Goal: Information Seeking & Learning: Learn about a topic

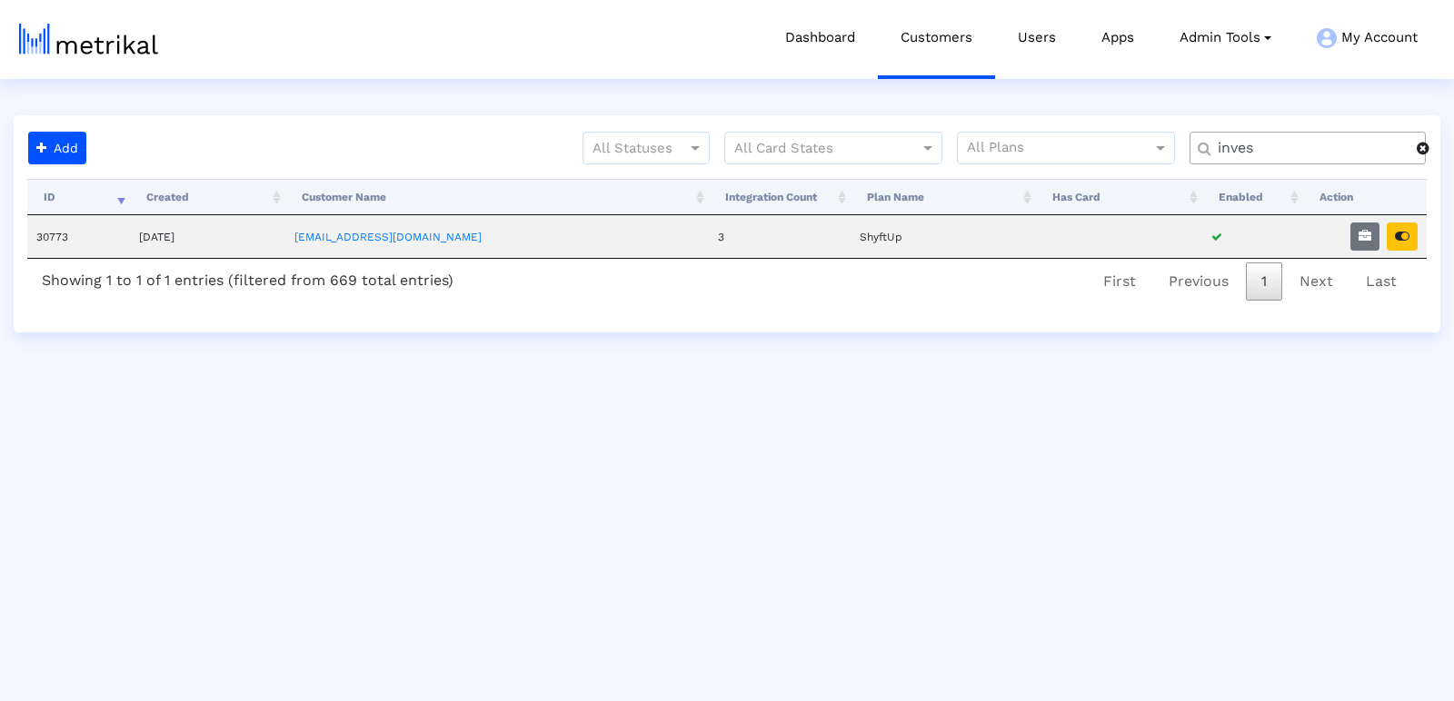
click at [1245, 148] on input "inves" at bounding box center [1311, 148] width 212 height 19
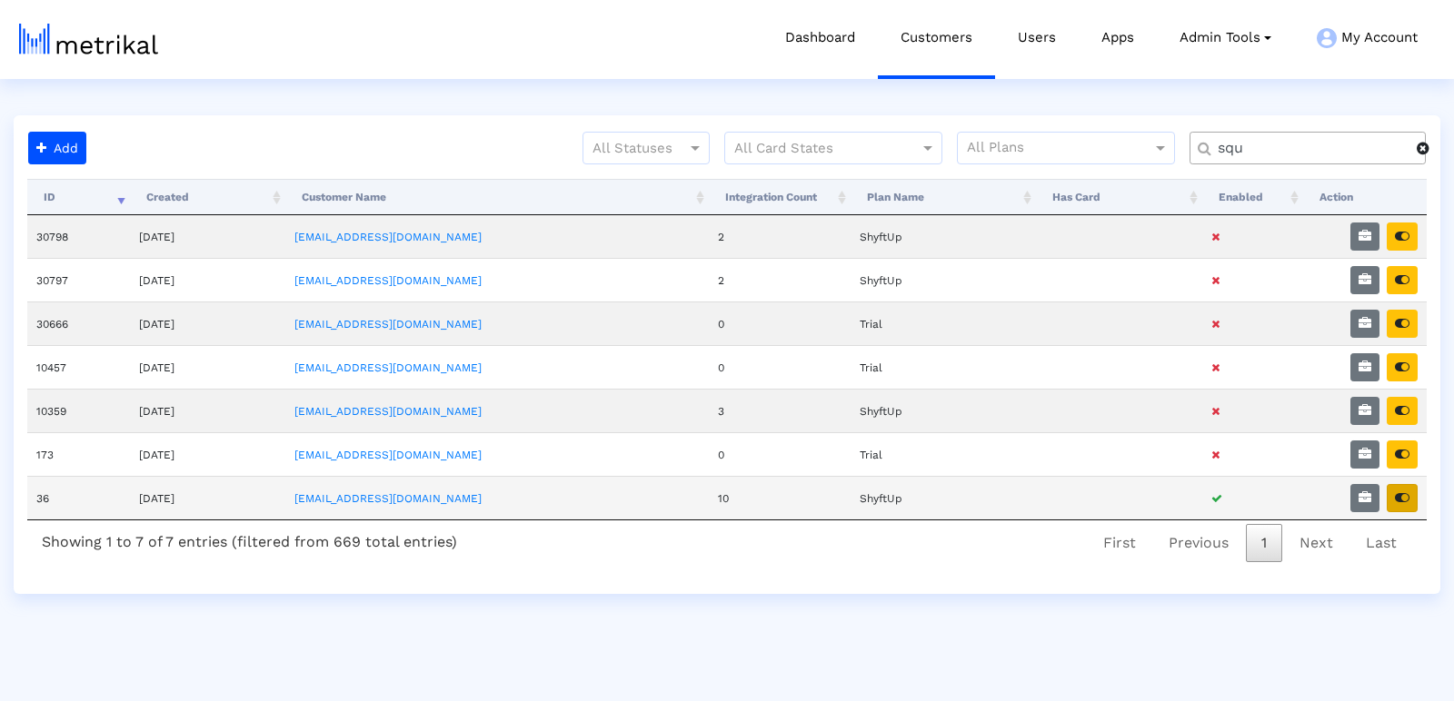
type input "squ"
click at [1399, 491] on icon "button" at bounding box center [1401, 497] width 15 height 13
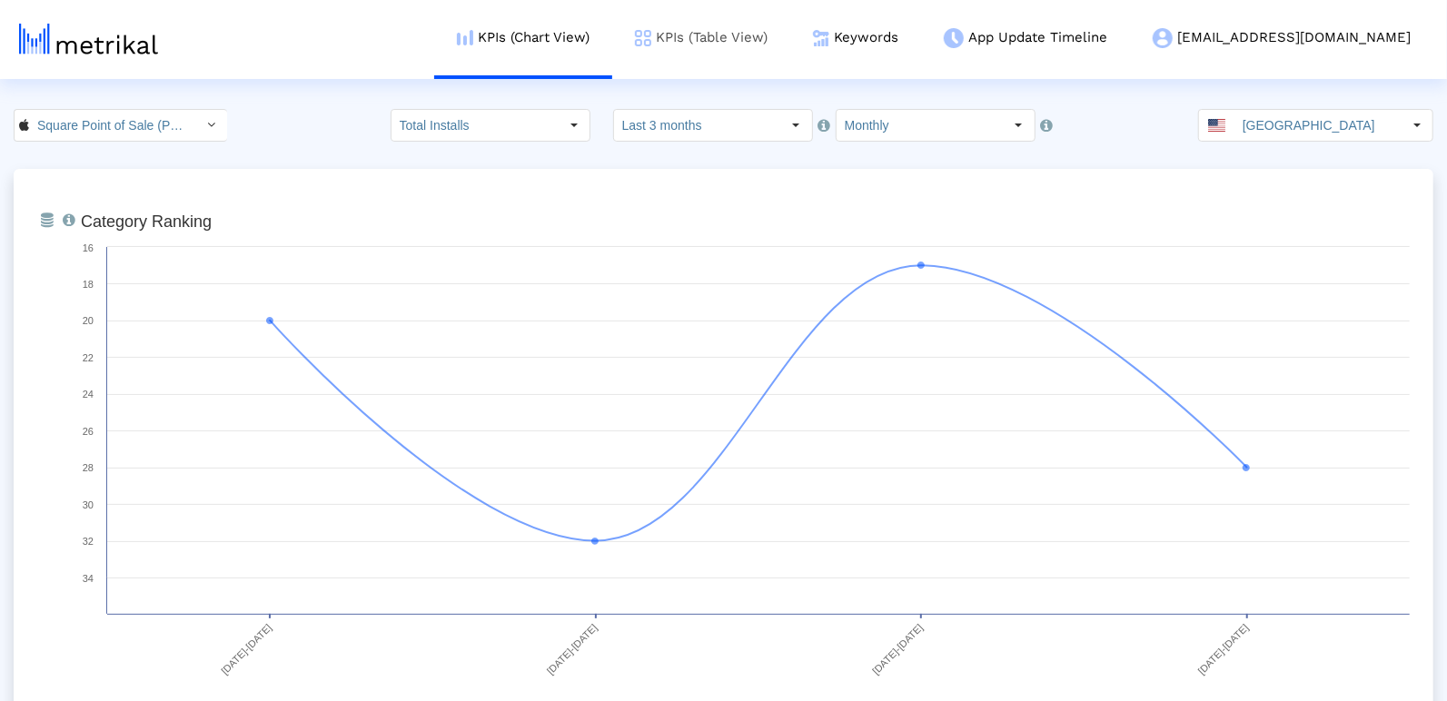
click at [790, 35] on link "KPIs (Table View)" at bounding box center [701, 37] width 178 height 75
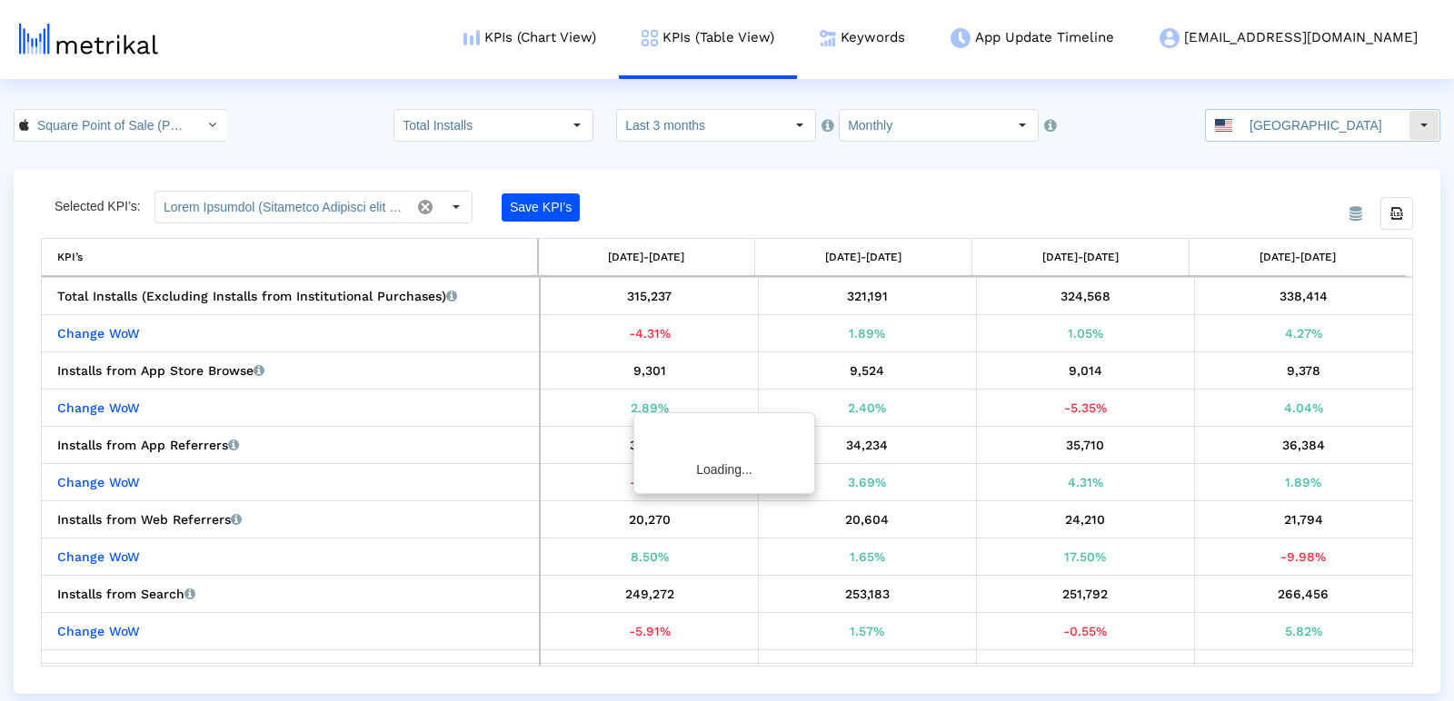
click at [1352, 127] on input "United States" at bounding box center [1324, 125] width 167 height 31
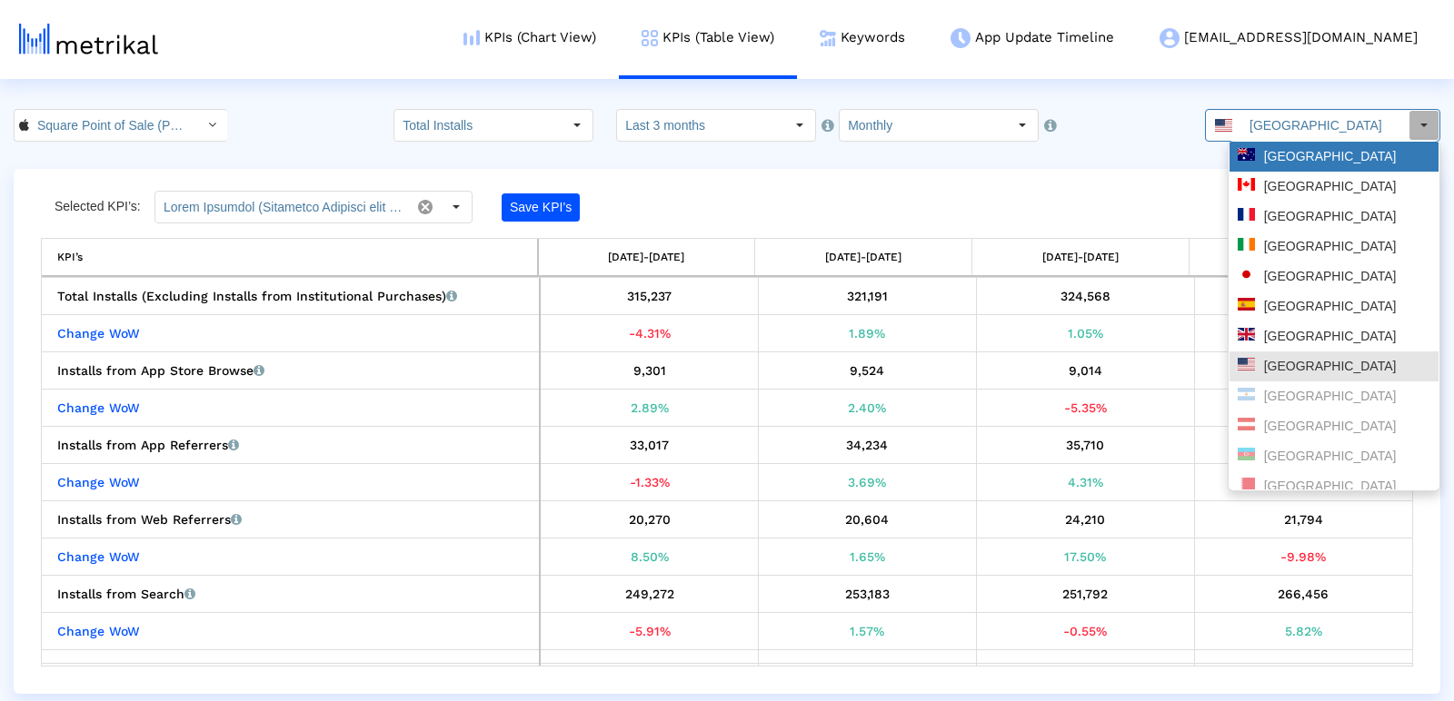
click at [1329, 160] on div "Australia" at bounding box center [1333, 156] width 193 height 17
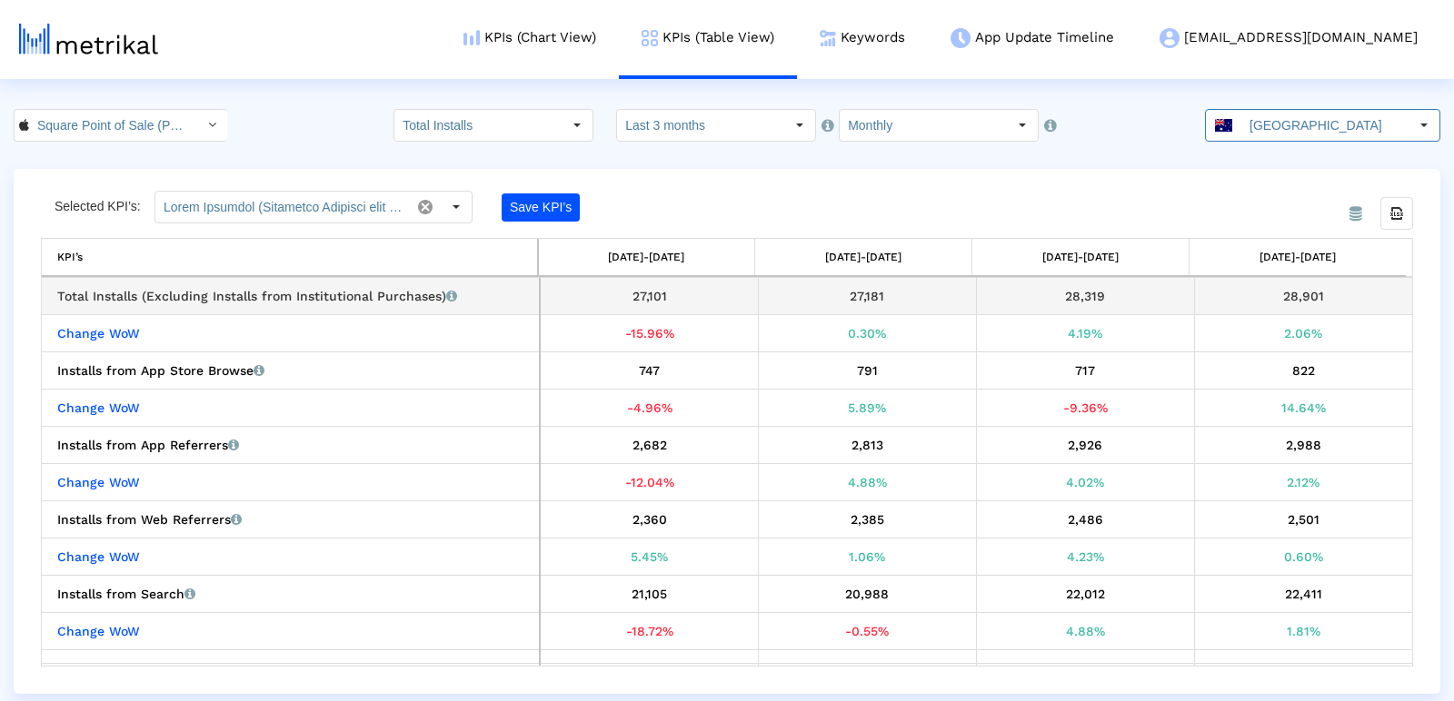
click at [652, 296] on div "27,101" at bounding box center [648, 296] width 203 height 24
copy div "27,101"
click at [878, 290] on div "27,181" at bounding box center [867, 296] width 204 height 24
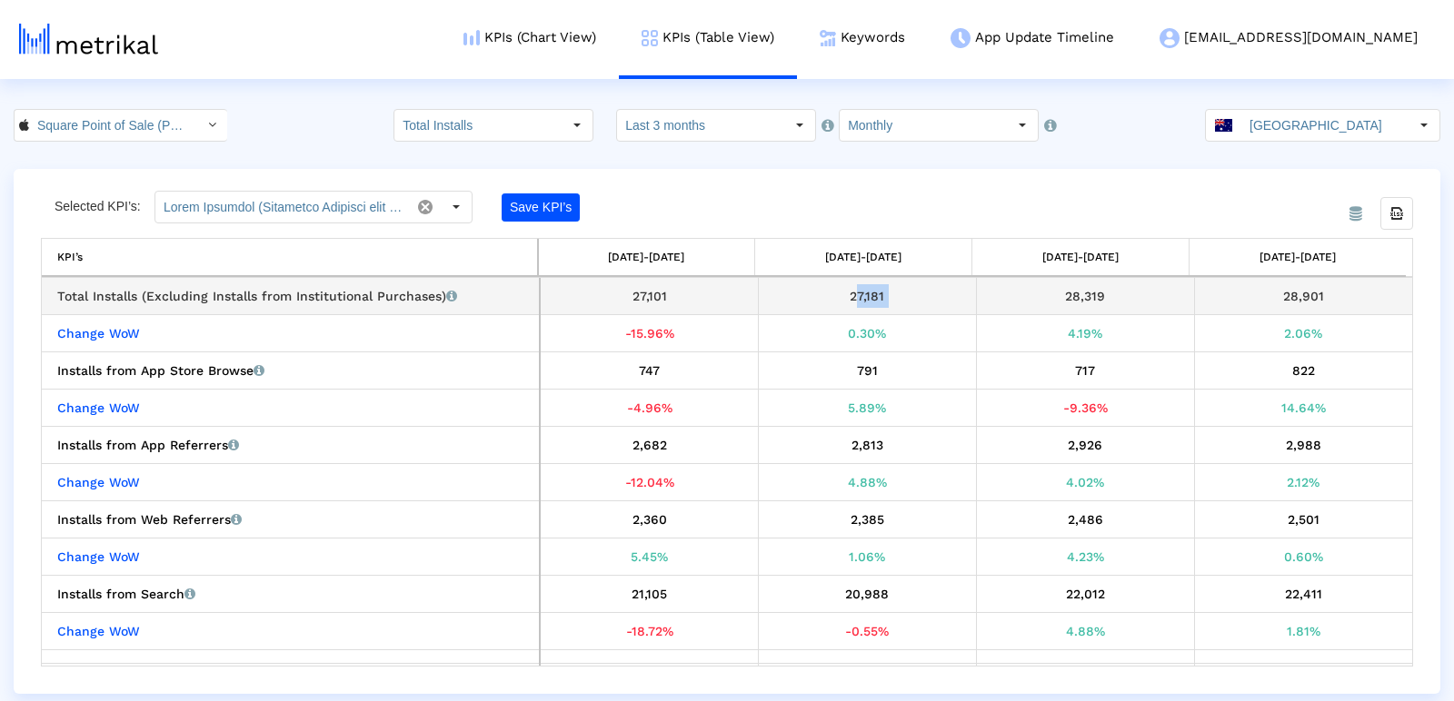
click at [878, 290] on div "27,181" at bounding box center [867, 296] width 204 height 24
copy div "27,181"
click at [1087, 291] on div "28,319" at bounding box center [1085, 296] width 204 height 24
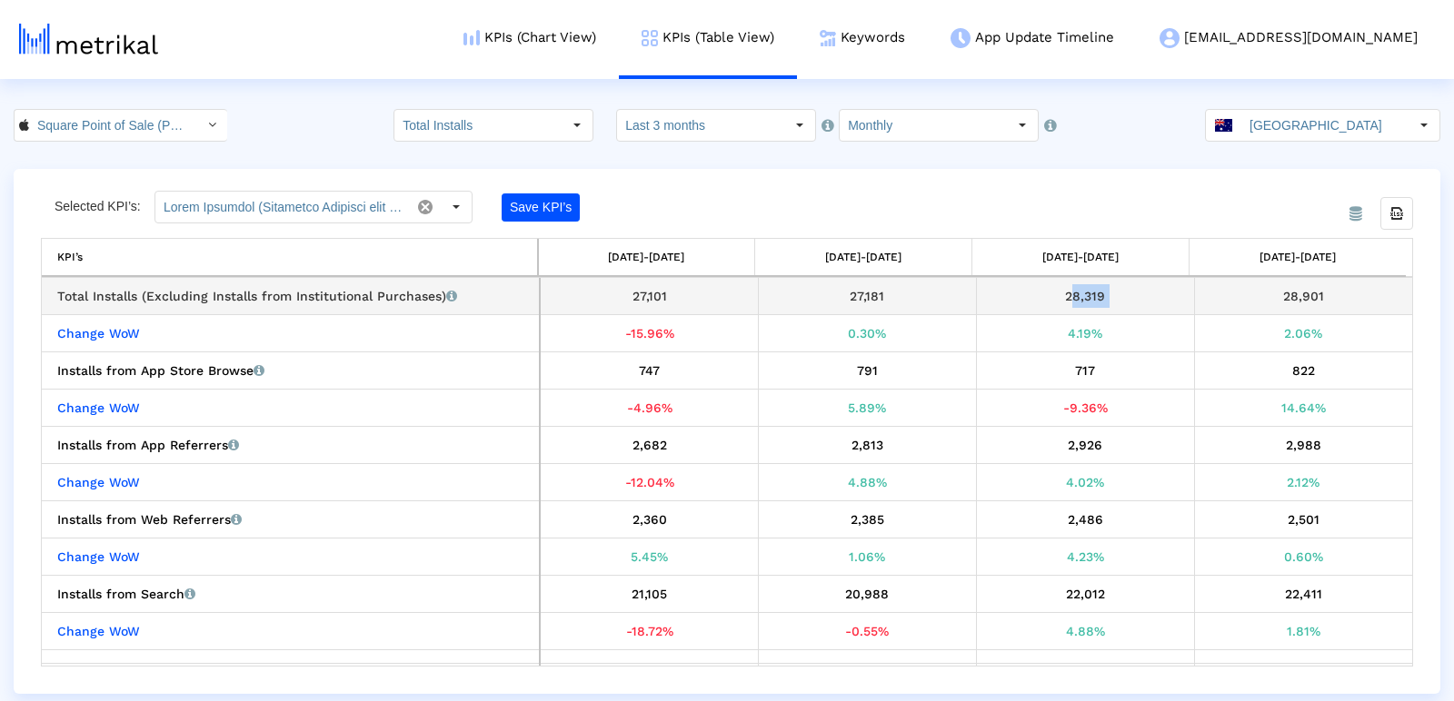
copy div "28,319"
click at [1272, 292] on div "28,901" at bounding box center [1303, 296] width 204 height 24
copy div "28,901"
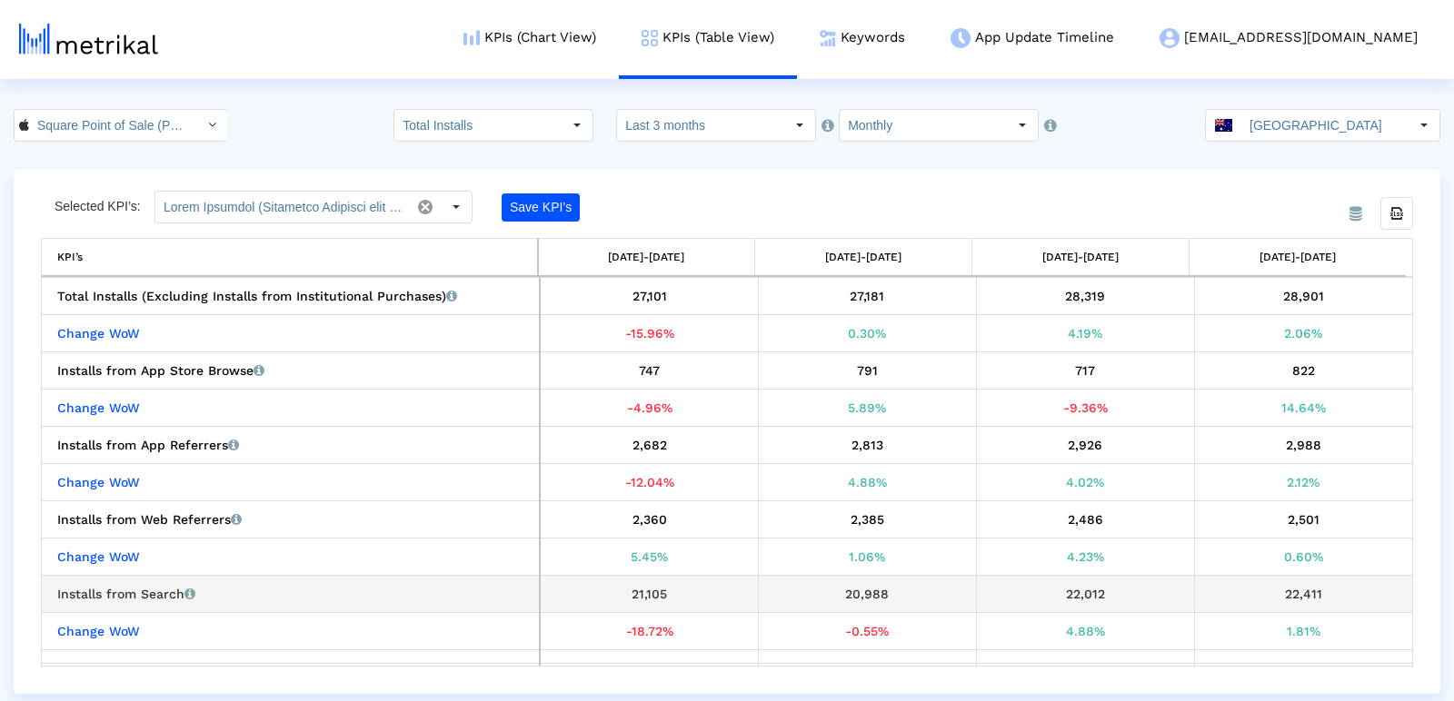
click at [644, 588] on div "21,105" at bounding box center [648, 594] width 203 height 24
copy div "21,105"
click at [855, 586] on div "20,988" at bounding box center [867, 594] width 204 height 24
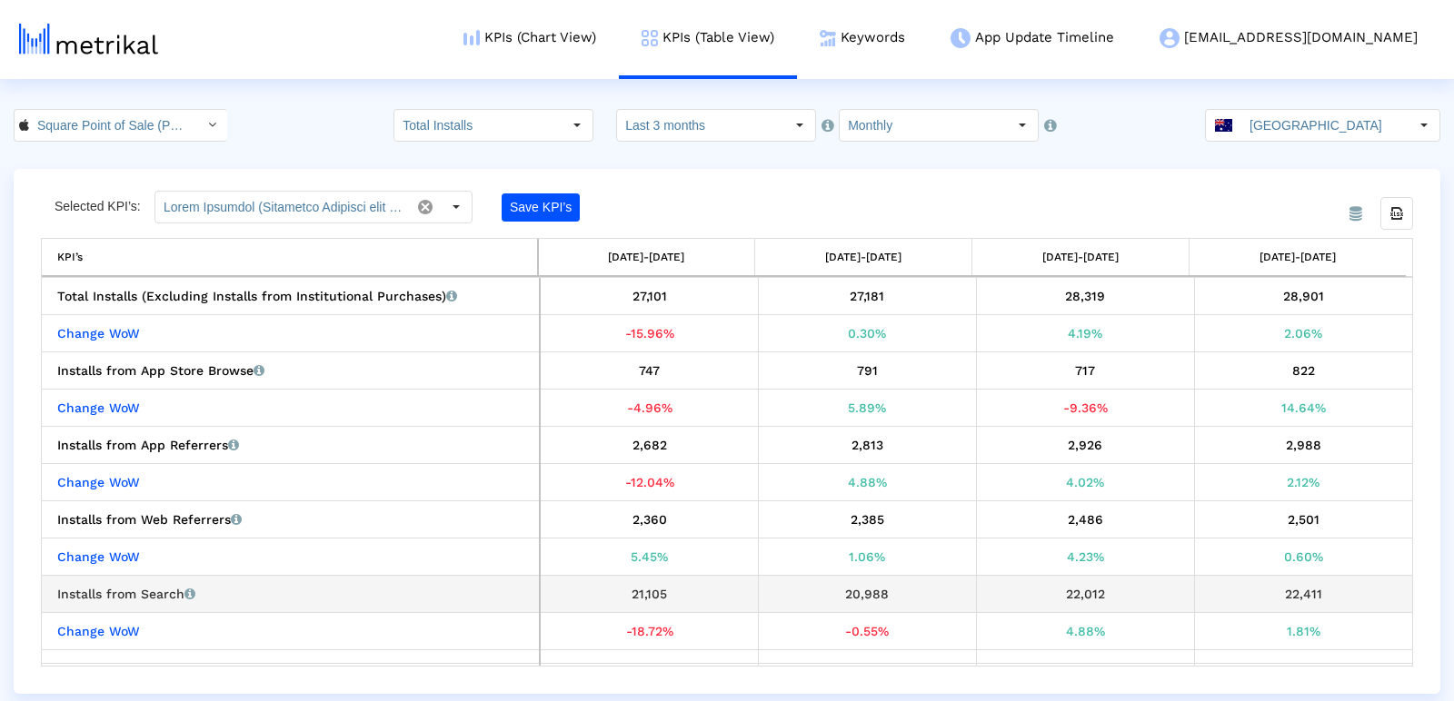
click at [855, 586] on div "20,988" at bounding box center [867, 594] width 204 height 24
copy div "20,988"
click at [1087, 589] on div "22,012" at bounding box center [1085, 594] width 204 height 24
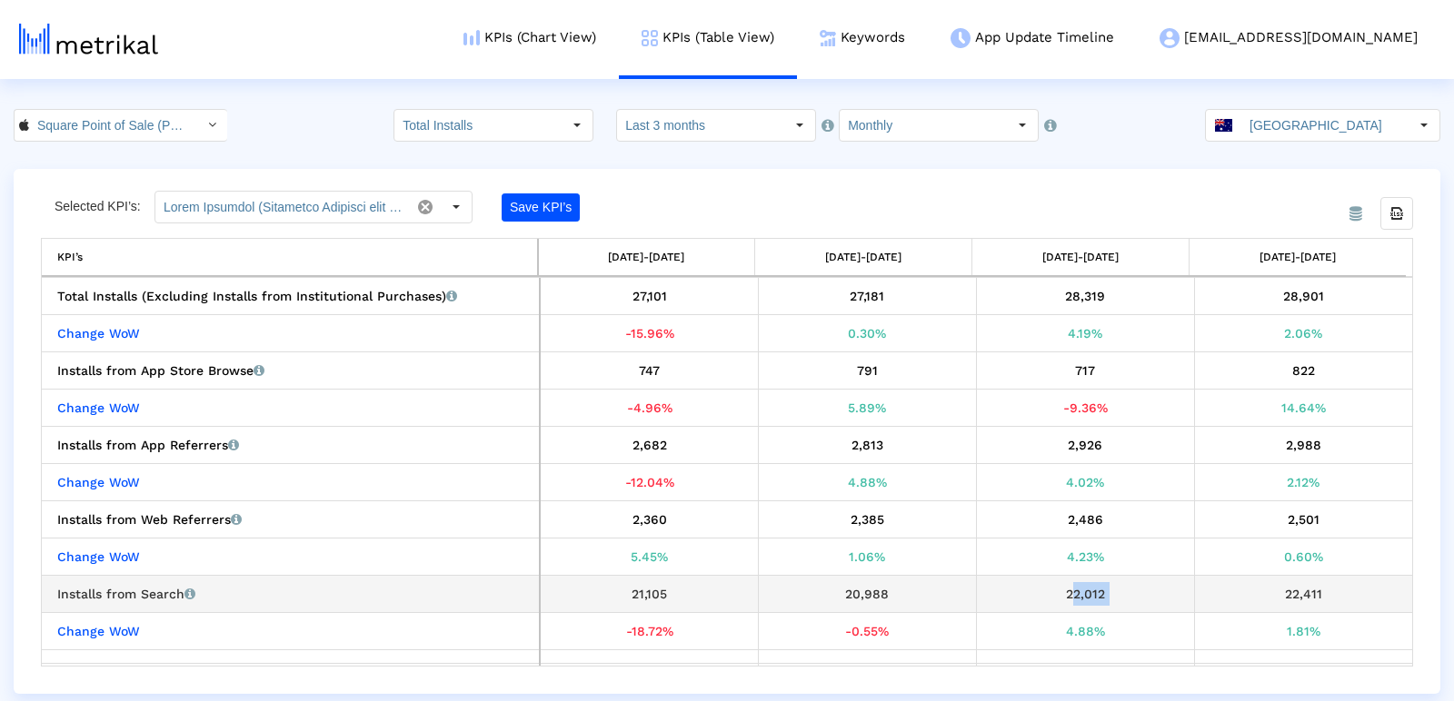
copy div "22,012"
click at [1287, 588] on div "22,411" at bounding box center [1303, 594] width 204 height 24
copy div "22,411"
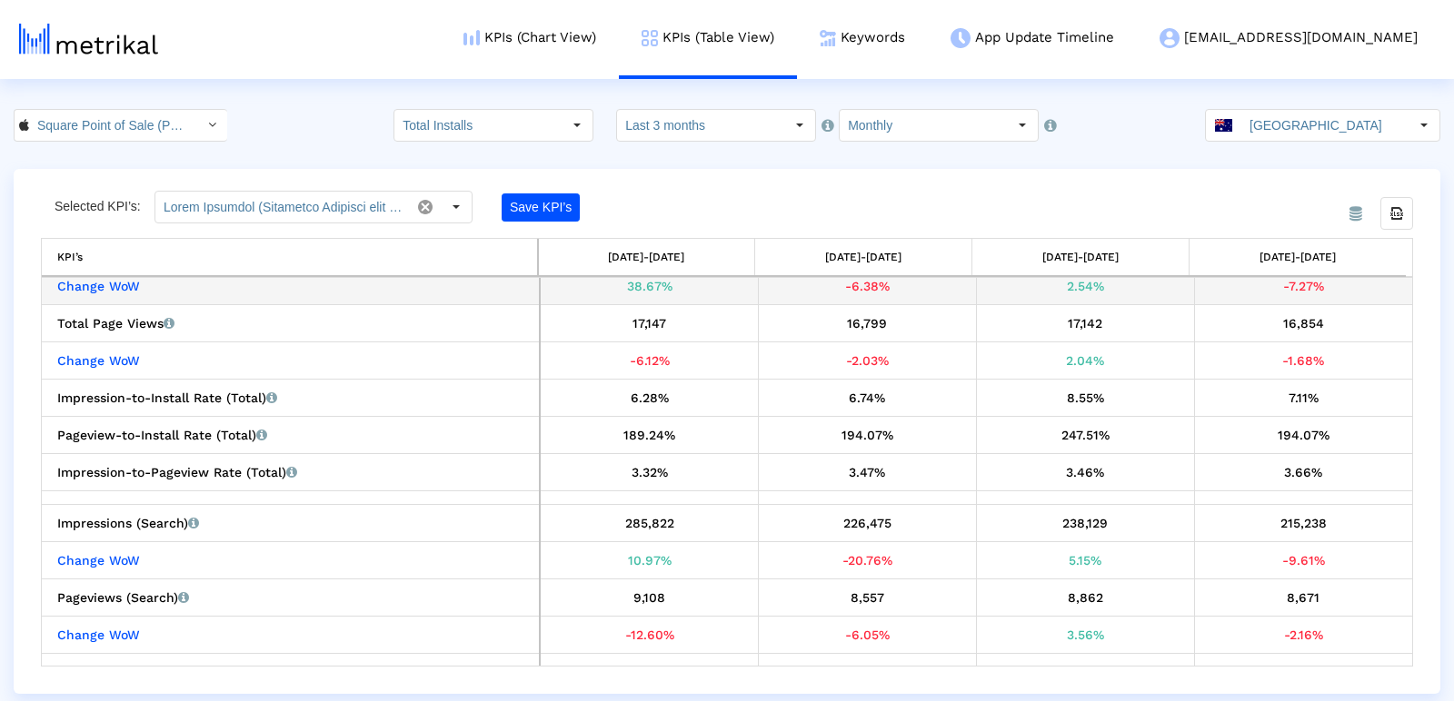
scroll to position [1366, 0]
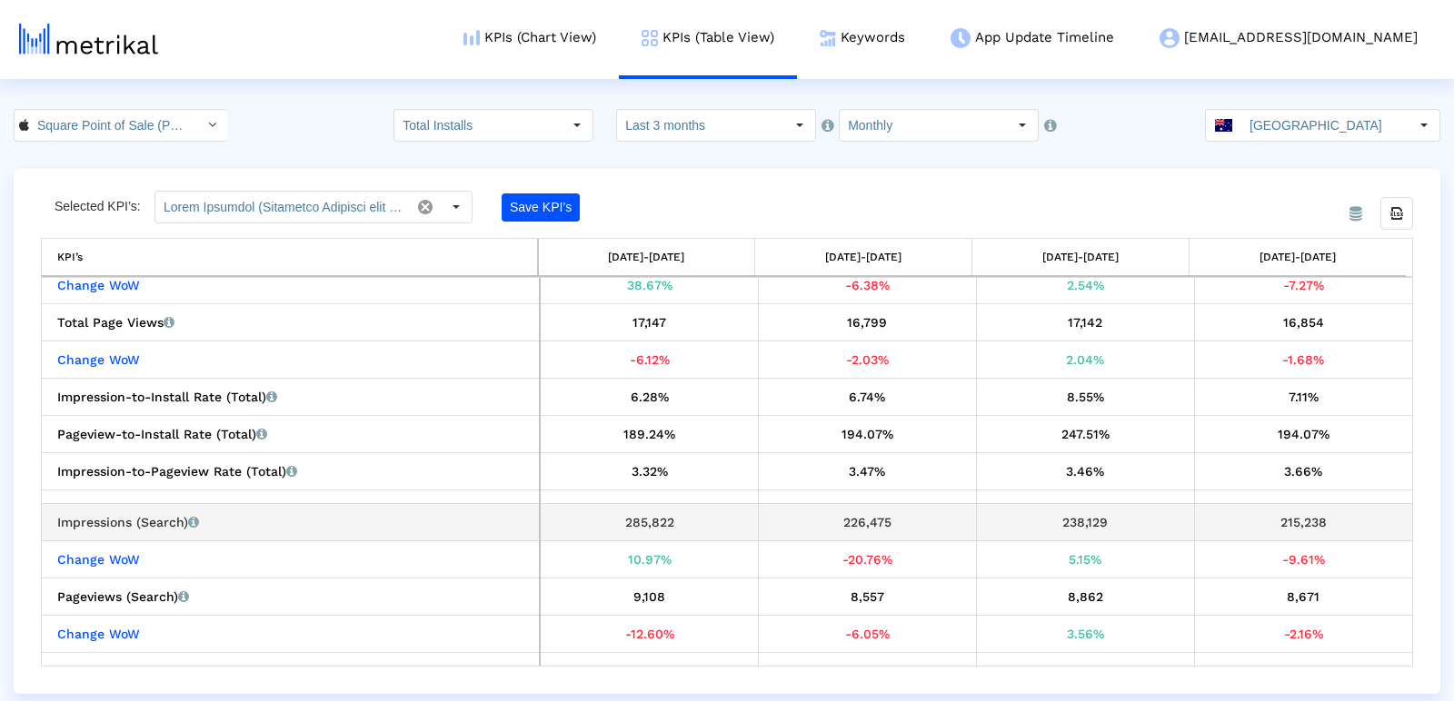
click at [660, 512] on div "285,822" at bounding box center [648, 523] width 203 height 24
copy div "285,822"
click at [858, 511] on div "226,475" at bounding box center [867, 523] width 204 height 24
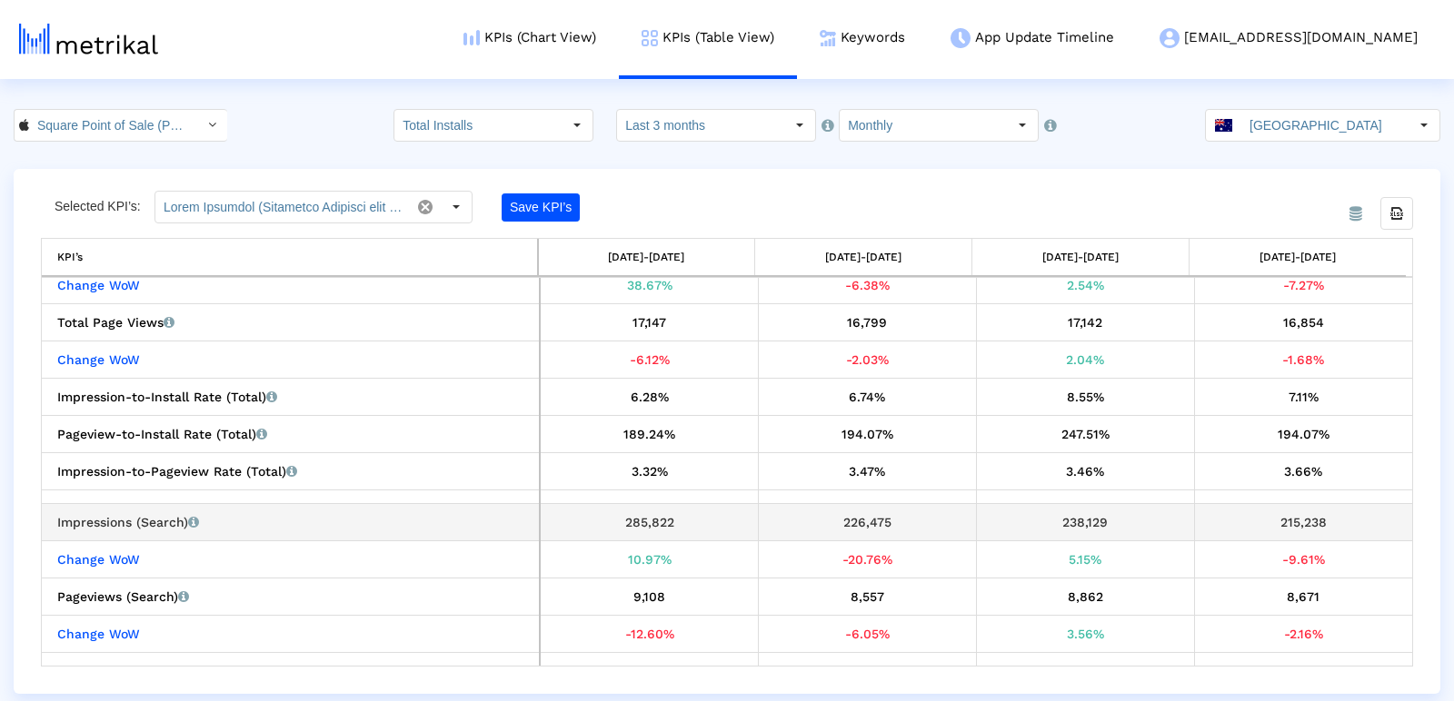
click at [858, 511] on div "226,475" at bounding box center [867, 523] width 204 height 24
copy div "226,475"
click at [1065, 515] on div "238,129" at bounding box center [1085, 523] width 204 height 24
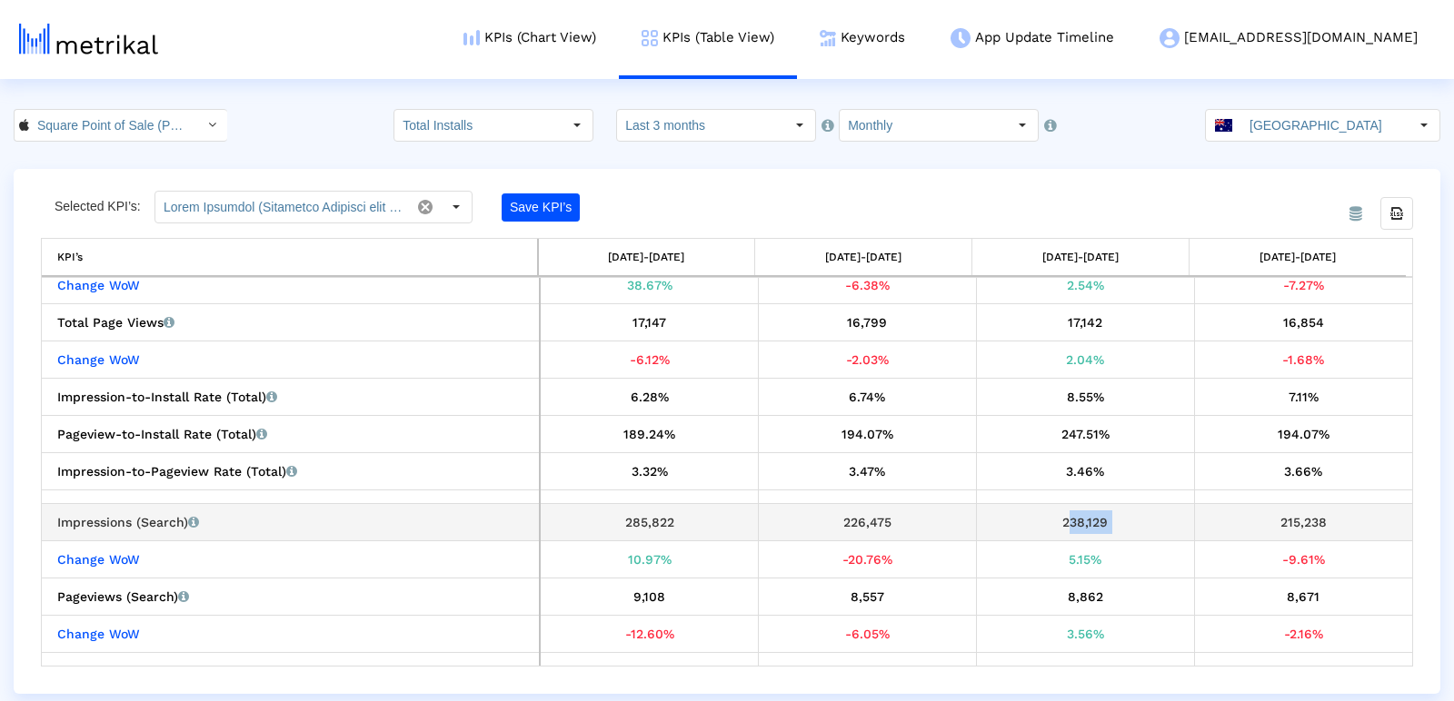
click at [1065, 515] on div "238,129" at bounding box center [1085, 523] width 204 height 24
click at [1301, 511] on div "215,238" at bounding box center [1303, 523] width 204 height 24
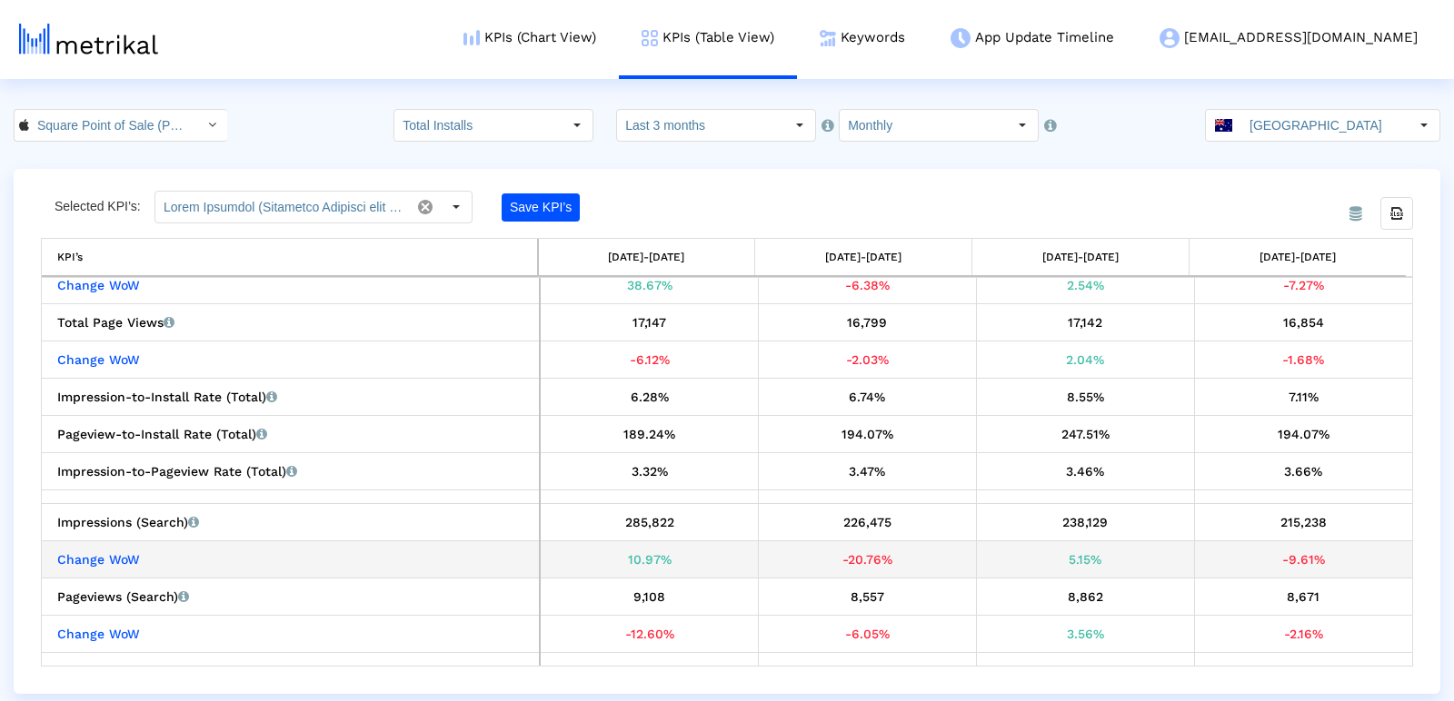
click at [843, 553] on div "-20.76%" at bounding box center [867, 560] width 204 height 24
click at [1083, 548] on div "5.15%" at bounding box center [1085, 560] width 204 height 24
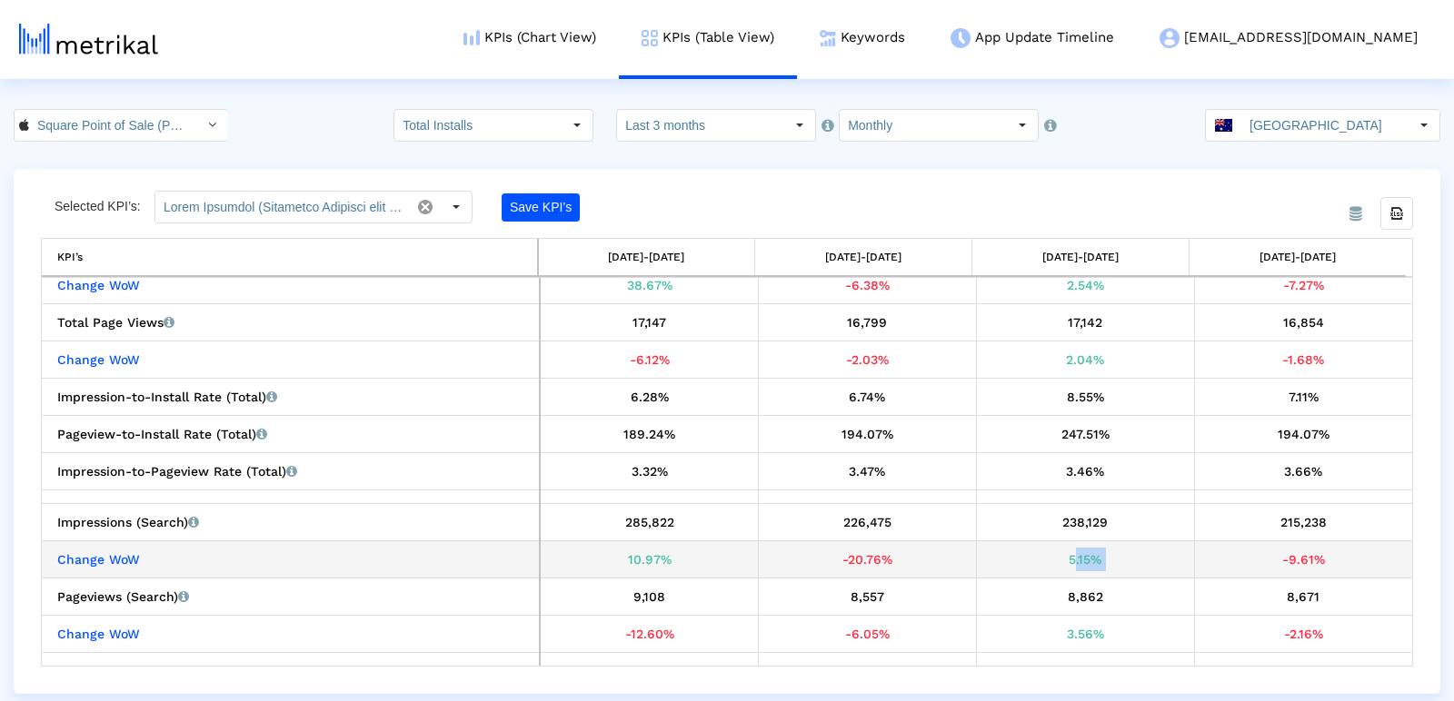
click at [1083, 548] on div "5.15%" at bounding box center [1085, 560] width 204 height 24
click at [1295, 552] on div "-9.61%" at bounding box center [1303, 560] width 204 height 24
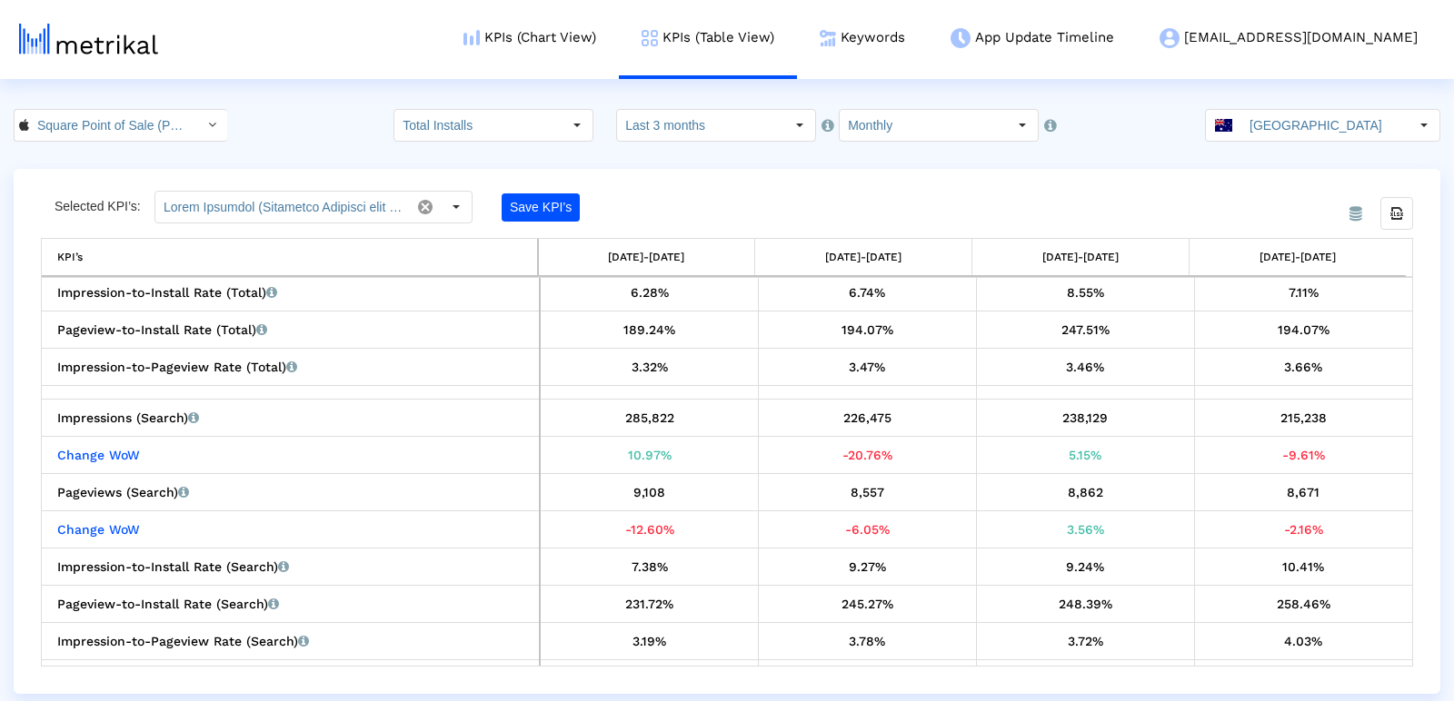
scroll to position [1484, 0]
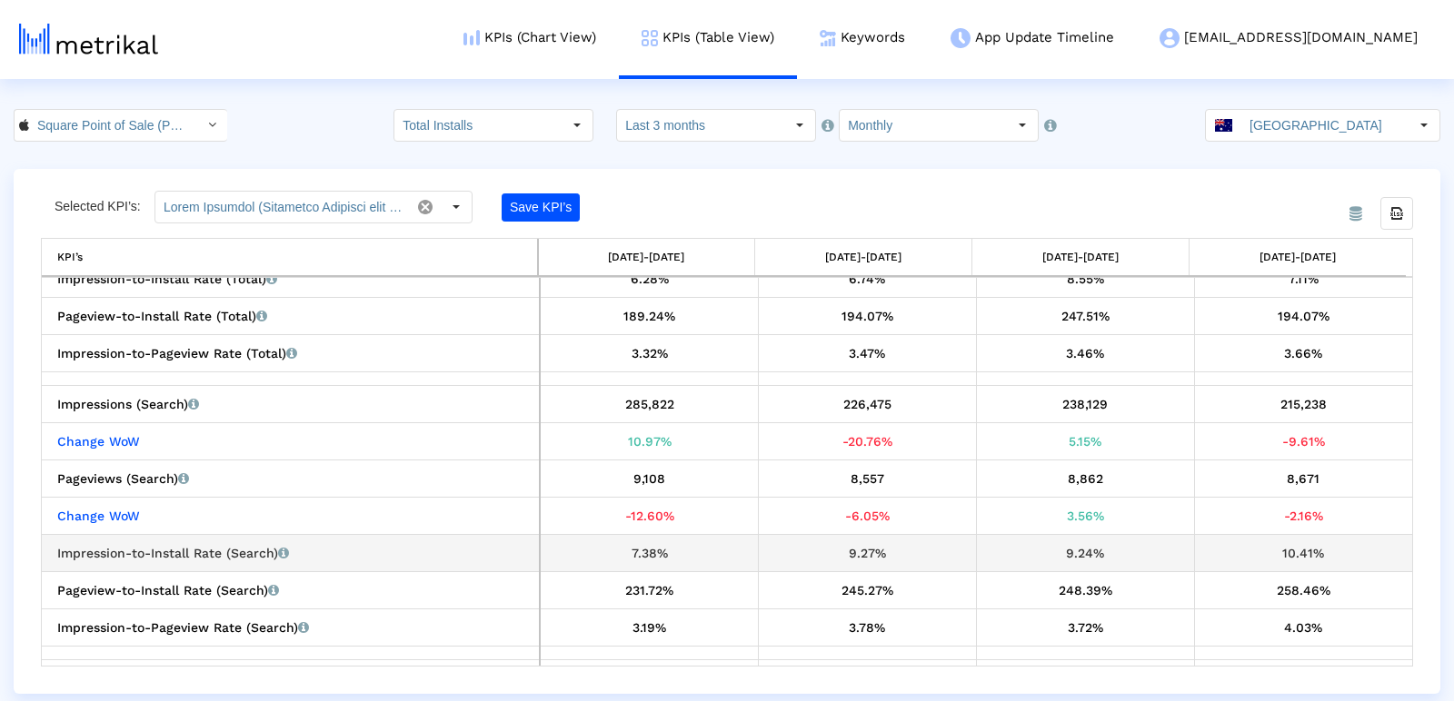
click at [670, 541] on div "7.38%" at bounding box center [648, 553] width 203 height 24
click at [868, 547] on div "9.27%" at bounding box center [867, 553] width 204 height 24
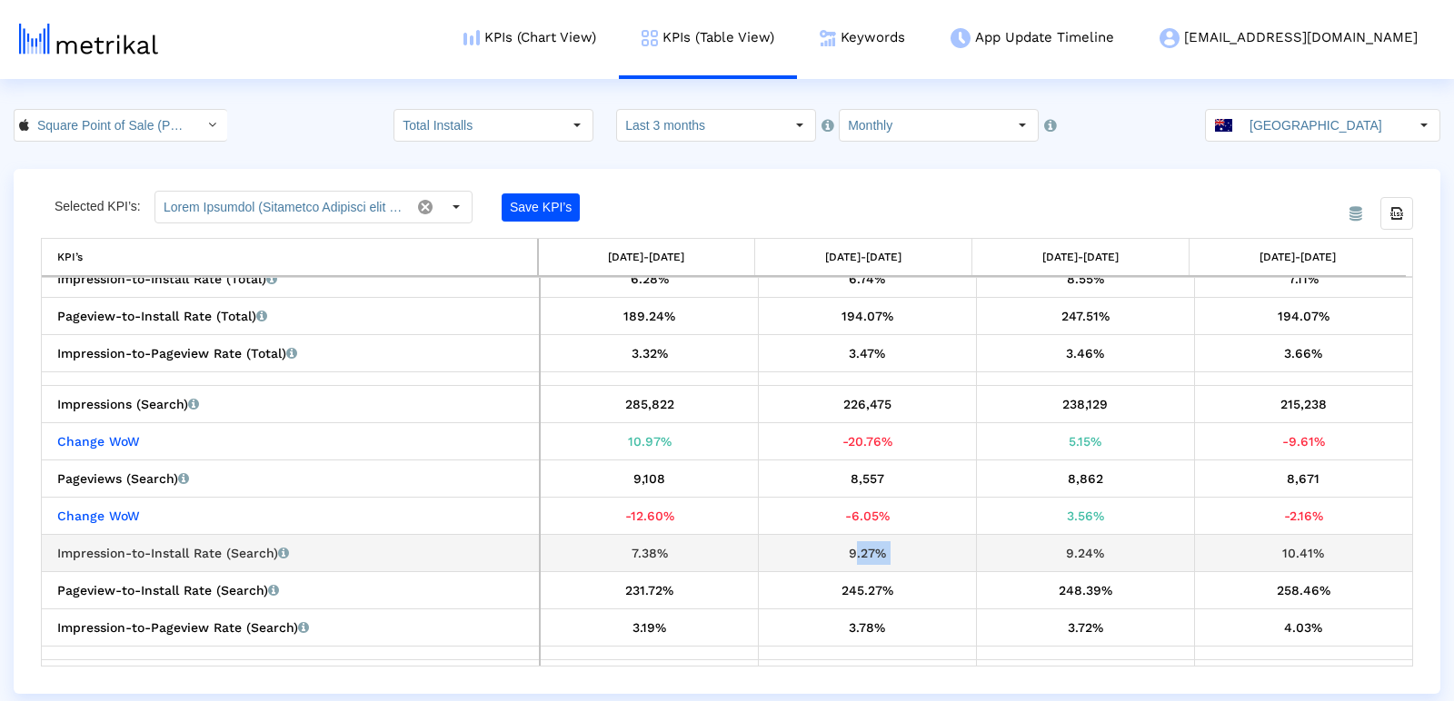
click at [868, 547] on div "9.27%" at bounding box center [867, 553] width 204 height 24
click at [1085, 541] on div "9.24%" at bounding box center [1085, 553] width 204 height 24
click at [1297, 545] on div "10.41%" at bounding box center [1303, 553] width 204 height 24
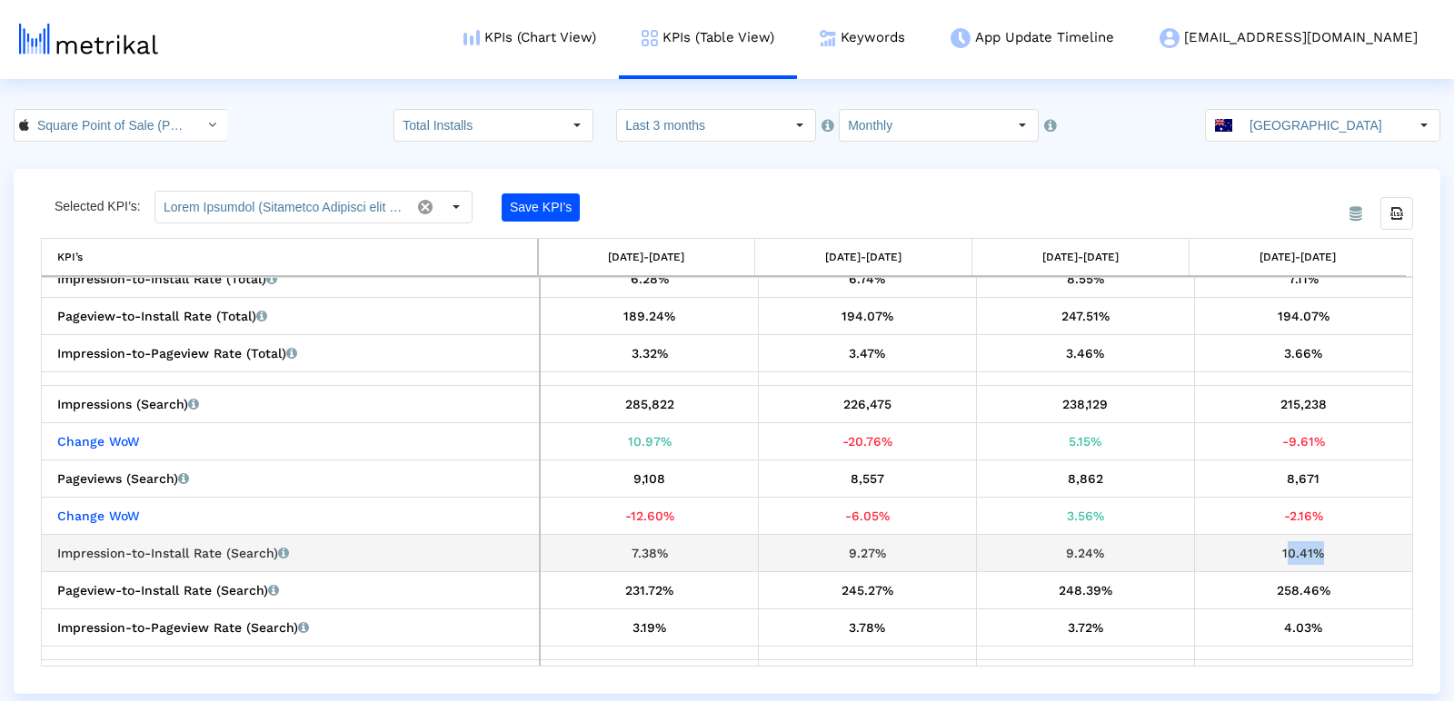
click at [1297, 545] on div "10.41%" at bounding box center [1303, 553] width 204 height 24
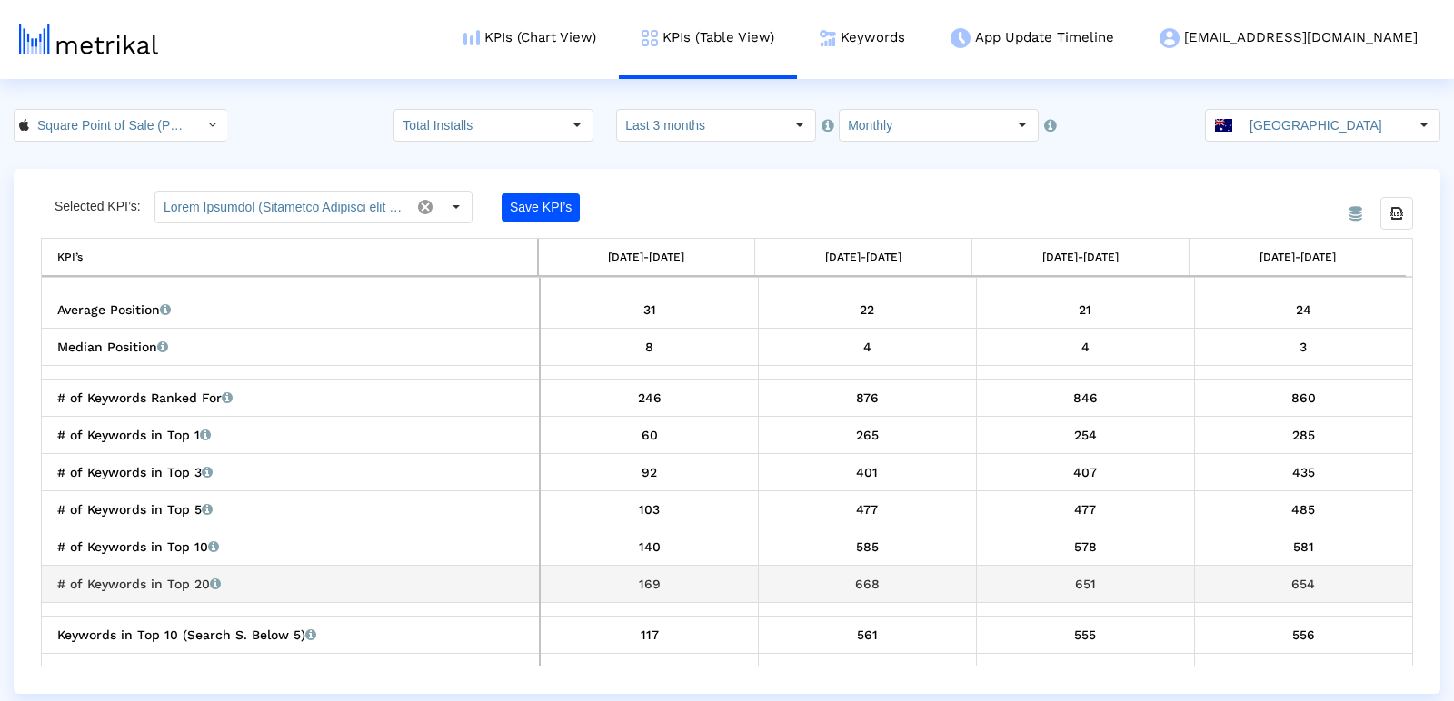
scroll to position [2010, 0]
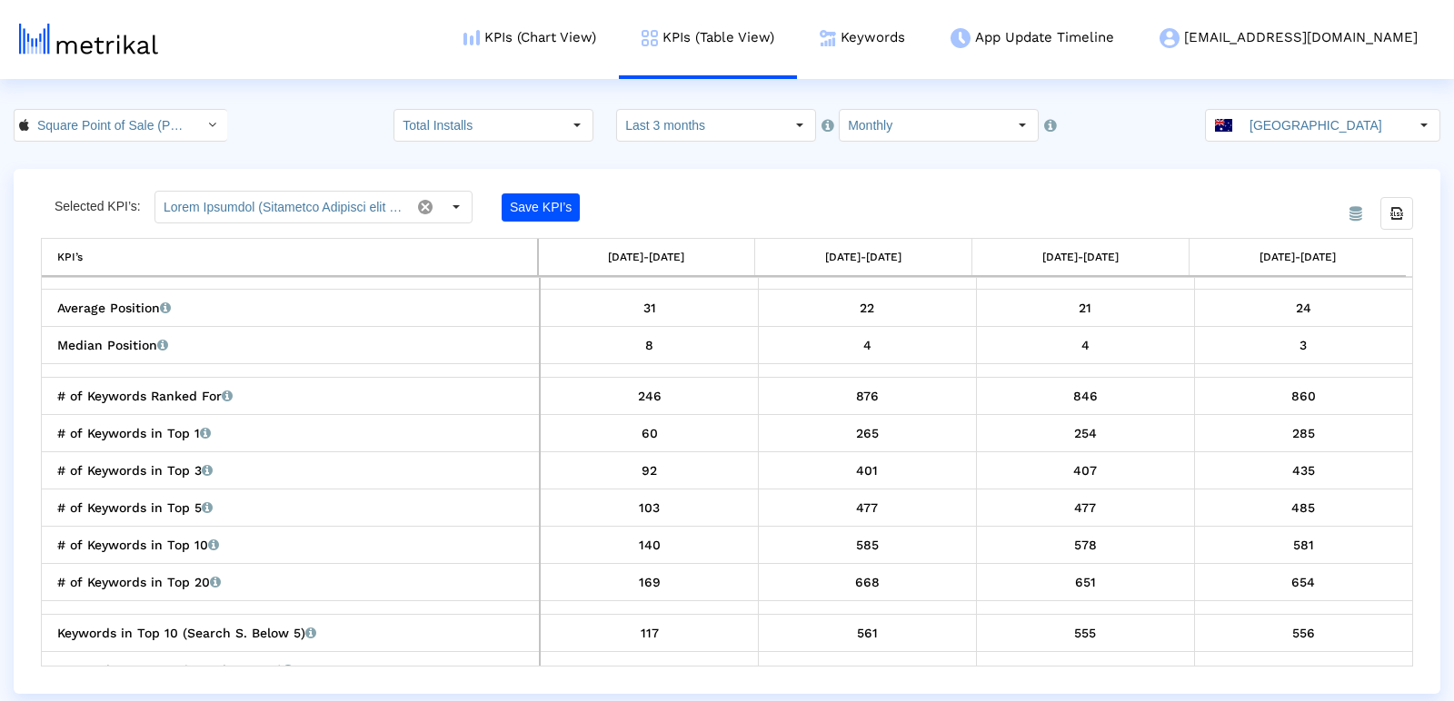
click at [908, 118] on input "Monthly" at bounding box center [922, 125] width 167 height 31
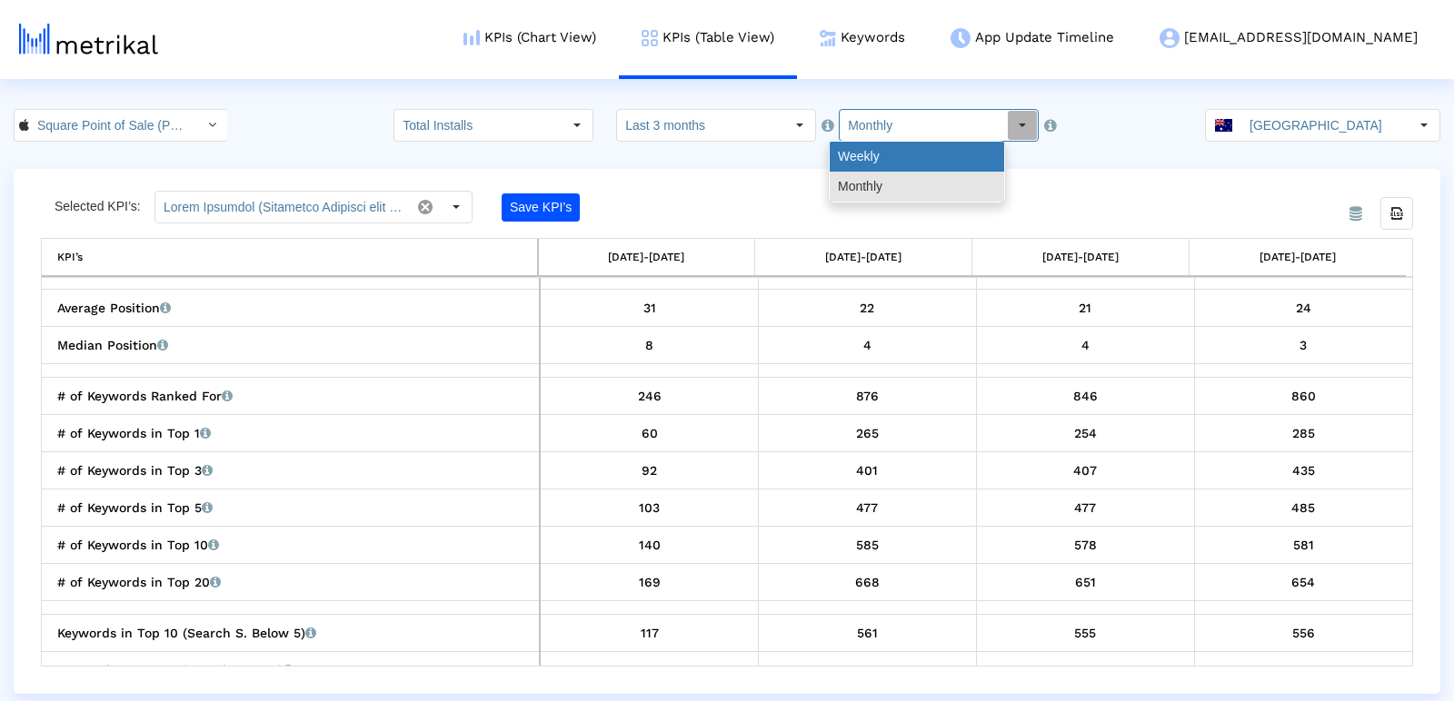
drag, startPoint x: 902, startPoint y: 154, endPoint x: 859, endPoint y: 415, distance: 264.2
click at [902, 154] on div "Weekly" at bounding box center [916, 157] width 174 height 30
type input "Weekly"
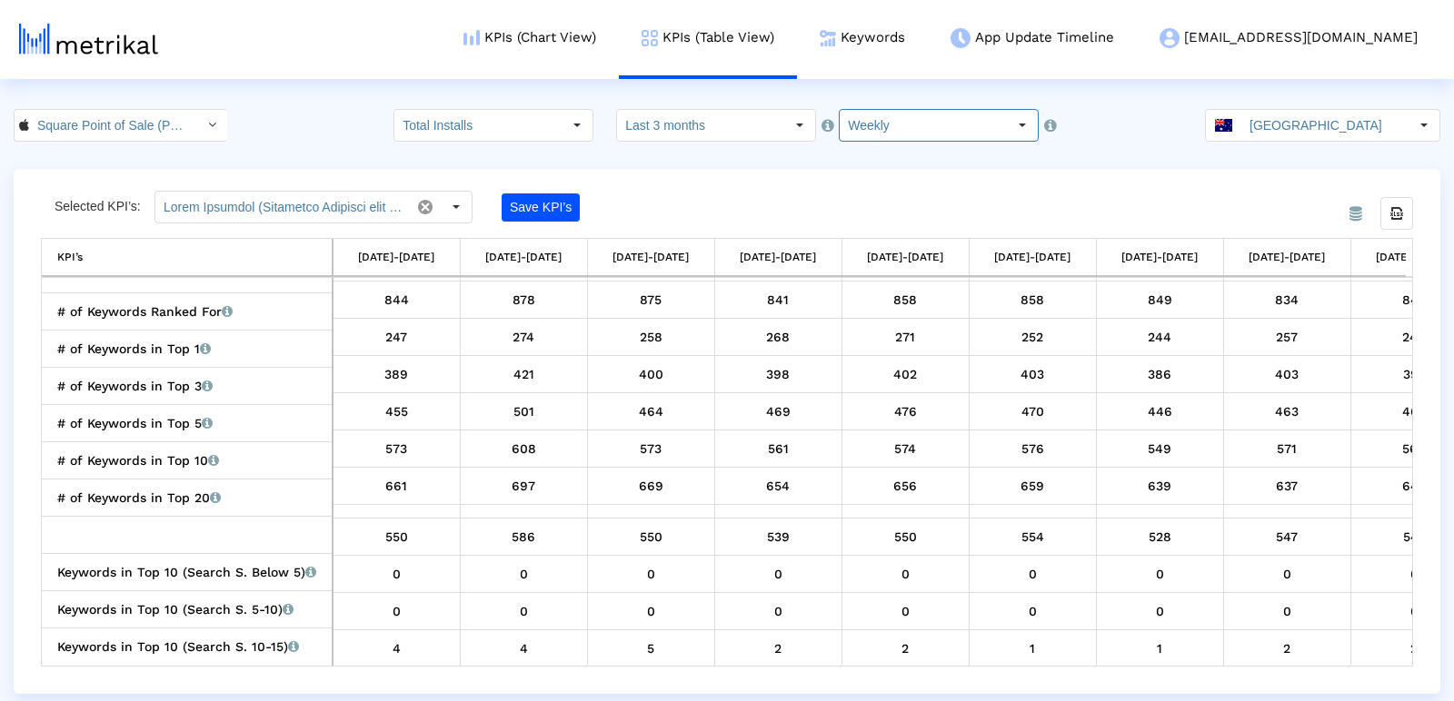
scroll to position [2127, 0]
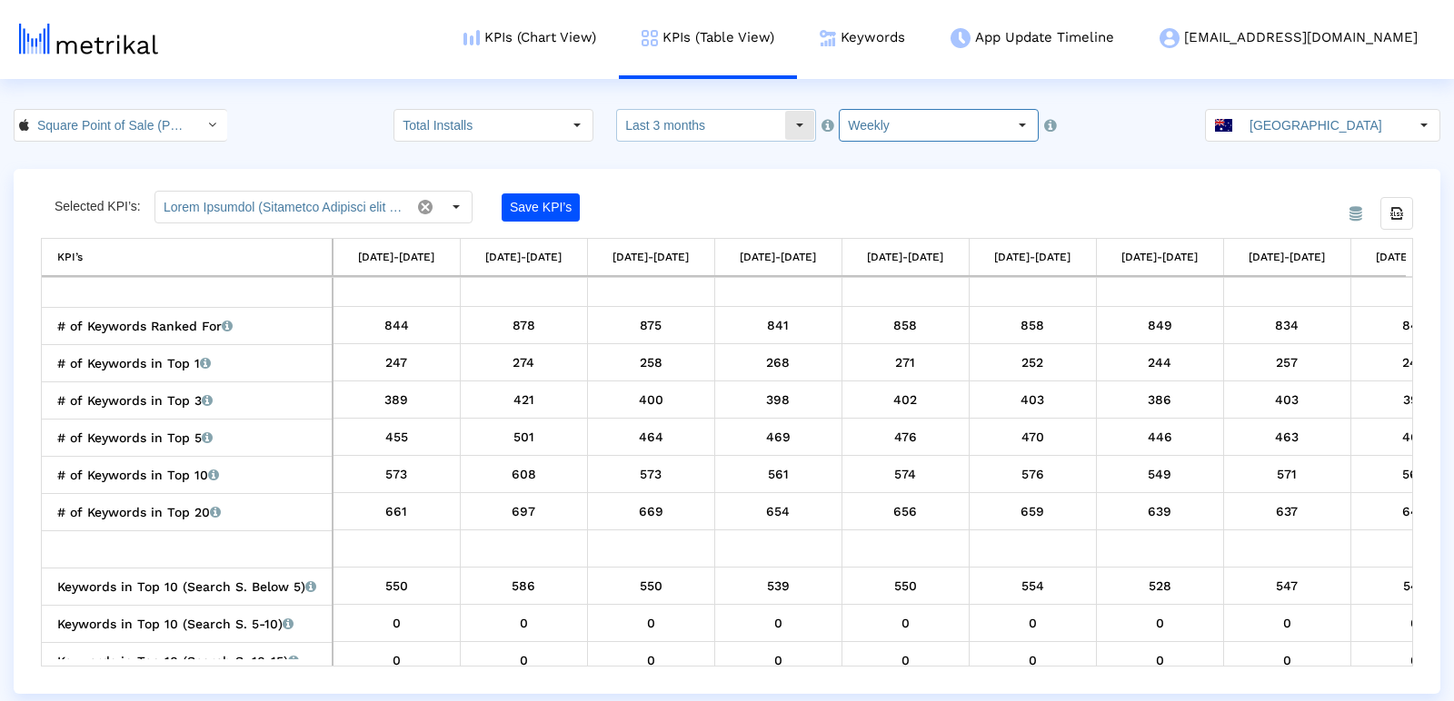
click at [678, 124] on input "Last 3 months" at bounding box center [700, 125] width 167 height 31
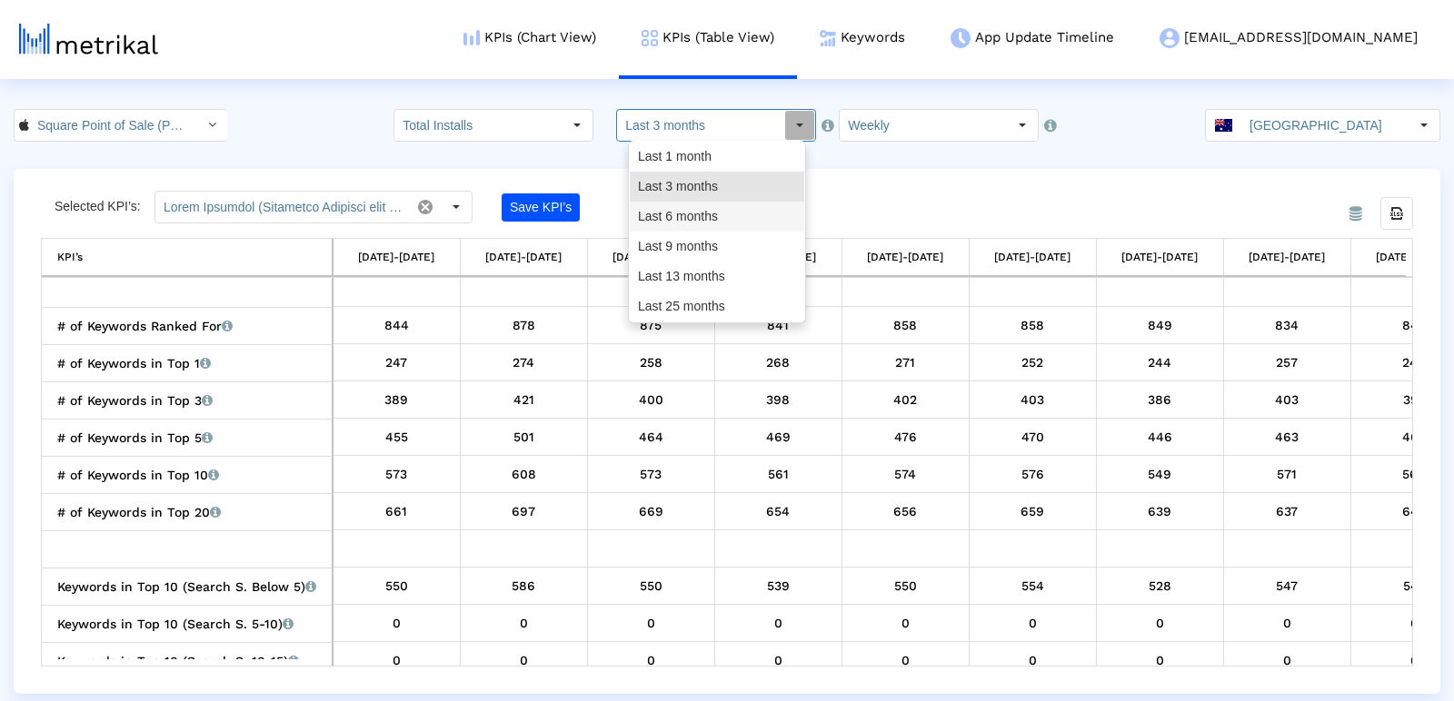
click at [693, 209] on div "Last 6 months" at bounding box center [717, 217] width 174 height 30
type input "Last 6 months"
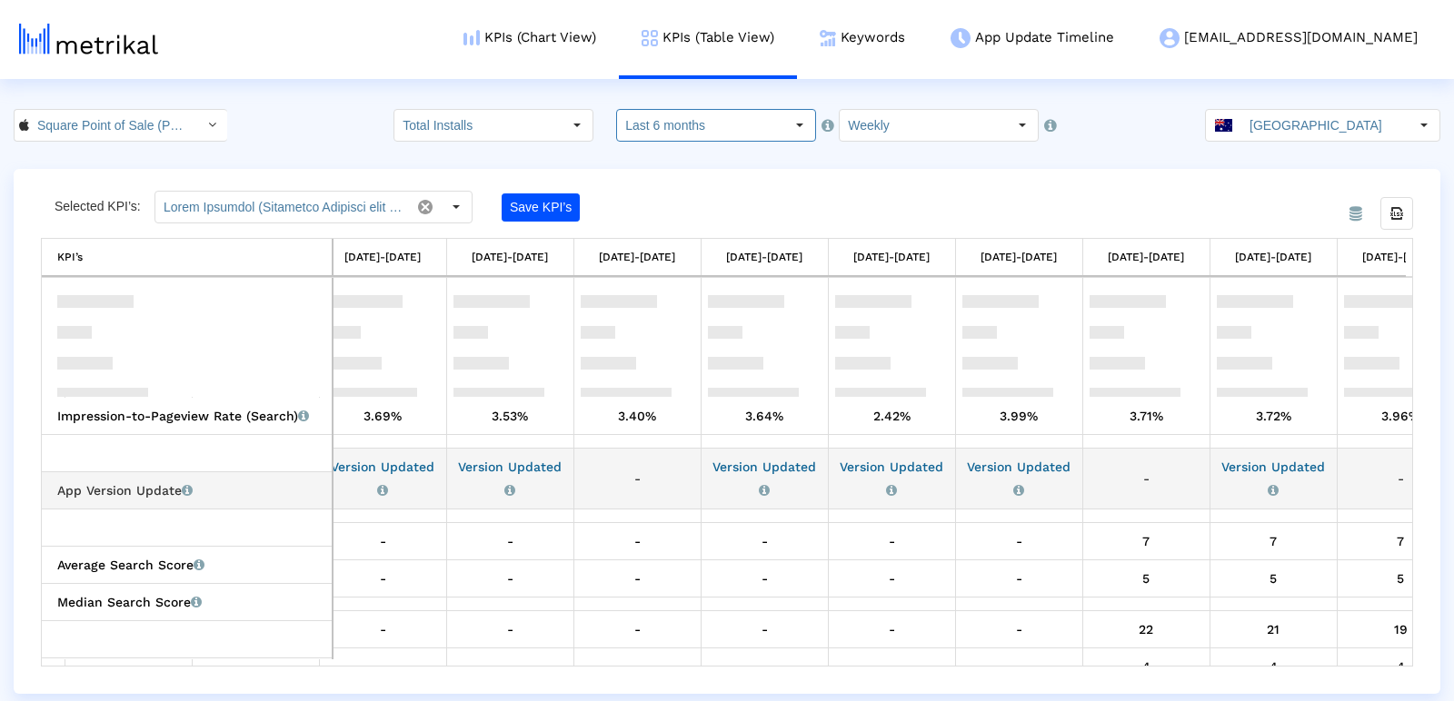
scroll to position [1830, 0]
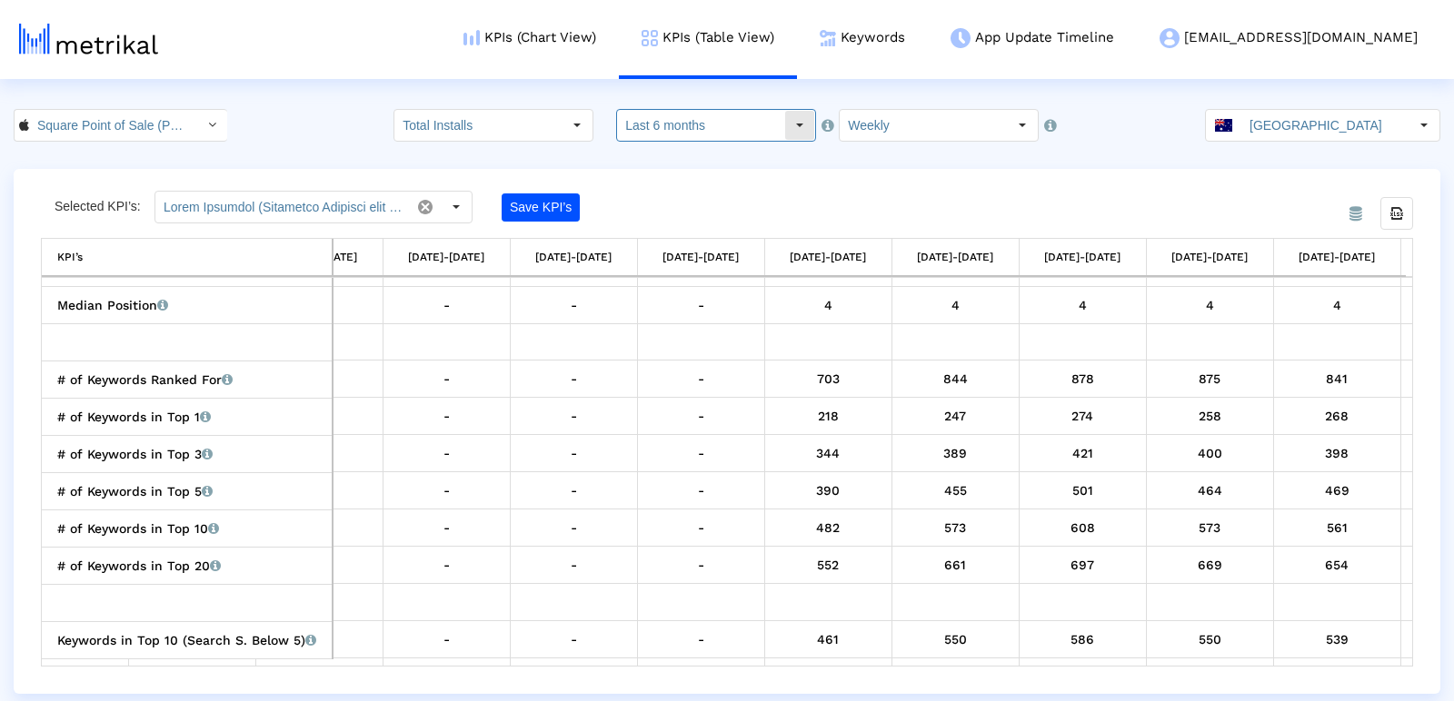
click at [793, 127] on div "Select" at bounding box center [799, 125] width 29 height 29
click at [873, 123] on input "Weekly" at bounding box center [922, 125] width 167 height 31
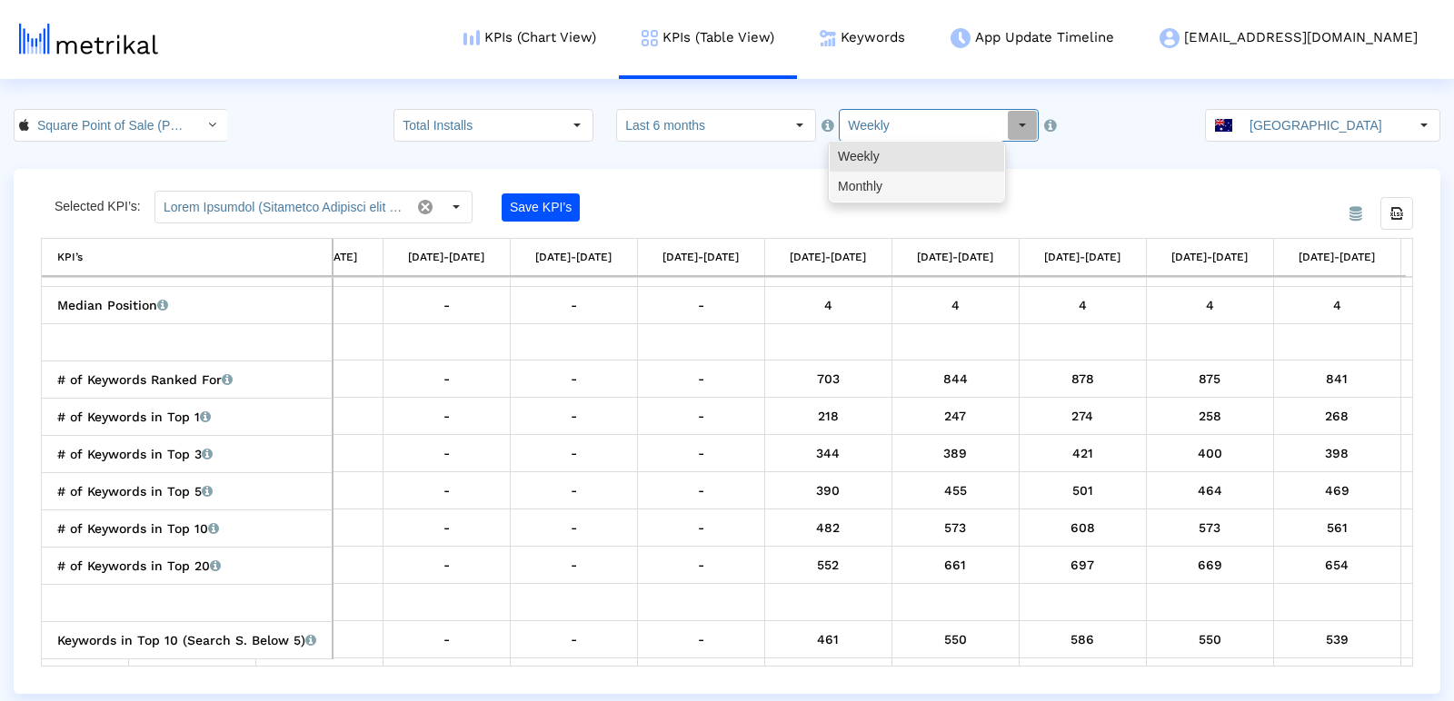
click at [874, 178] on div "Monthly" at bounding box center [916, 187] width 174 height 30
type input "Monthly"
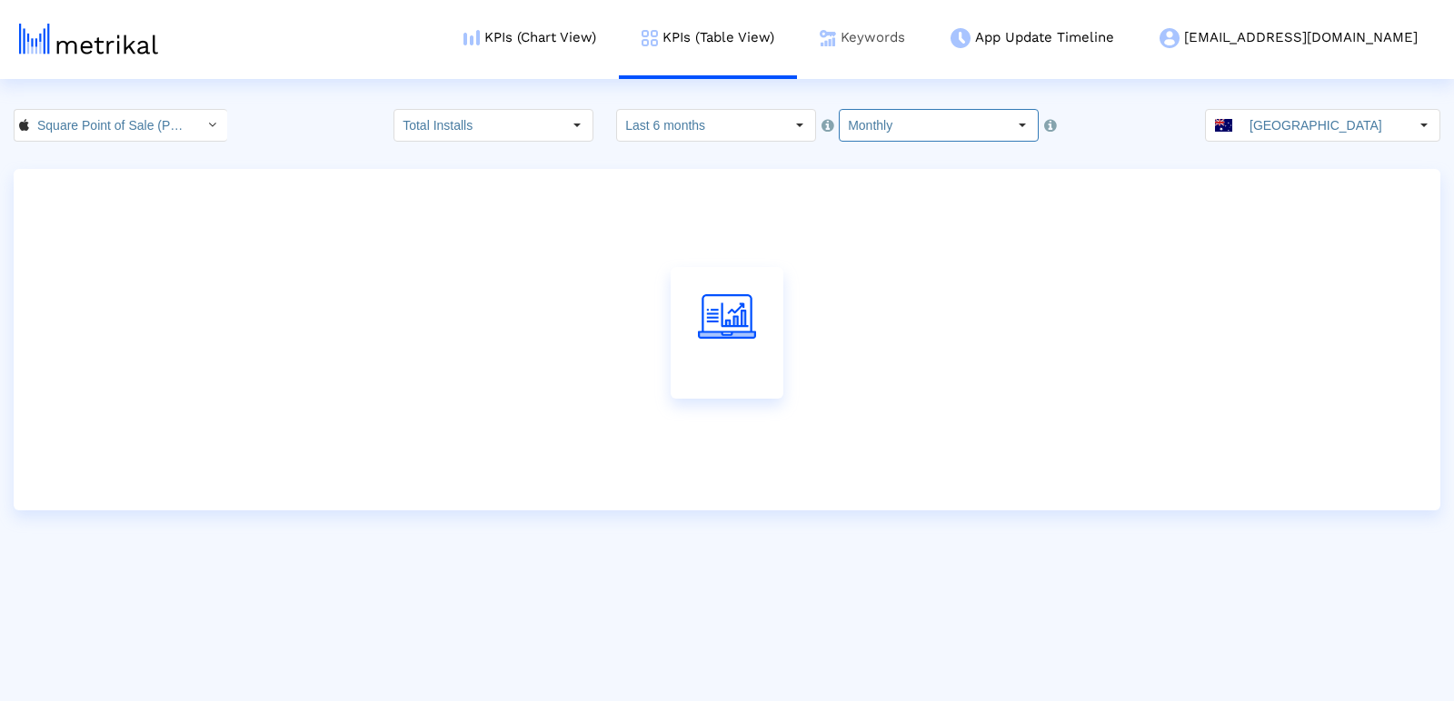
click at [928, 39] on link "Keywords" at bounding box center [862, 37] width 131 height 75
click at [678, 135] on input "Last 6 months" at bounding box center [700, 125] width 167 height 31
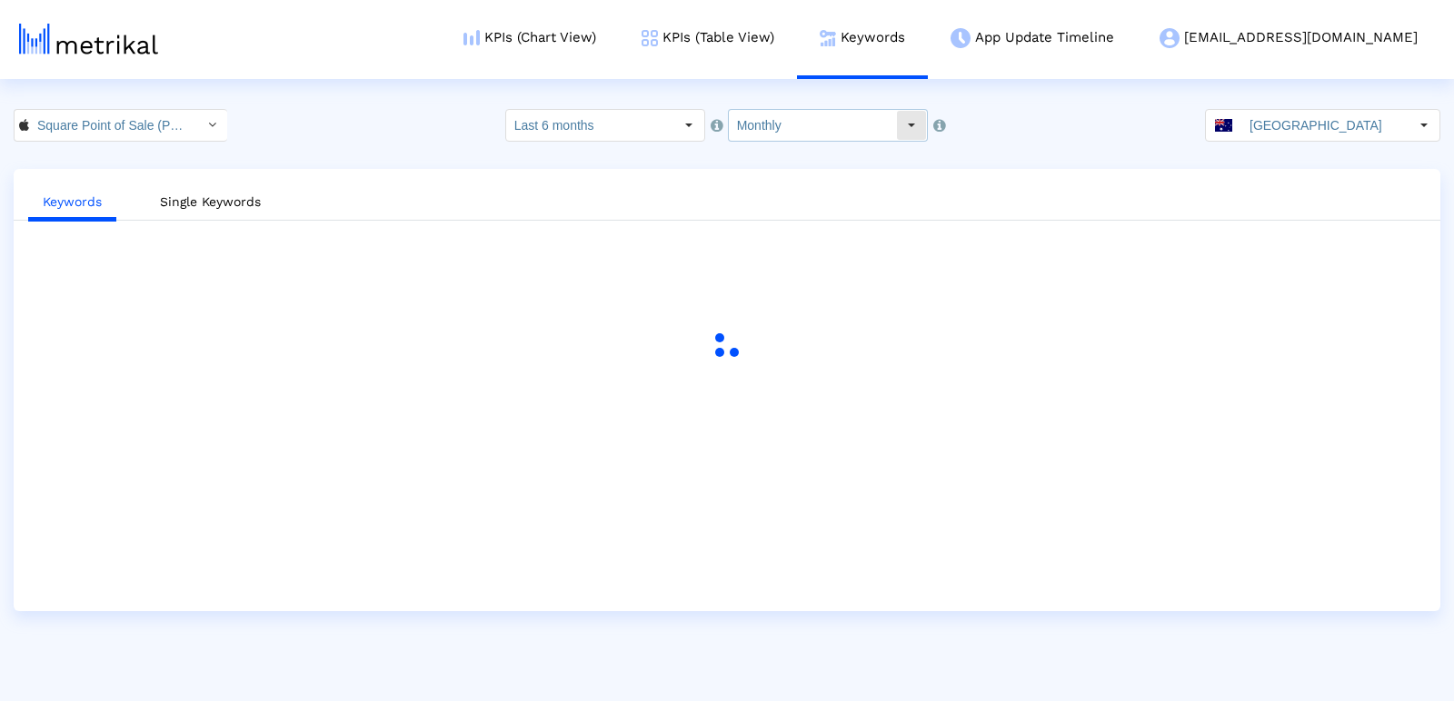
click at [779, 138] on input "Monthly" at bounding box center [812, 125] width 167 height 31
click at [655, 126] on input "Last 6 months" at bounding box center [589, 125] width 167 height 31
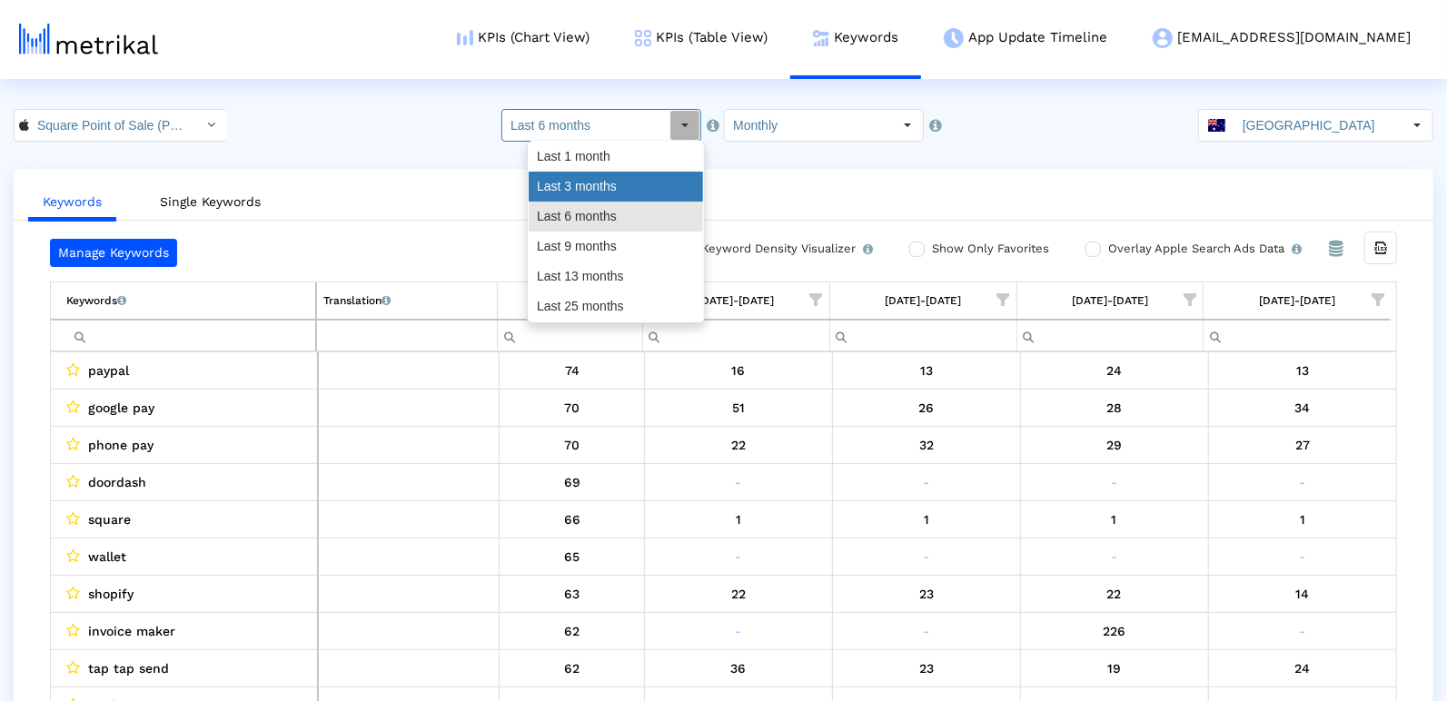
click at [645, 186] on div "Last 3 months" at bounding box center [616, 187] width 174 height 30
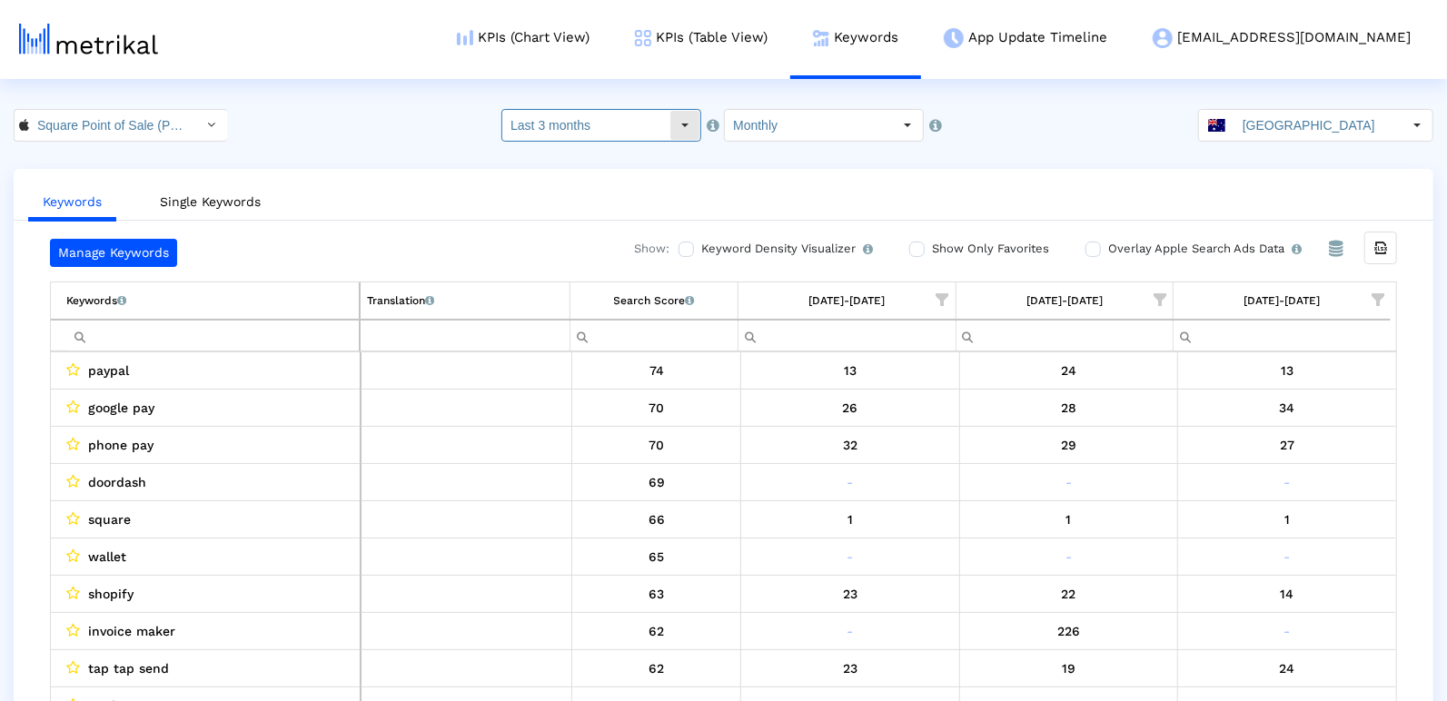
click at [622, 124] on input "Last 3 months" at bounding box center [585, 125] width 167 height 31
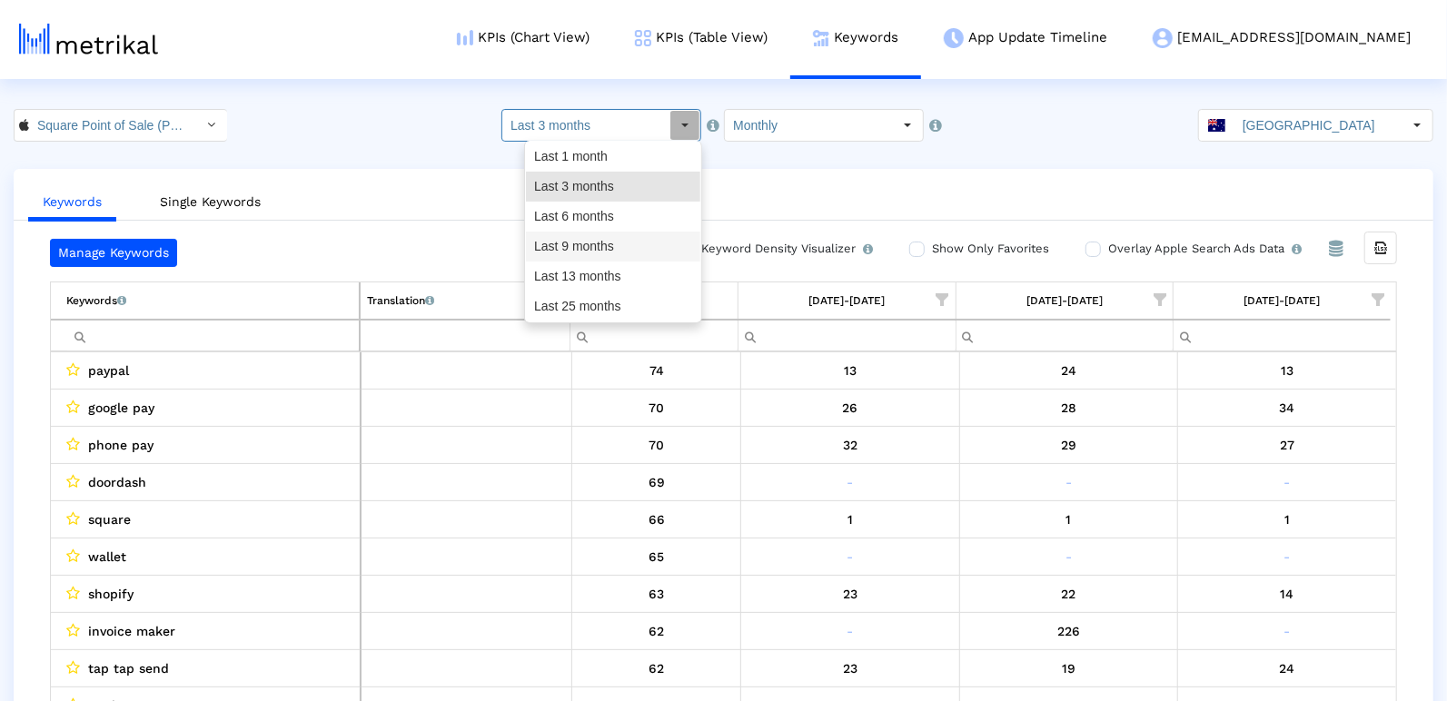
click at [611, 223] on div "Last 6 months" at bounding box center [613, 217] width 174 height 30
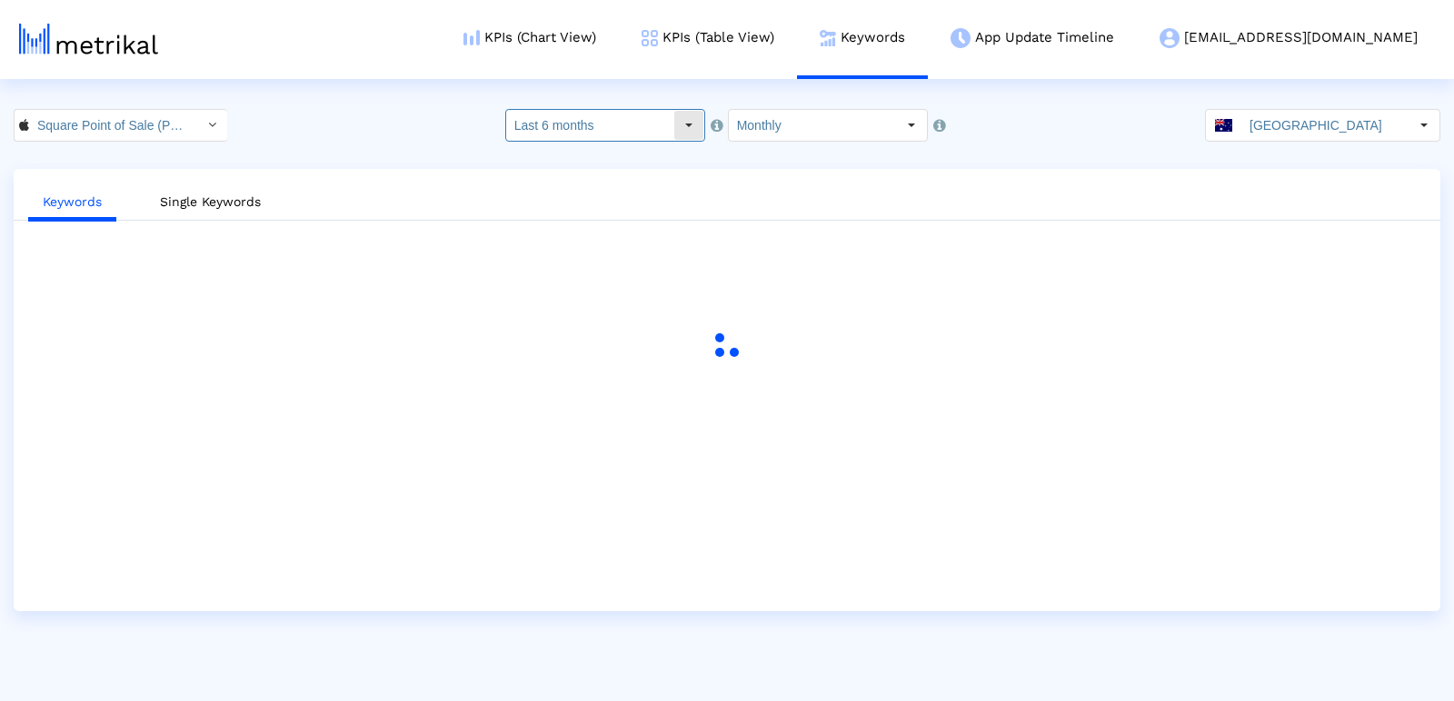
click at [662, 118] on input "Last 6 months" at bounding box center [589, 125] width 167 height 31
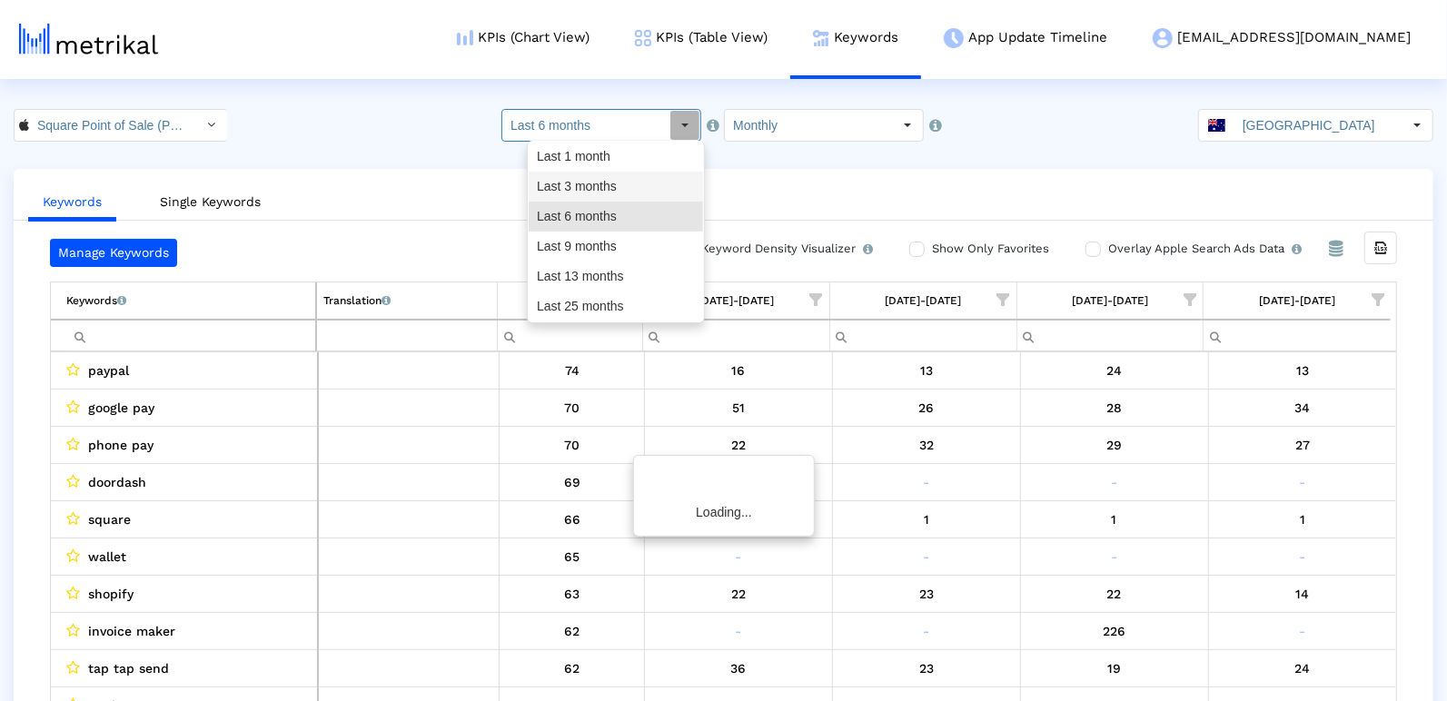
click at [649, 184] on div "Last 3 months" at bounding box center [616, 187] width 174 height 30
type input "Last 3 months"
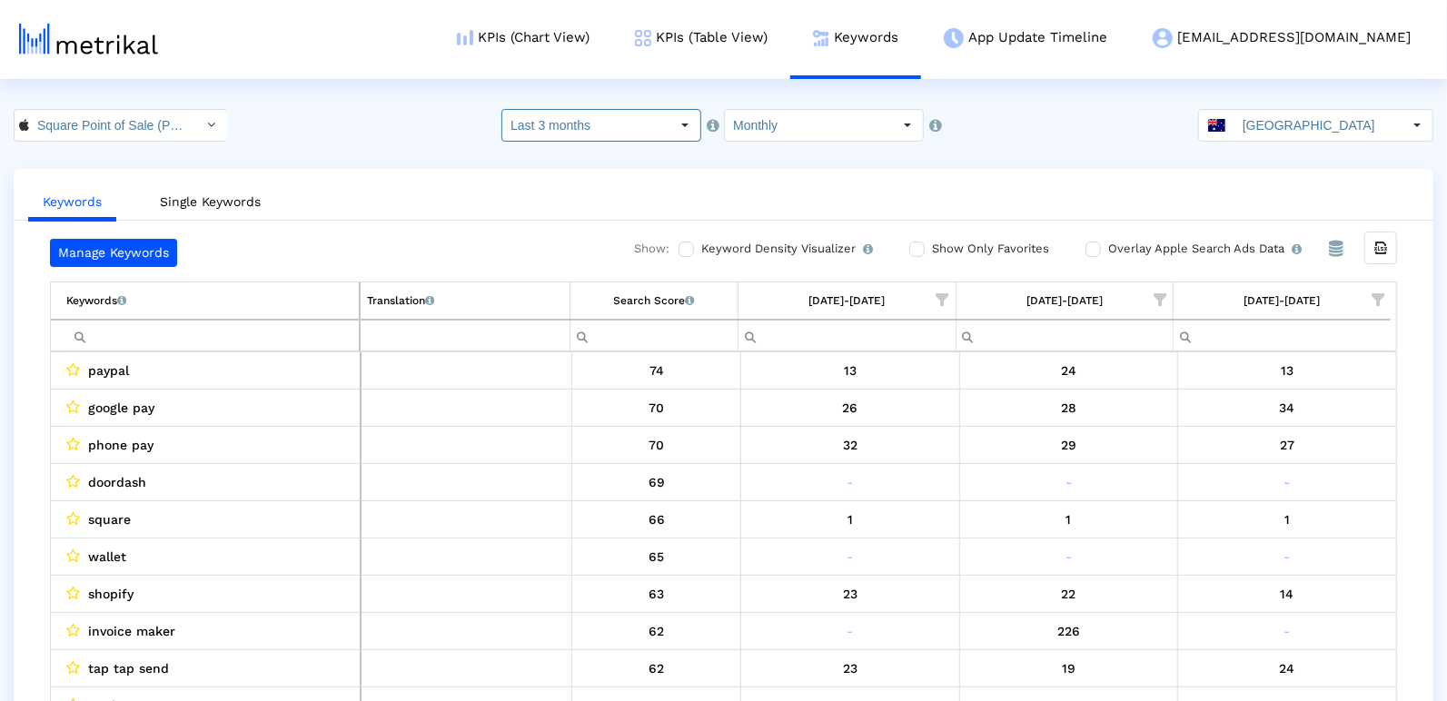
click at [1379, 302] on span "Show filter options for column '09/01/25-09/30/25'" at bounding box center [1378, 299] width 13 height 13
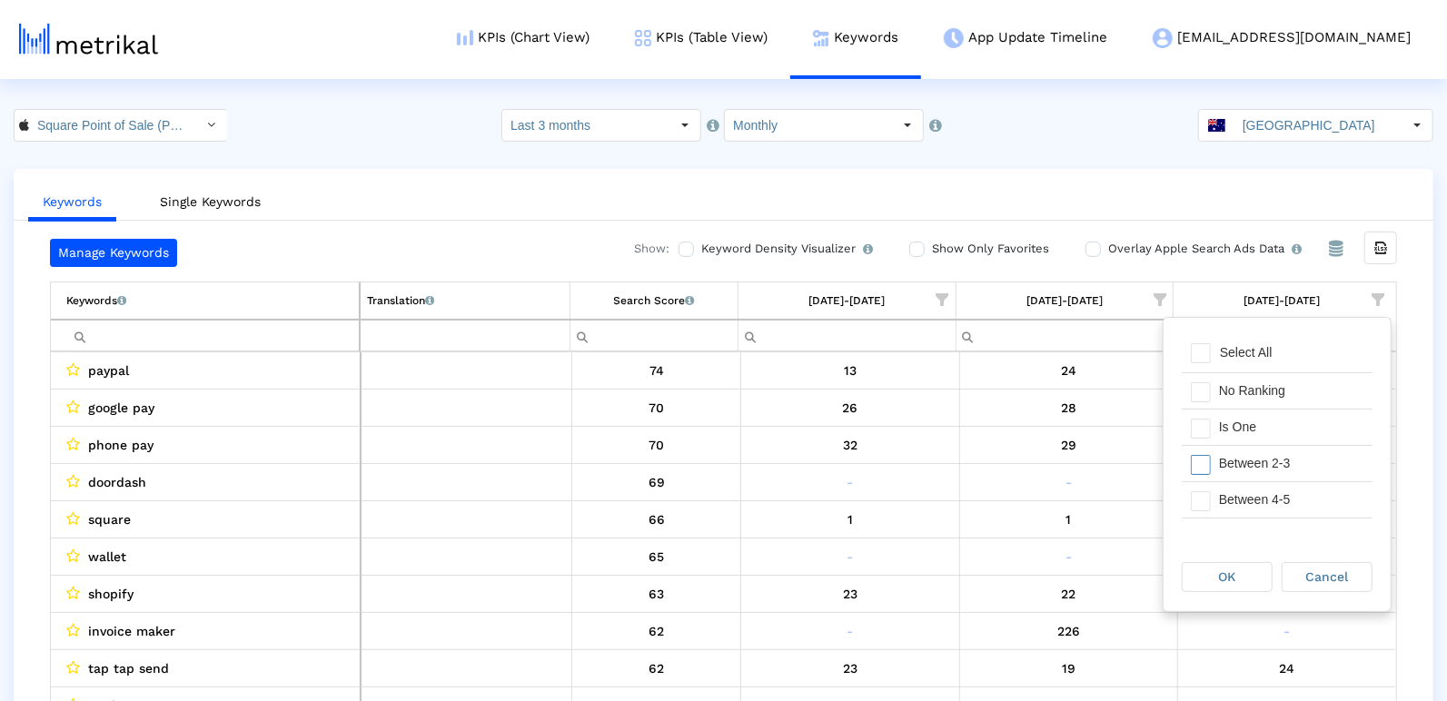
click at [1265, 446] on div "Between 2-3" at bounding box center [1291, 463] width 163 height 35
click at [1262, 424] on div "Is One" at bounding box center [1291, 427] width 163 height 35
click at [1260, 482] on div "Between 4-5" at bounding box center [1291, 499] width 163 height 35
click at [1260, 480] on div "Between 6-10" at bounding box center [1291, 481] width 163 height 35
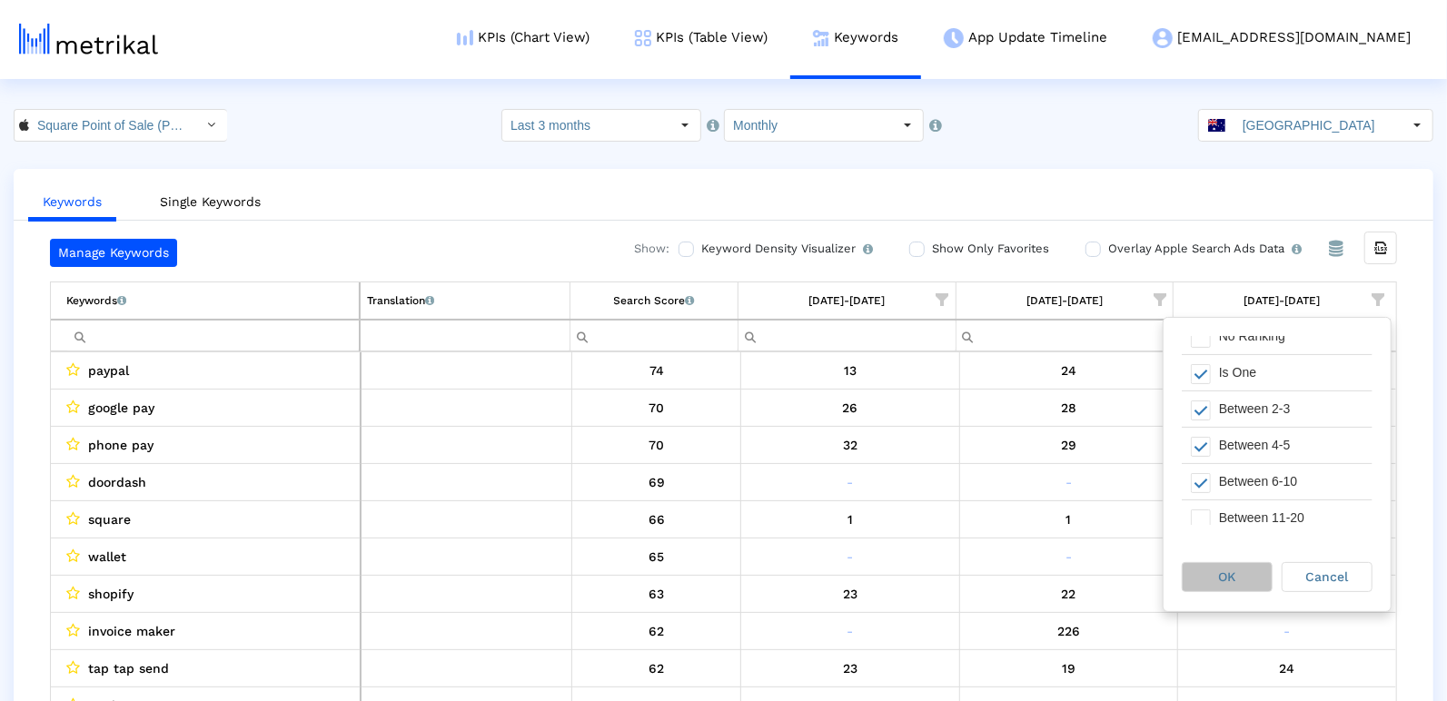
click at [1226, 572] on span "OK" at bounding box center [1227, 577] width 17 height 15
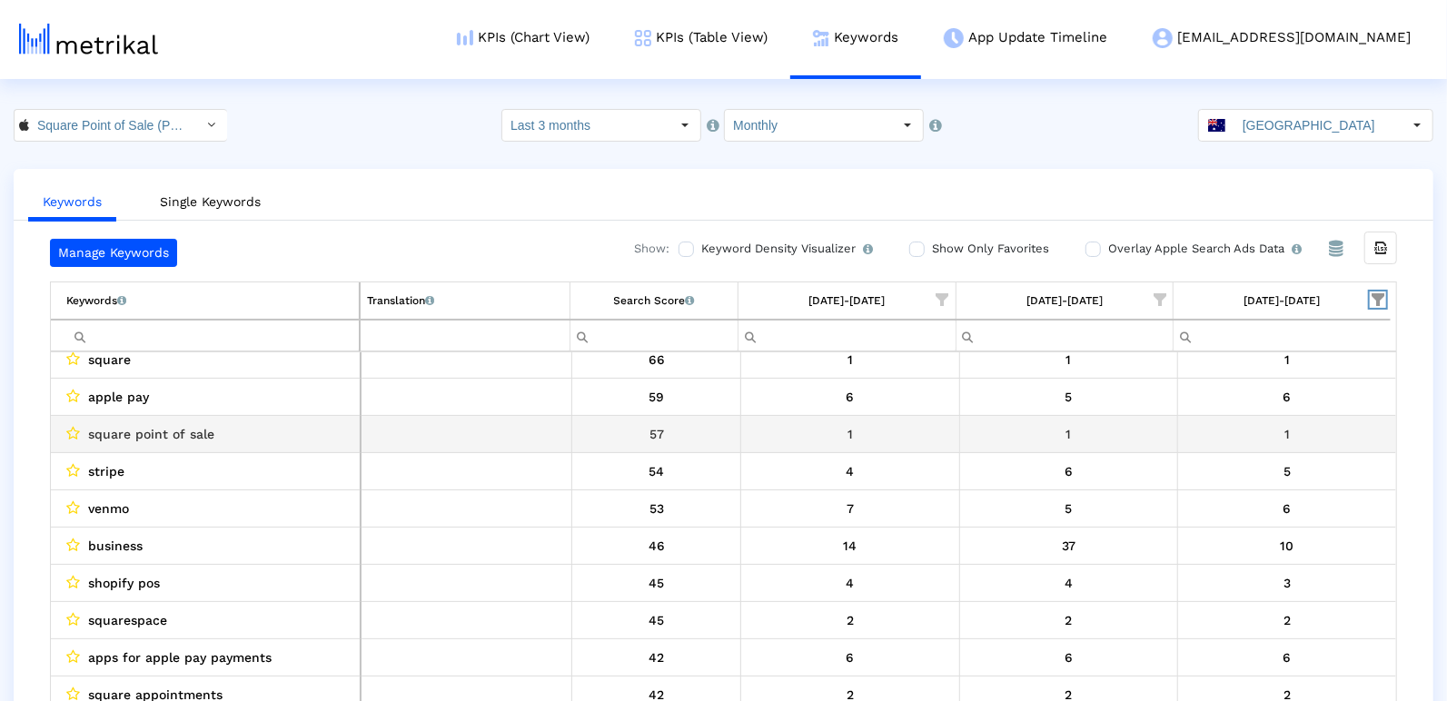
scroll to position [0, 0]
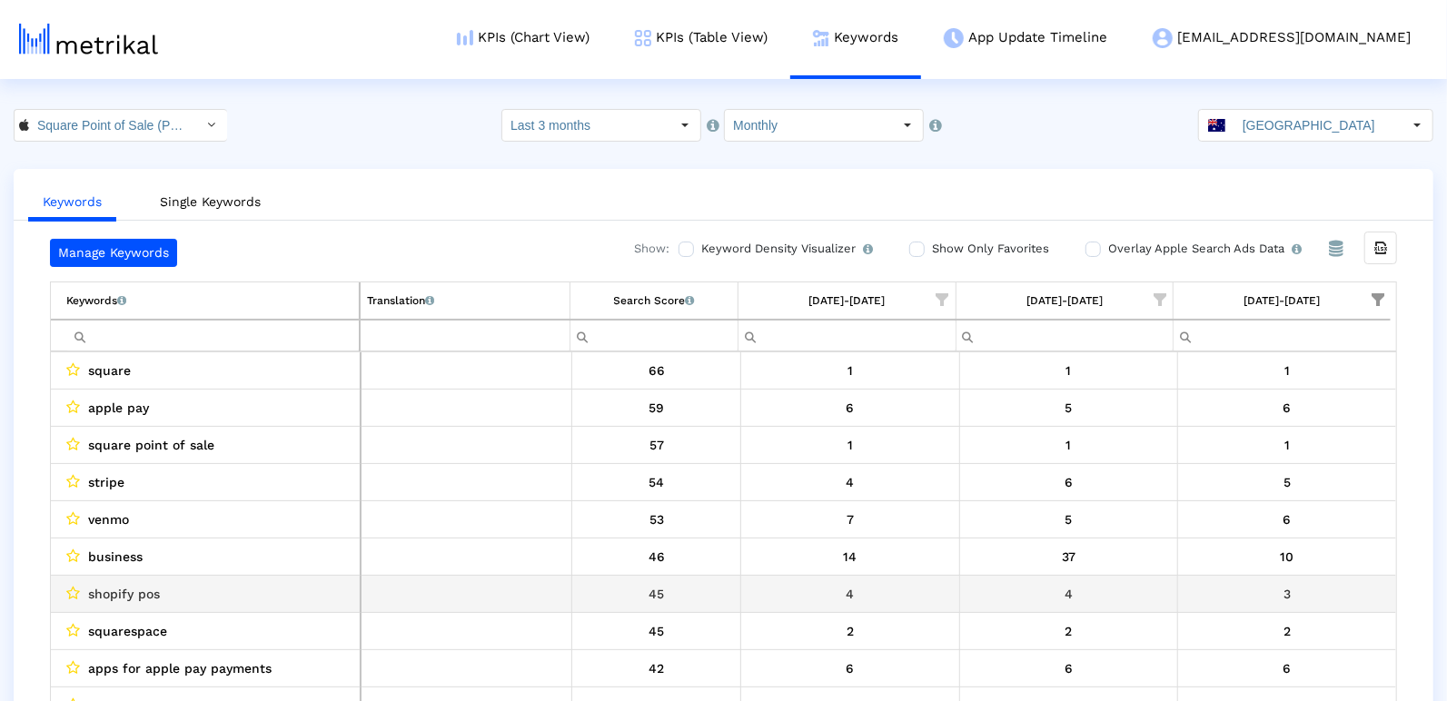
click at [301, 583] on div "shopify pos" at bounding box center [209, 594] width 287 height 24
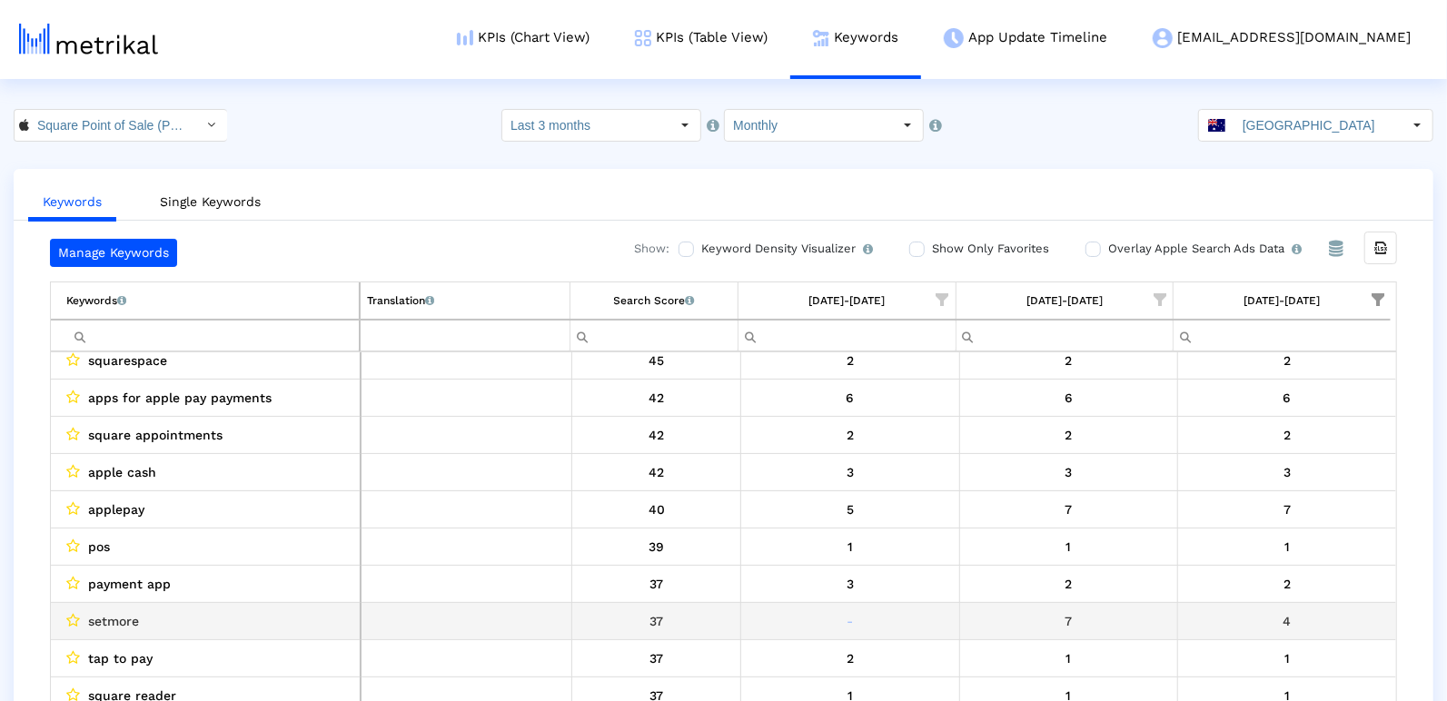
scroll to position [270, 0]
click at [195, 609] on div "setmore" at bounding box center [209, 620] width 287 height 24
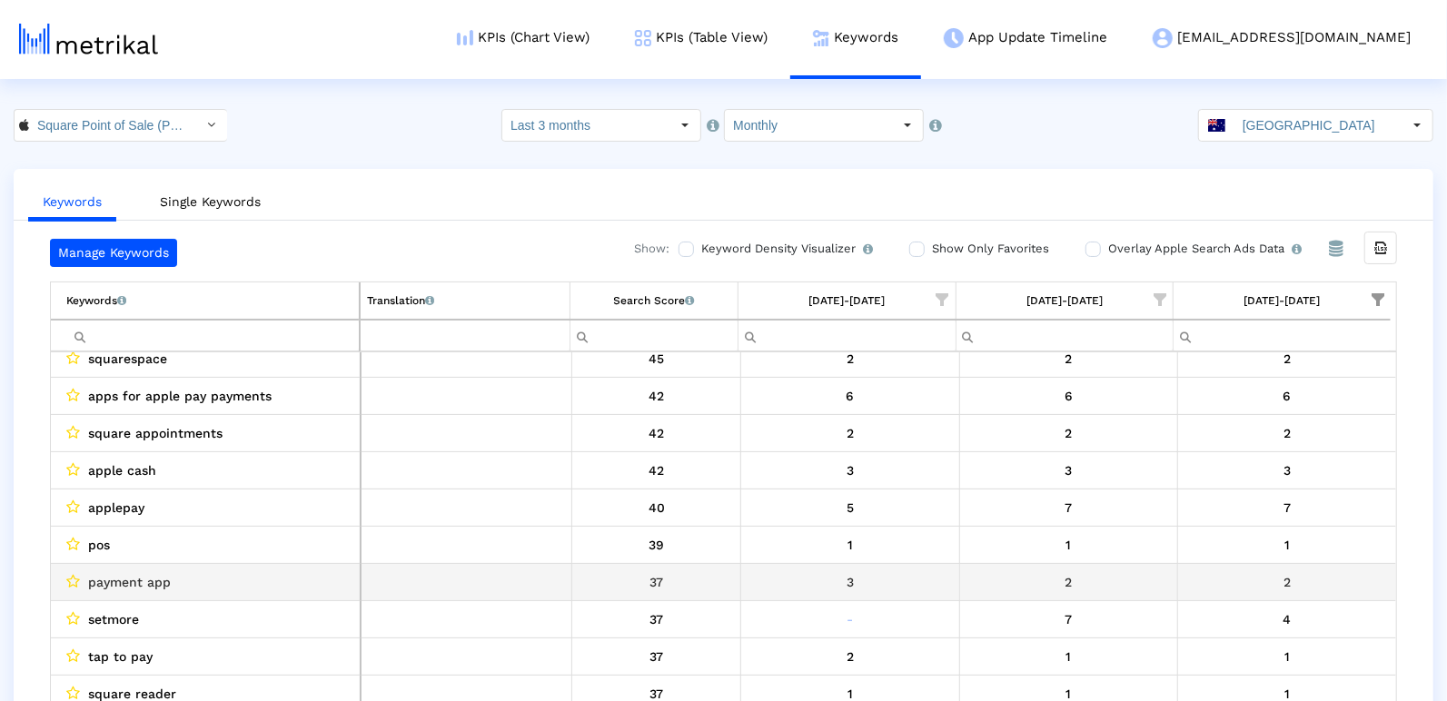
click at [486, 589] on td "Data grid" at bounding box center [467, 581] width 212 height 37
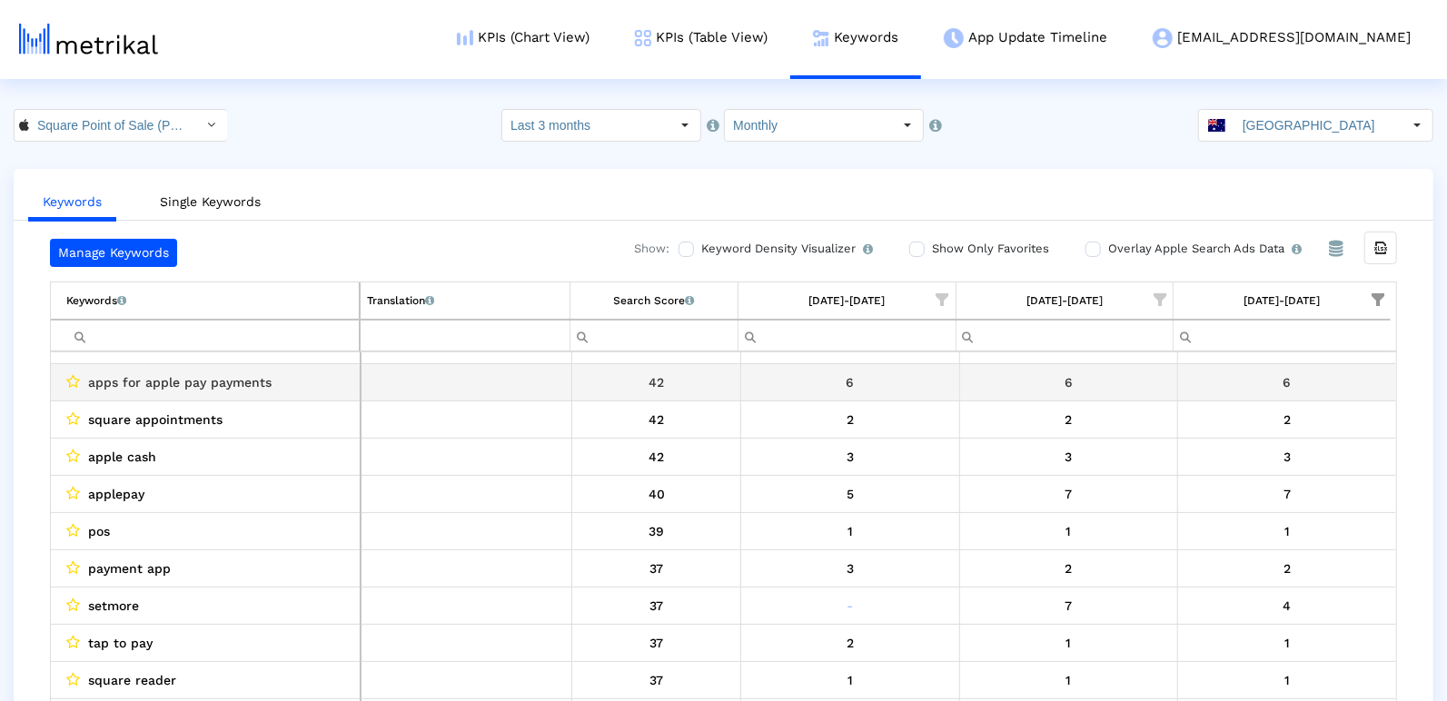
scroll to position [286, 0]
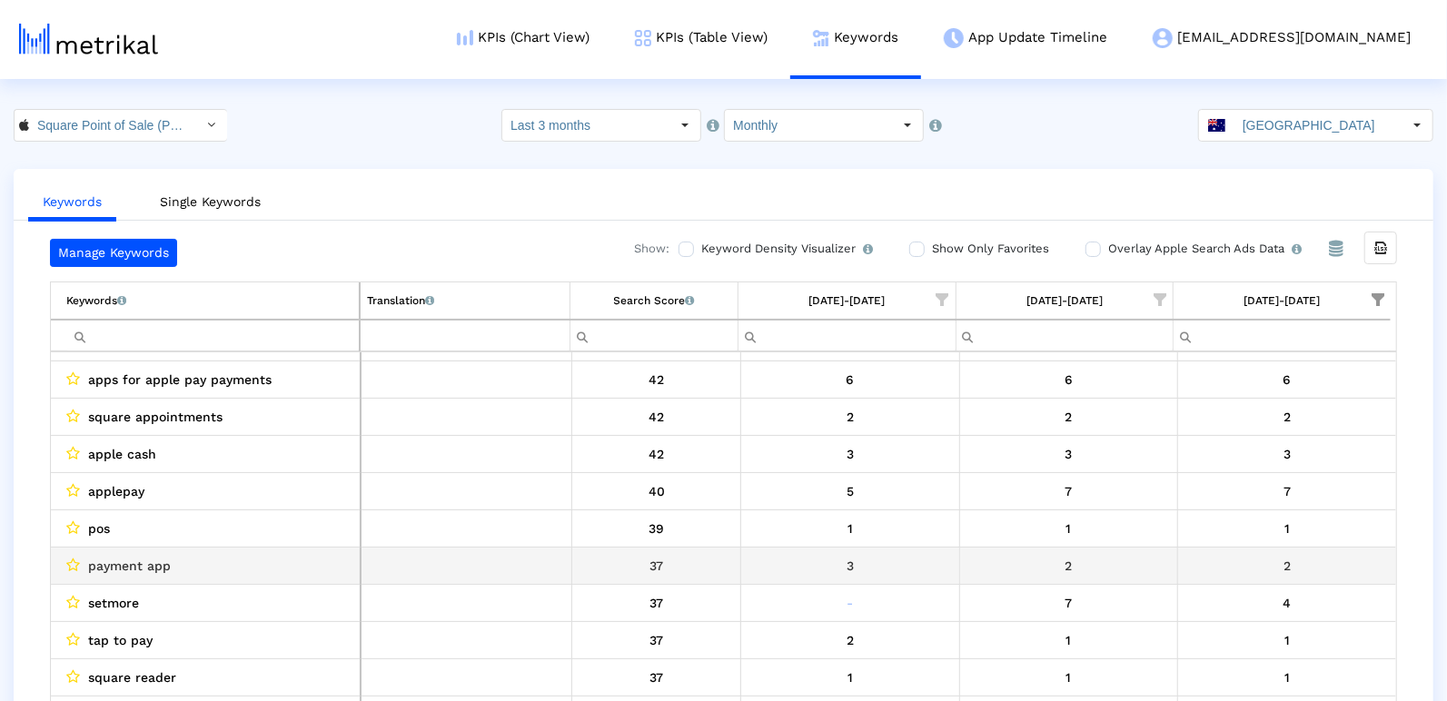
click at [154, 559] on span "payment app" at bounding box center [129, 566] width 83 height 24
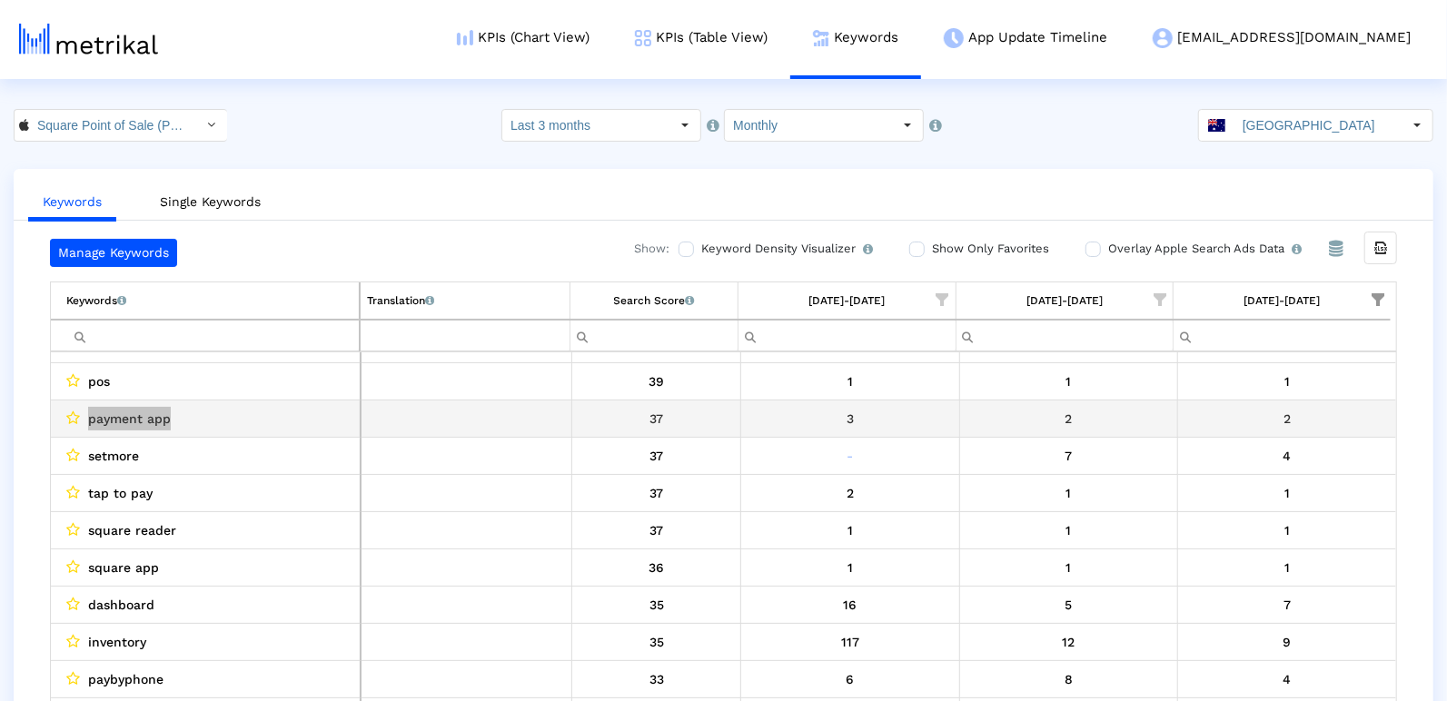
scroll to position [432, 0]
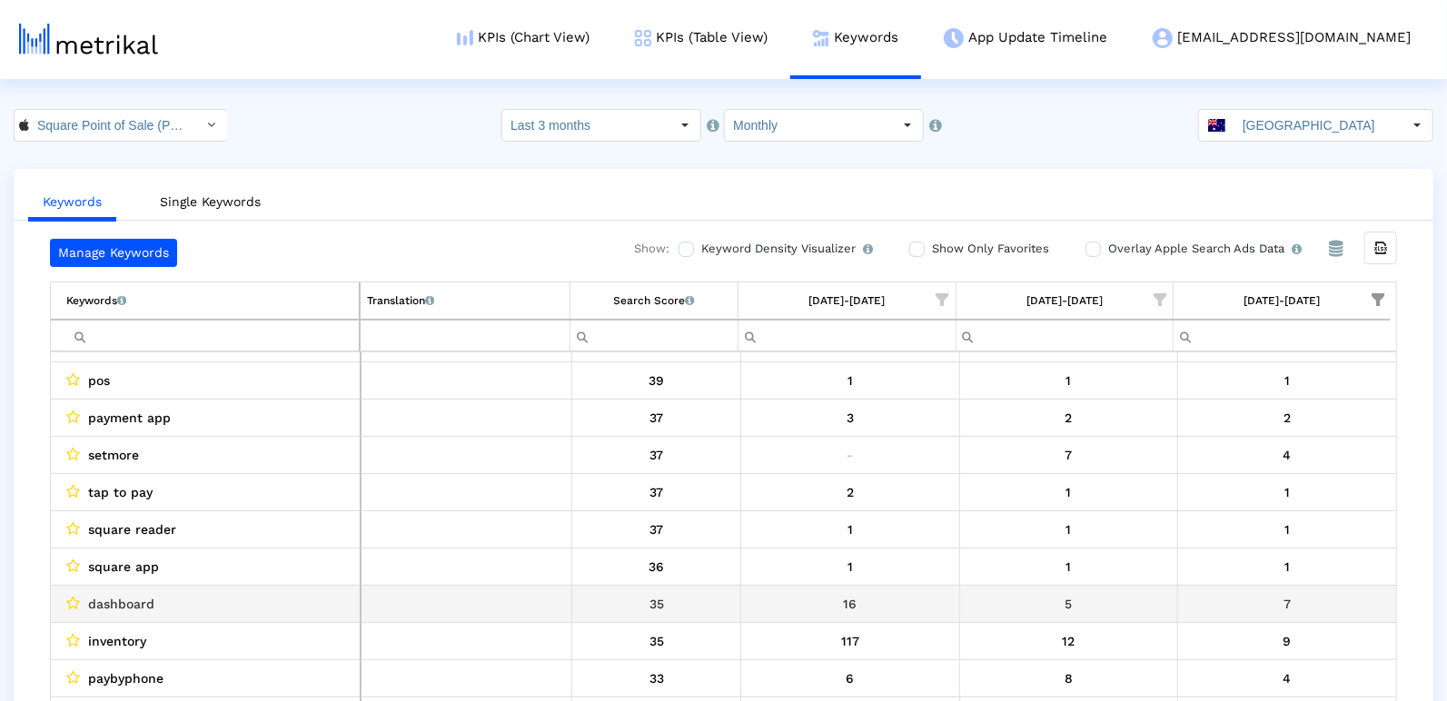
click at [132, 585] on td "dashboard" at bounding box center [206, 603] width 310 height 37
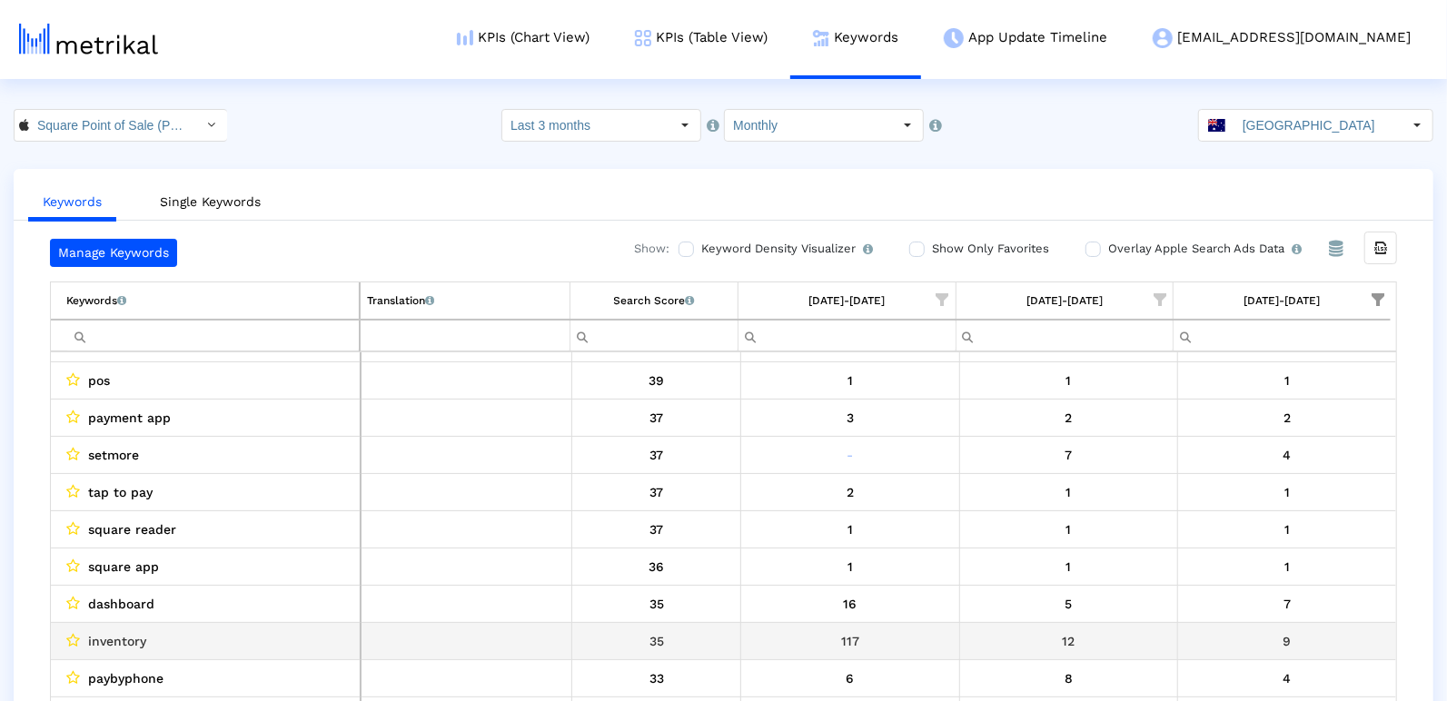
click at [137, 631] on span "inventory" at bounding box center [117, 642] width 58 height 24
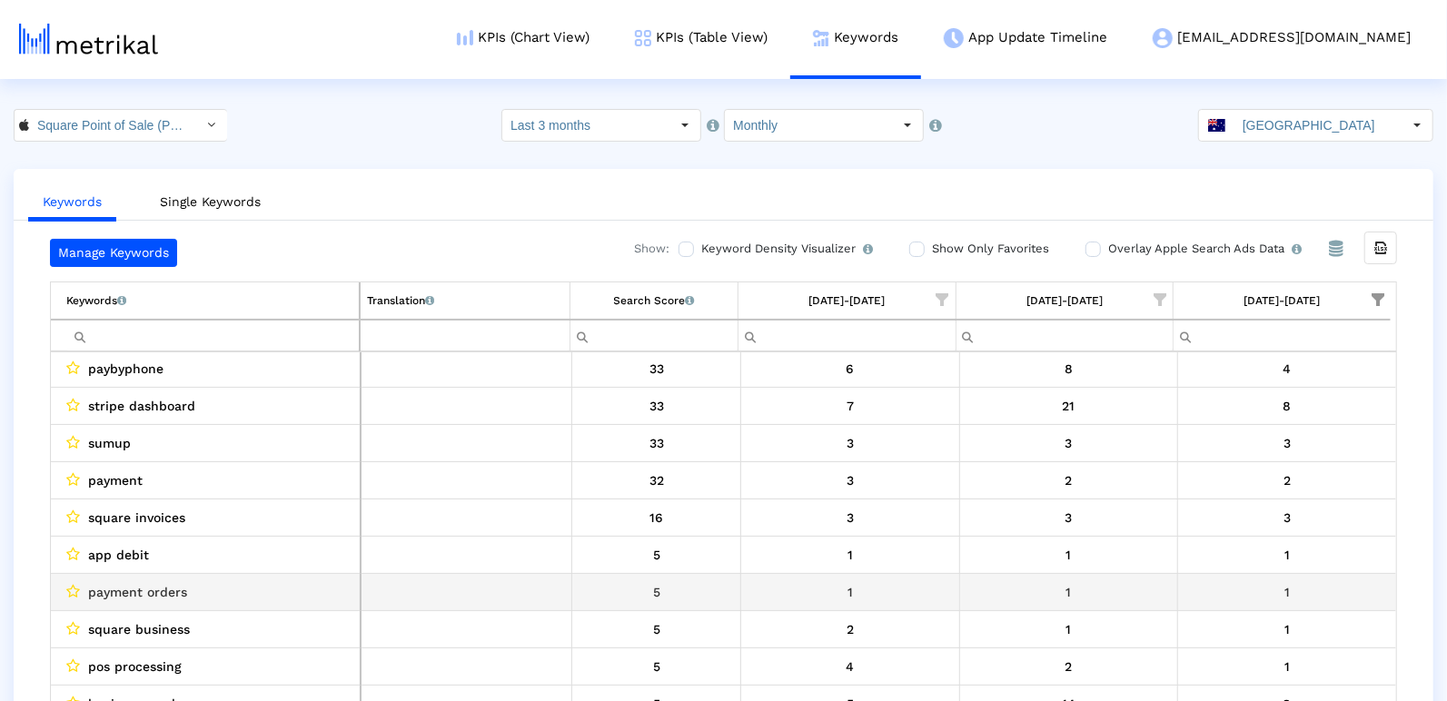
scroll to position [752, 0]
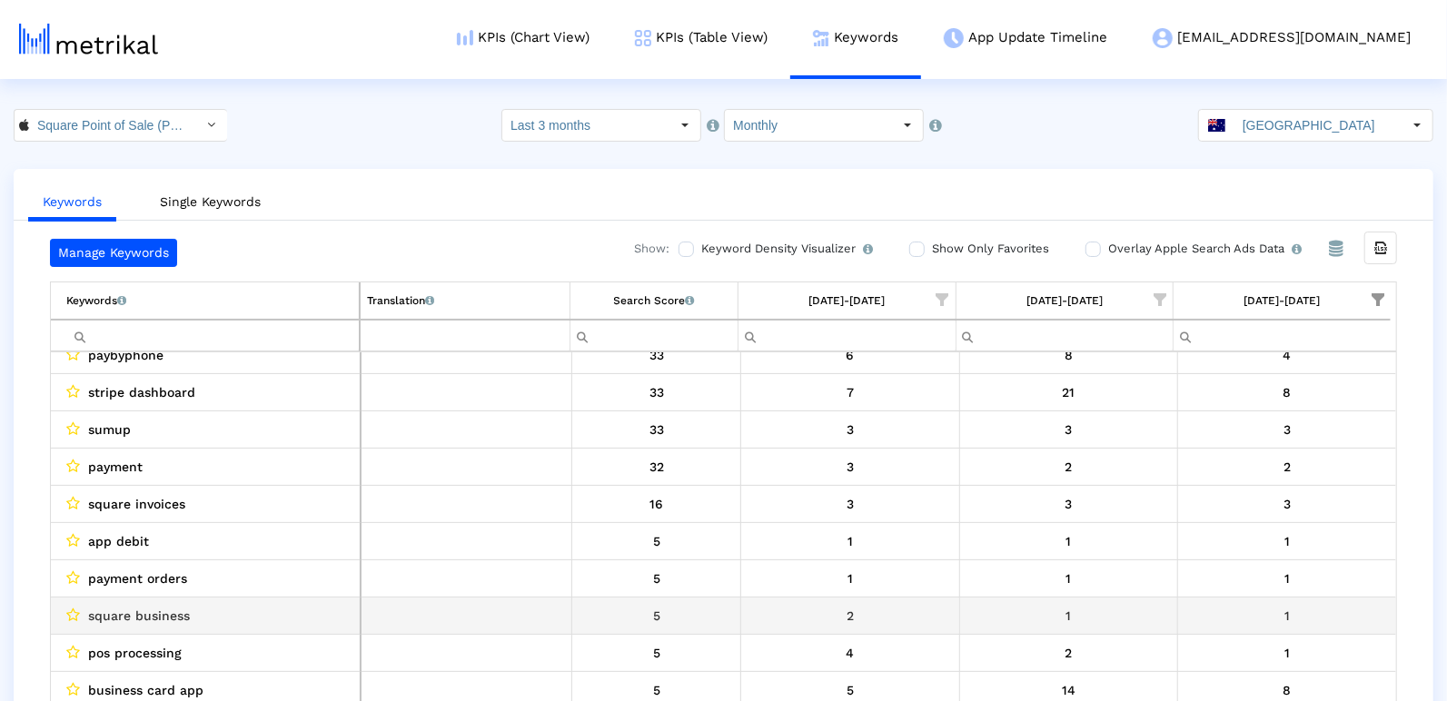
click at [207, 597] on td "square business" at bounding box center [206, 615] width 310 height 37
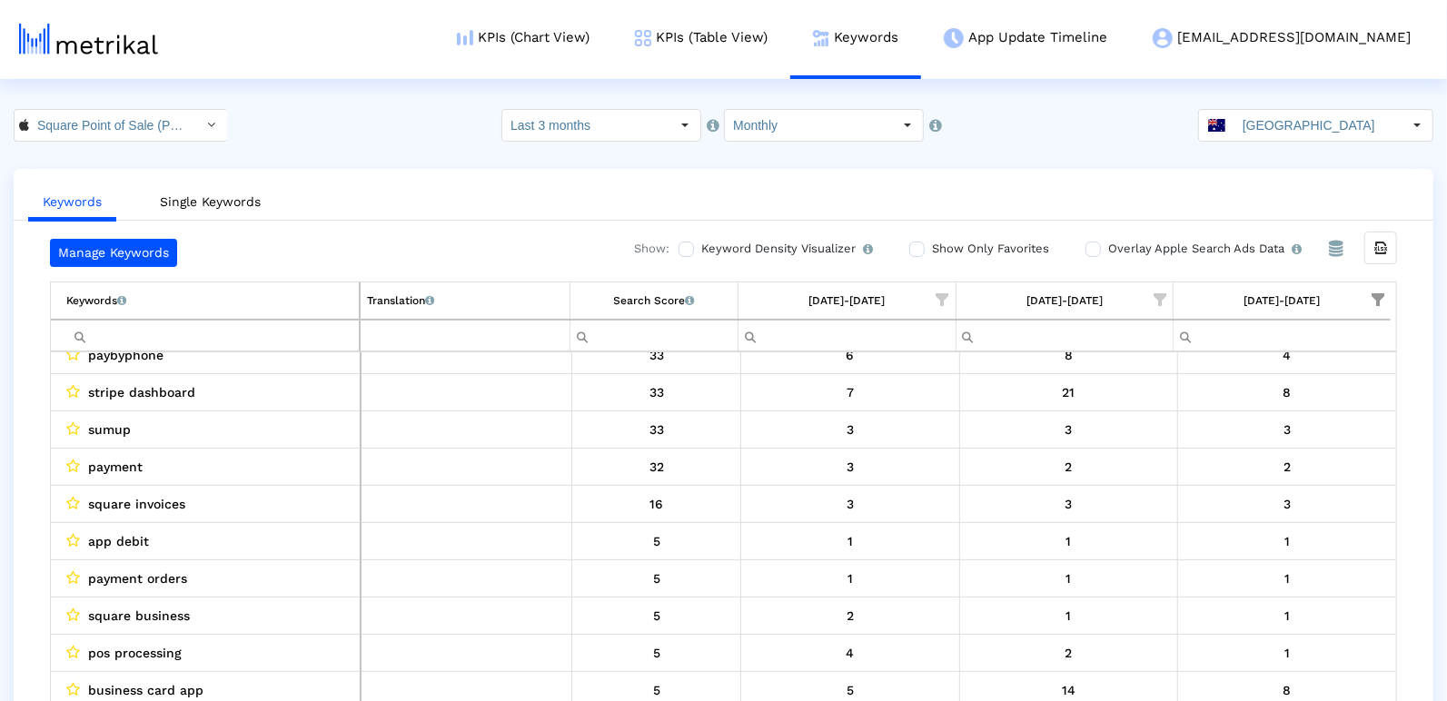
click at [225, 323] on input "Filter cell" at bounding box center [212, 336] width 293 height 30
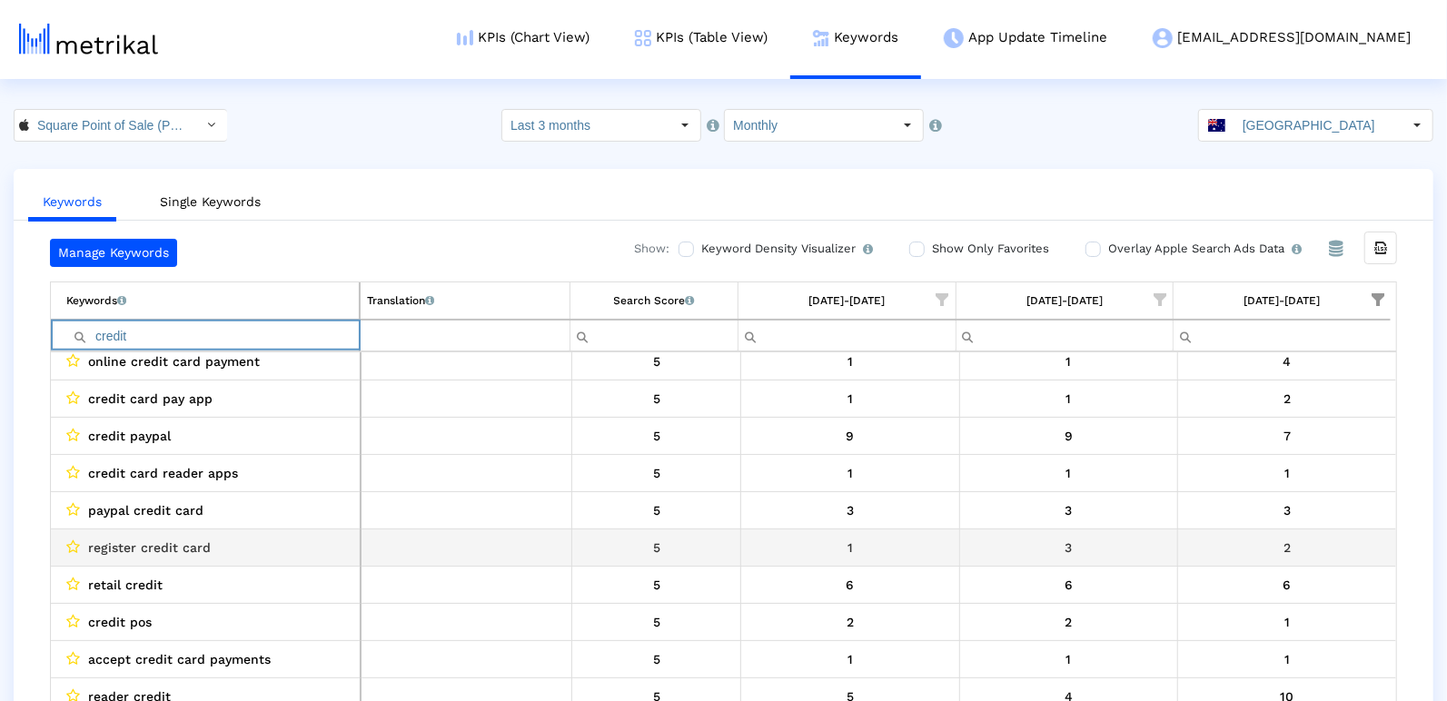
scroll to position [461, 0]
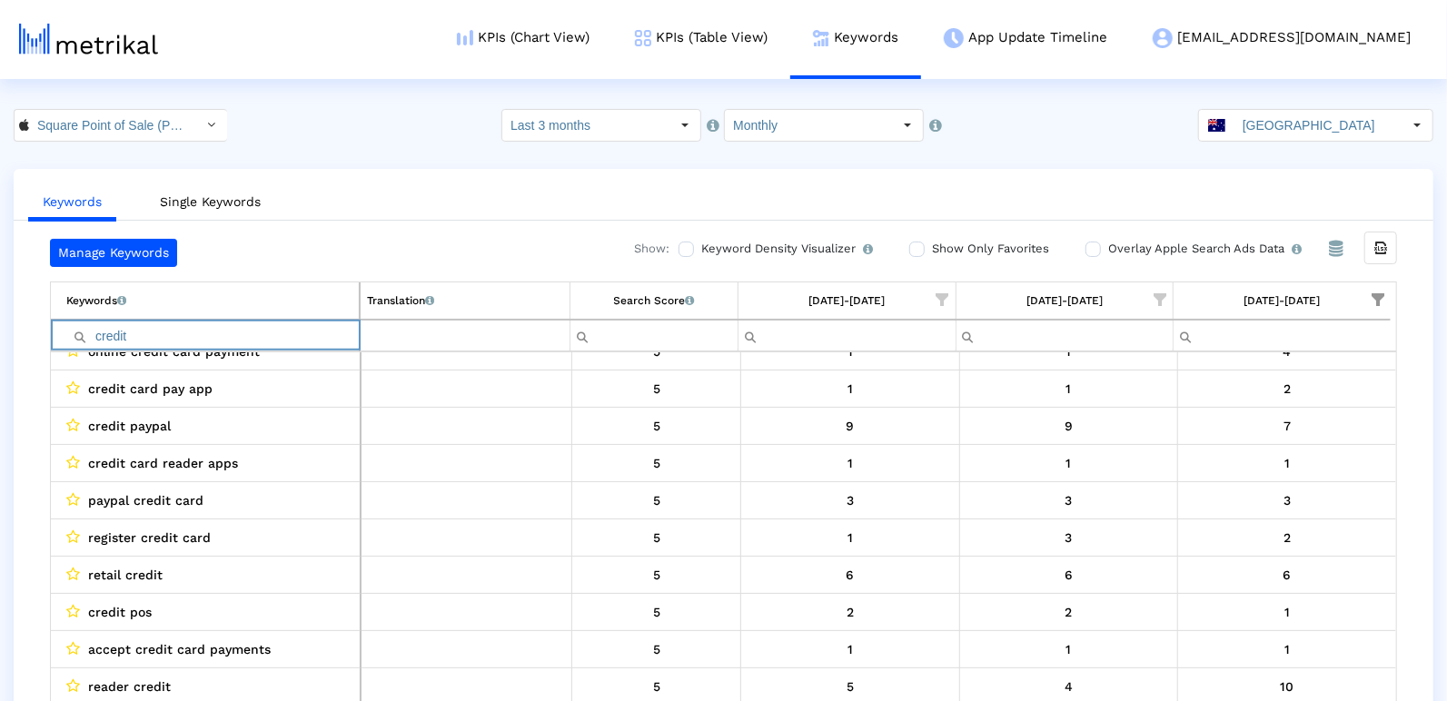
click at [115, 330] on input "credit" at bounding box center [212, 336] width 293 height 30
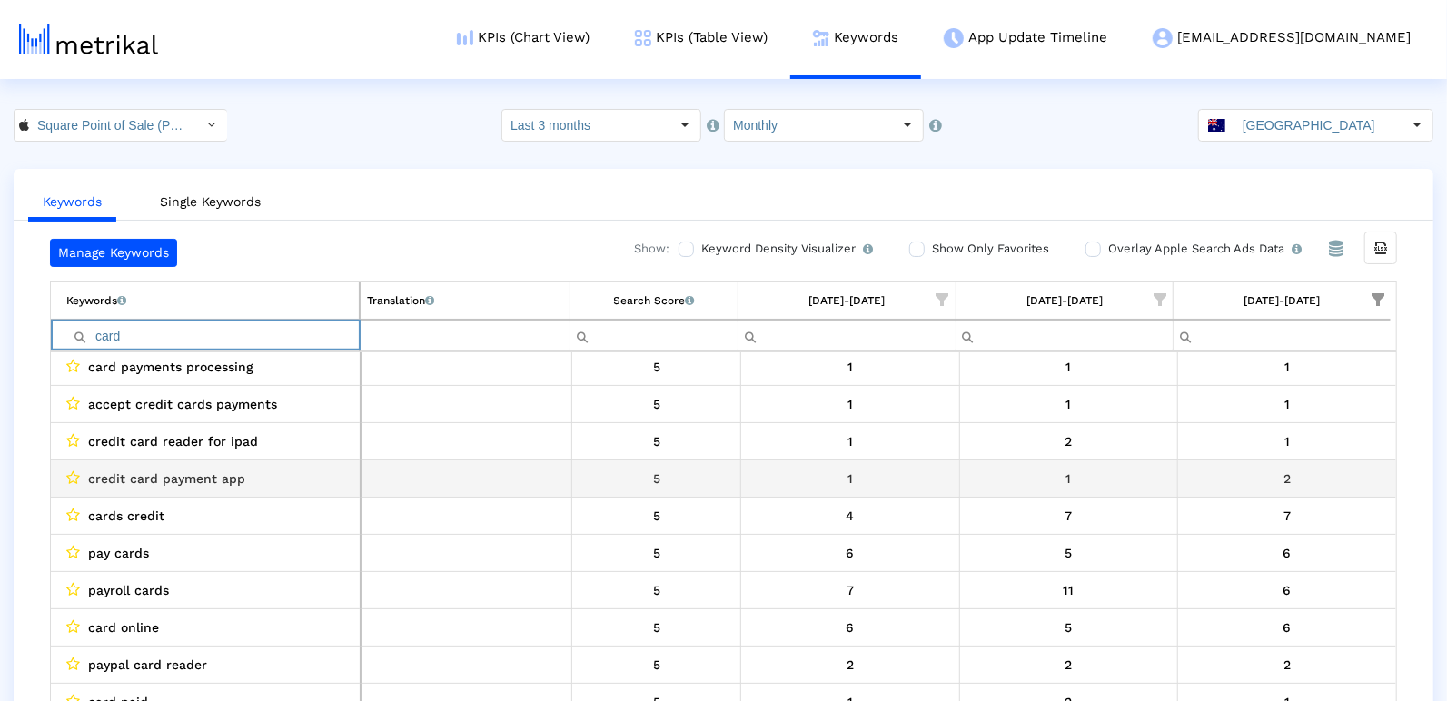
scroll to position [1038, 0]
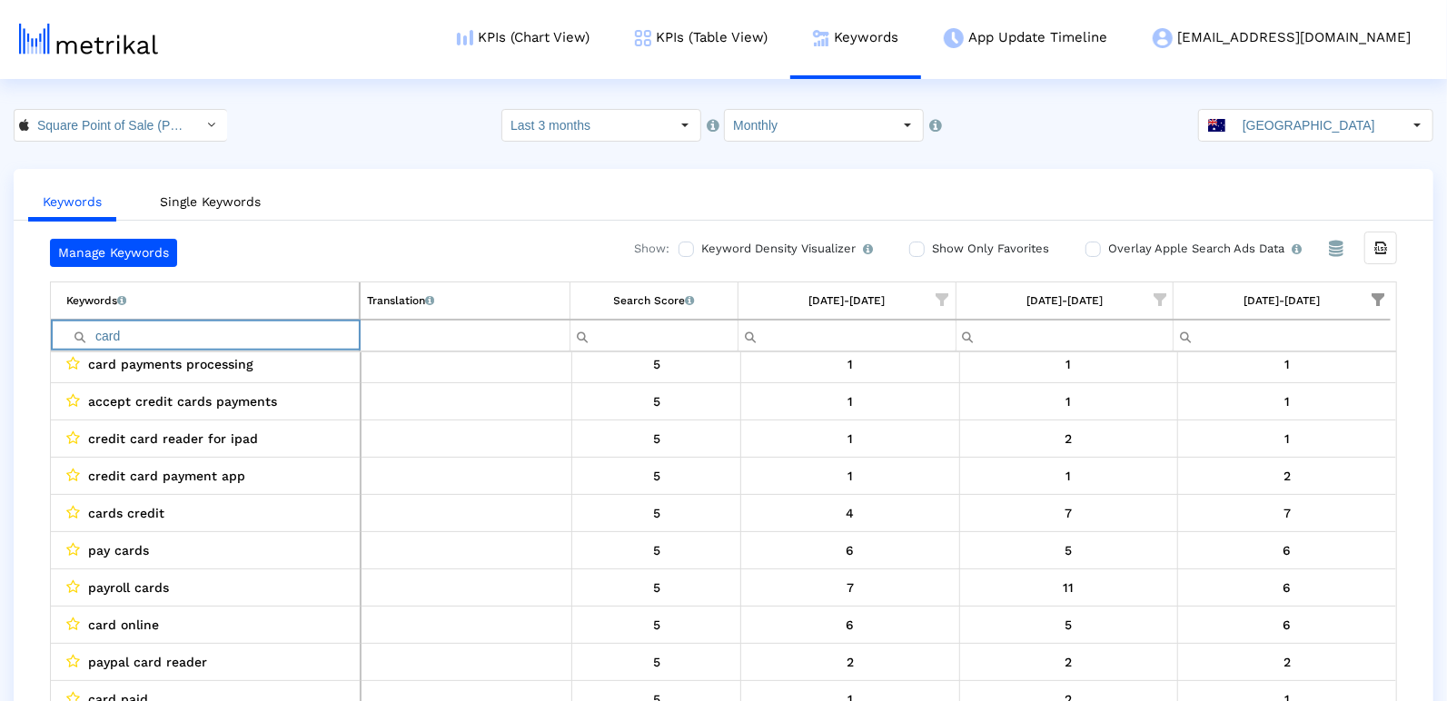
click at [126, 323] on input "card" at bounding box center [212, 336] width 293 height 30
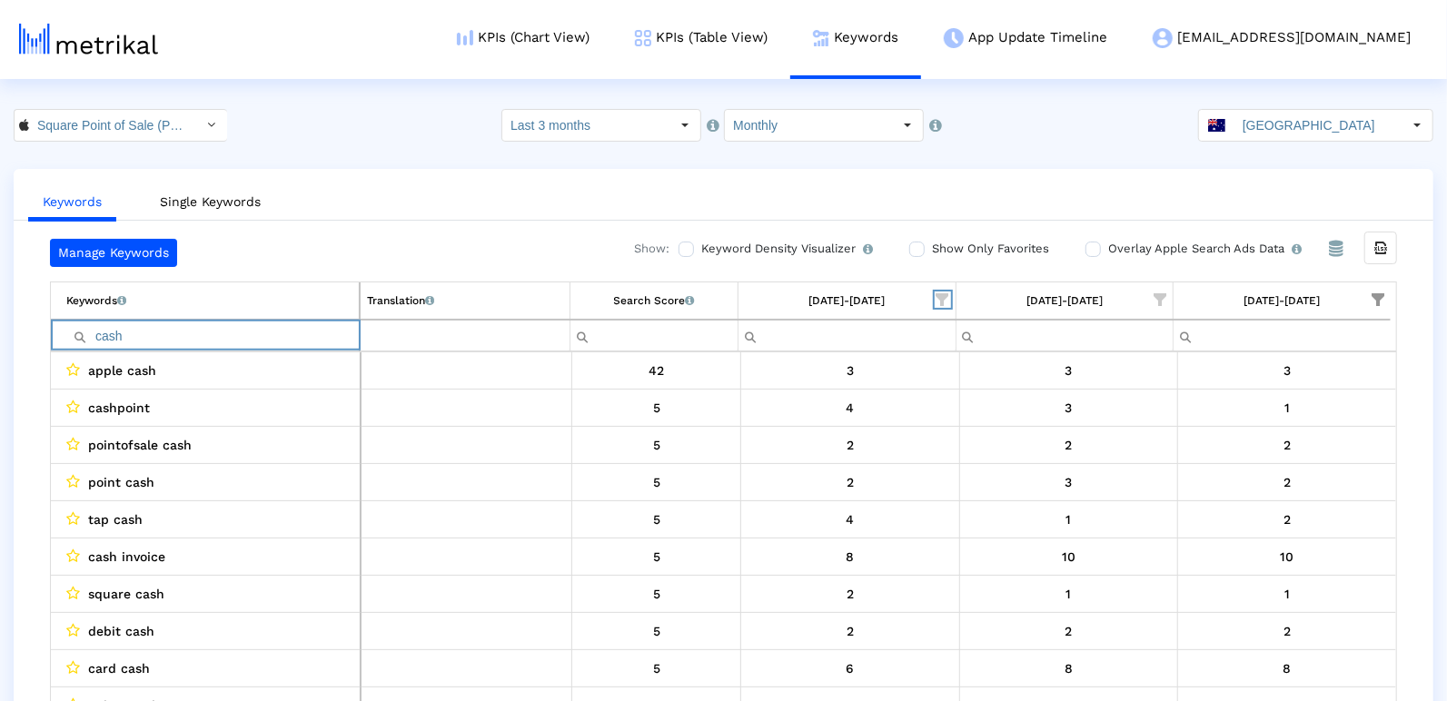
click at [945, 293] on span "Show filter options for column '07/01/25-07/31/25'" at bounding box center [943, 299] width 13 height 13
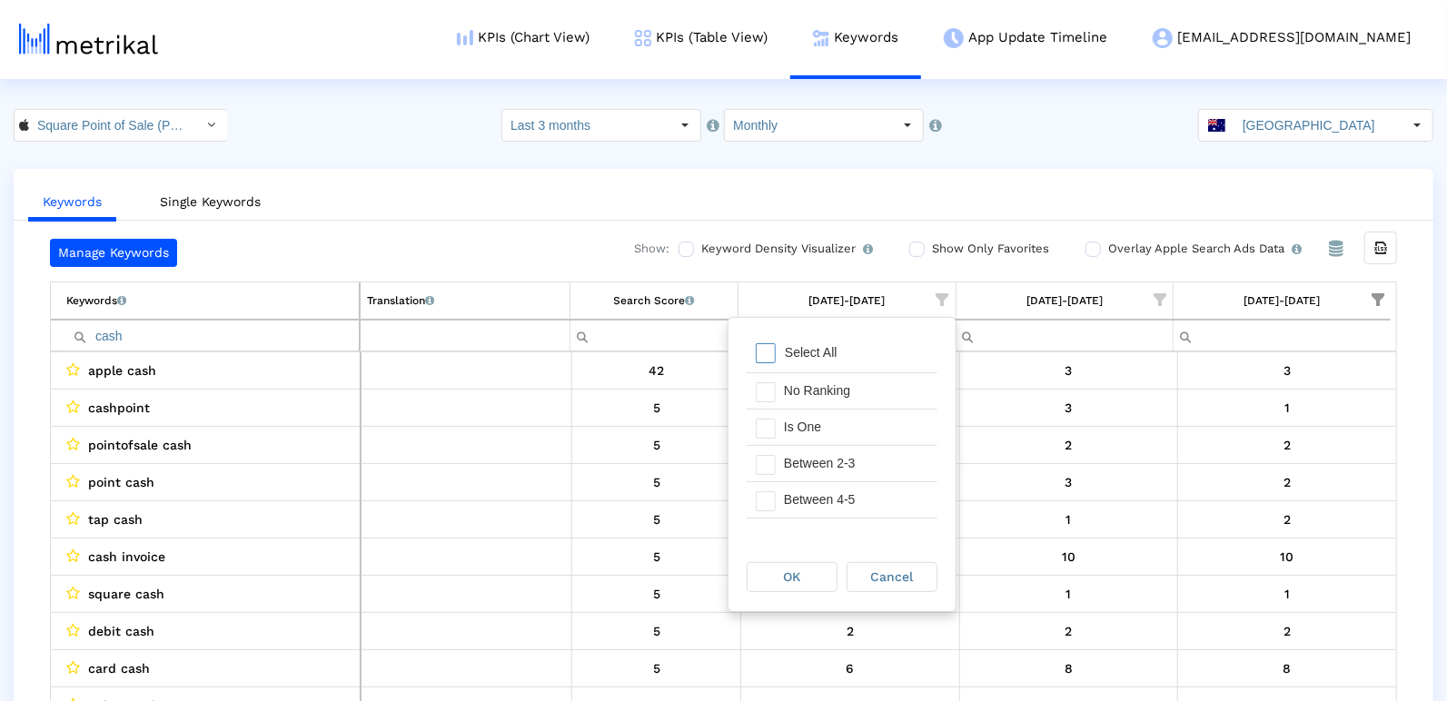
click at [808, 351] on div "Select All" at bounding box center [811, 352] width 71 height 15
drag, startPoint x: 793, startPoint y: 416, endPoint x: 793, endPoint y: 429, distance: 12.7
click at [793, 416] on div "Is One" at bounding box center [856, 427] width 163 height 35
click at [793, 452] on div "Between 2-3" at bounding box center [856, 463] width 163 height 35
click at [793, 505] on div "Between 4-5" at bounding box center [856, 499] width 163 height 35
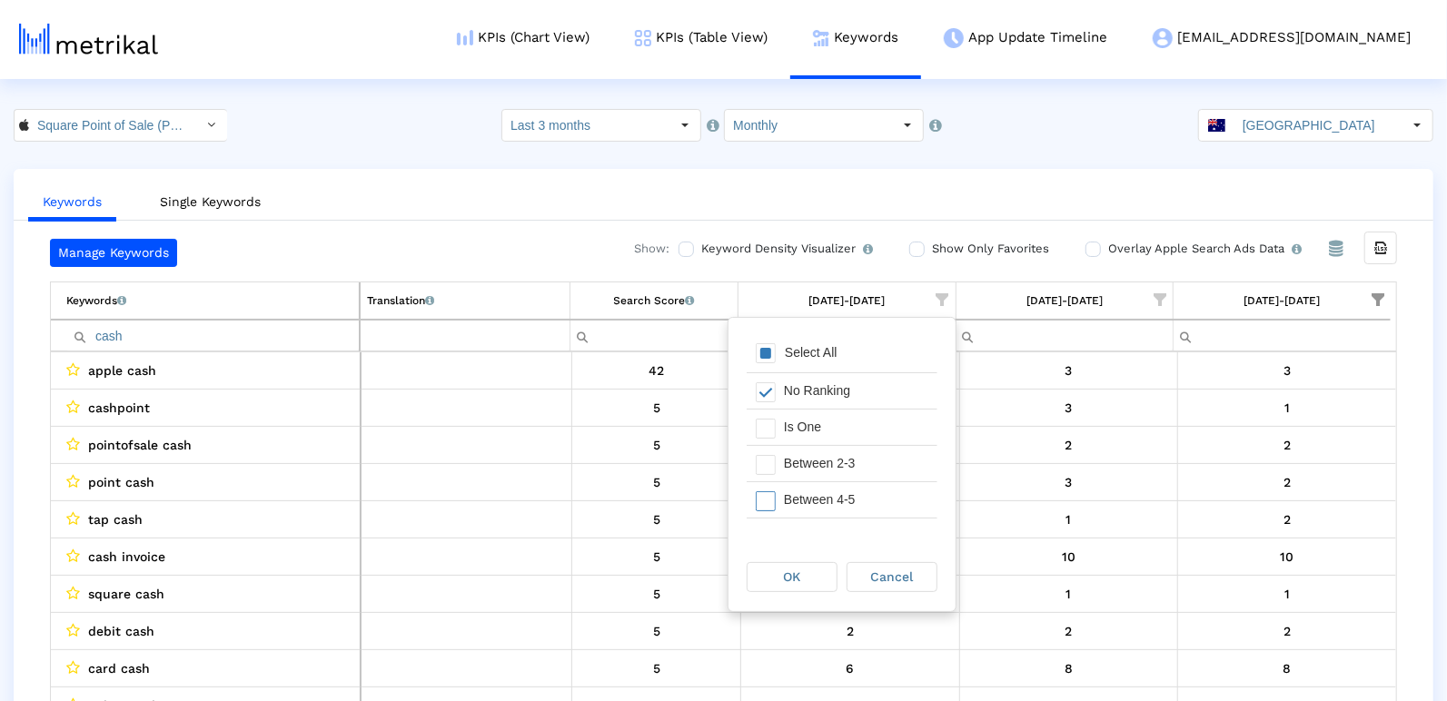
click at [763, 501] on span "Filter options" at bounding box center [766, 501] width 20 height 20
click at [769, 570] on div "OK" at bounding box center [792, 577] width 89 height 28
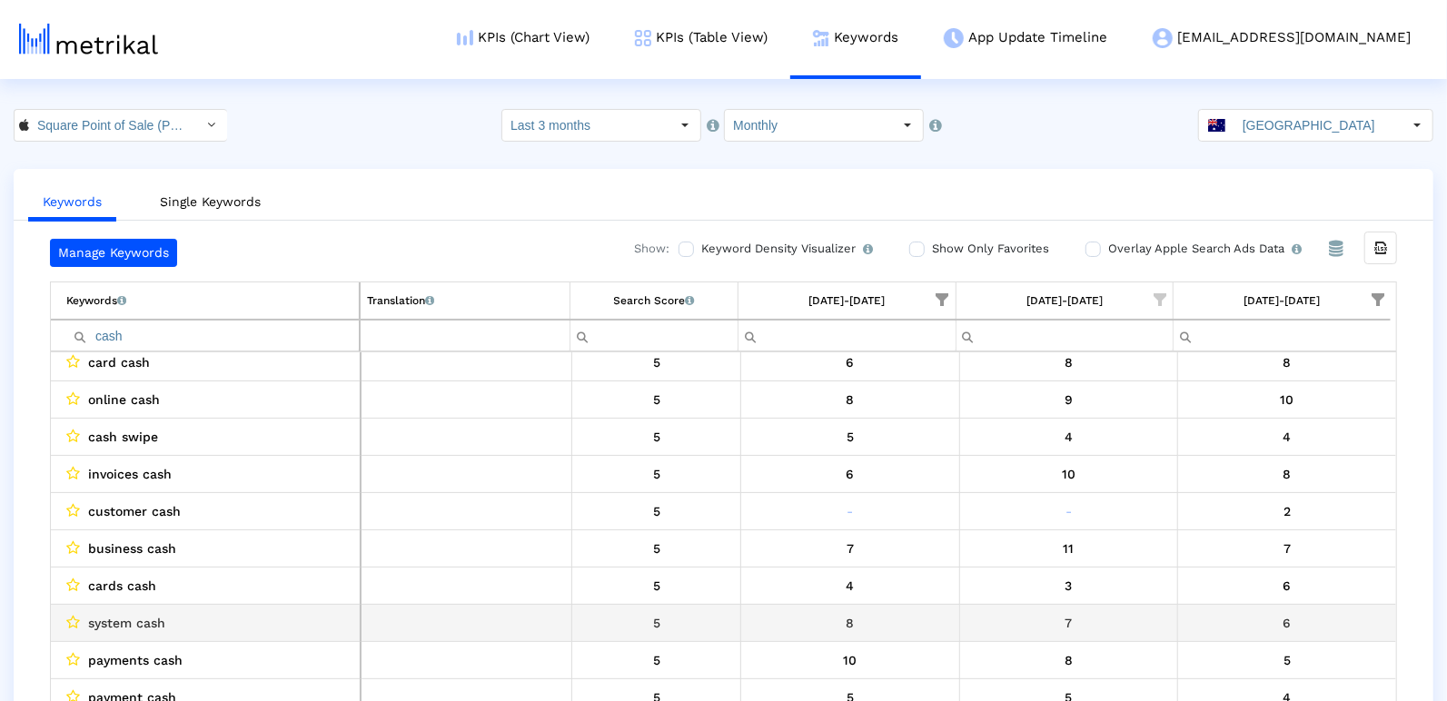
scroll to position [34, 0]
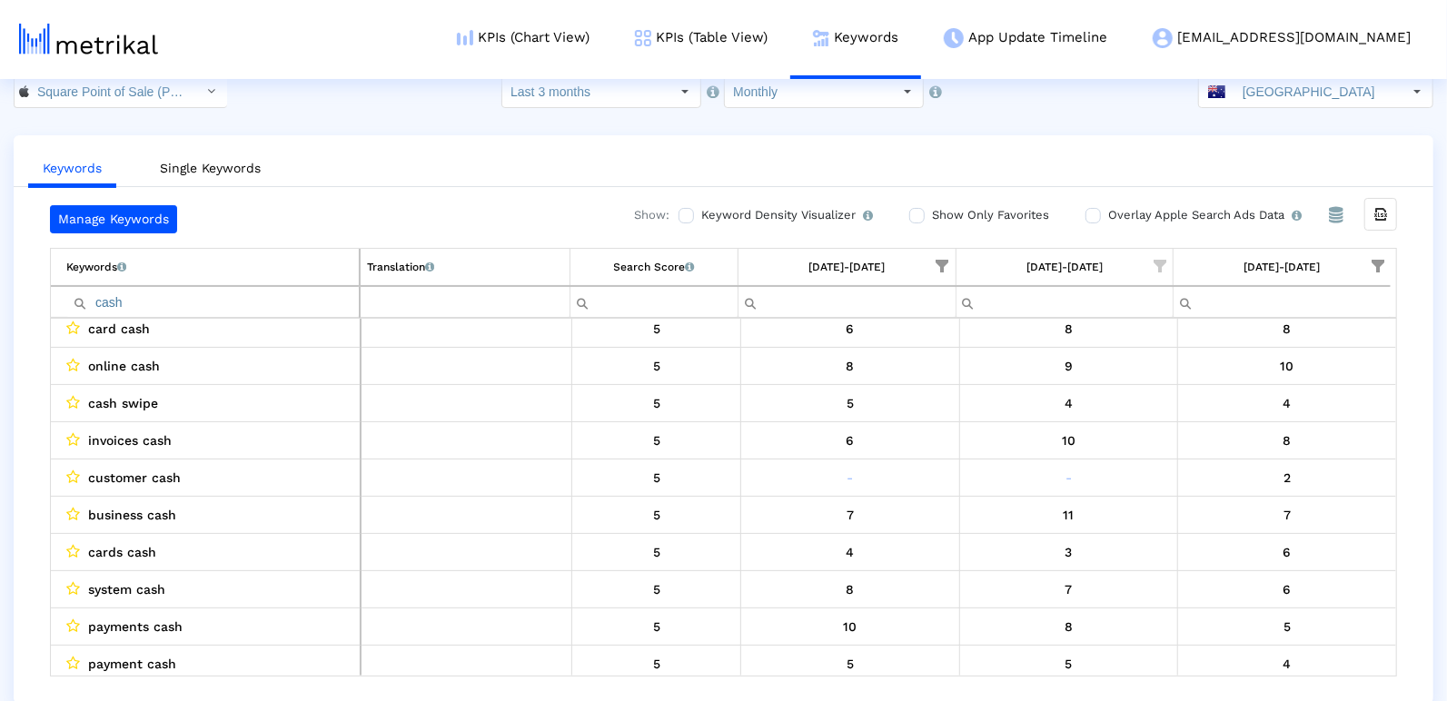
click at [253, 297] on input "cash" at bounding box center [212, 302] width 293 height 30
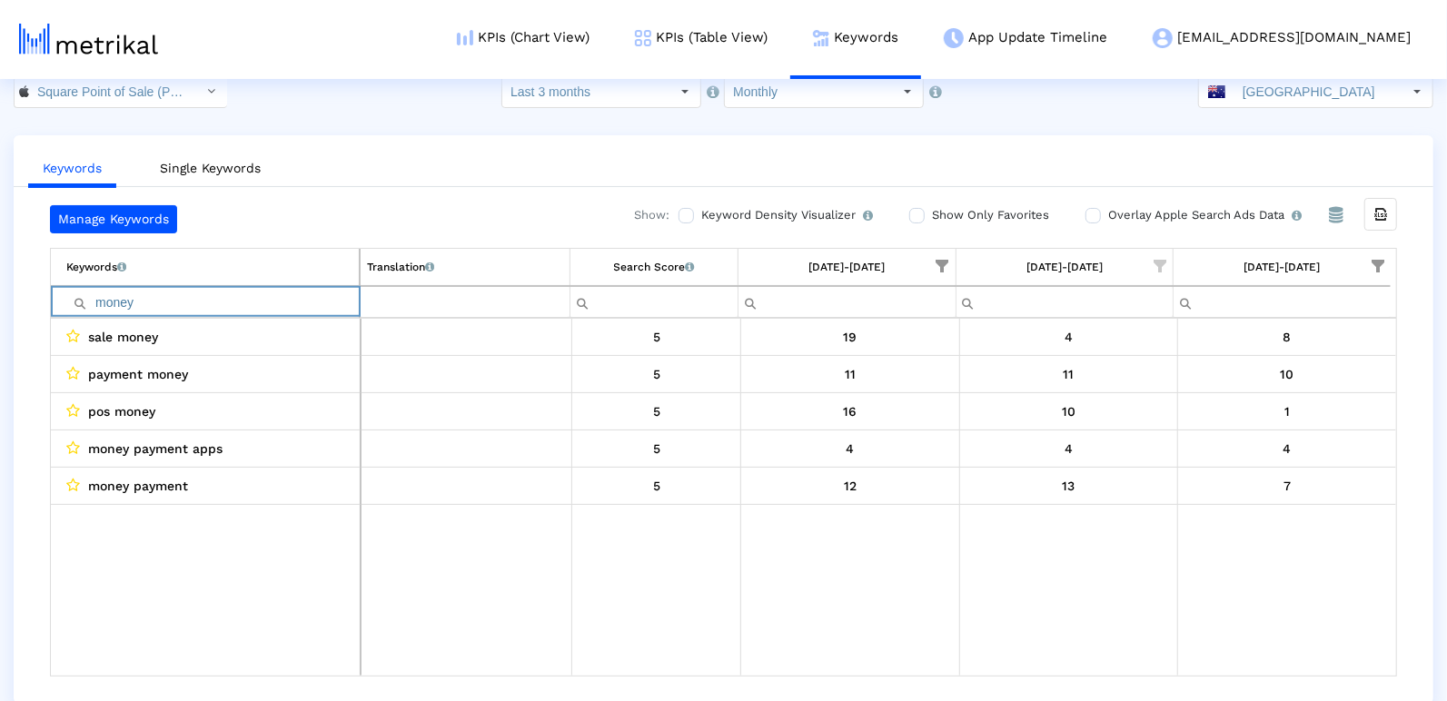
click at [221, 306] on input "money" at bounding box center [212, 302] width 293 height 30
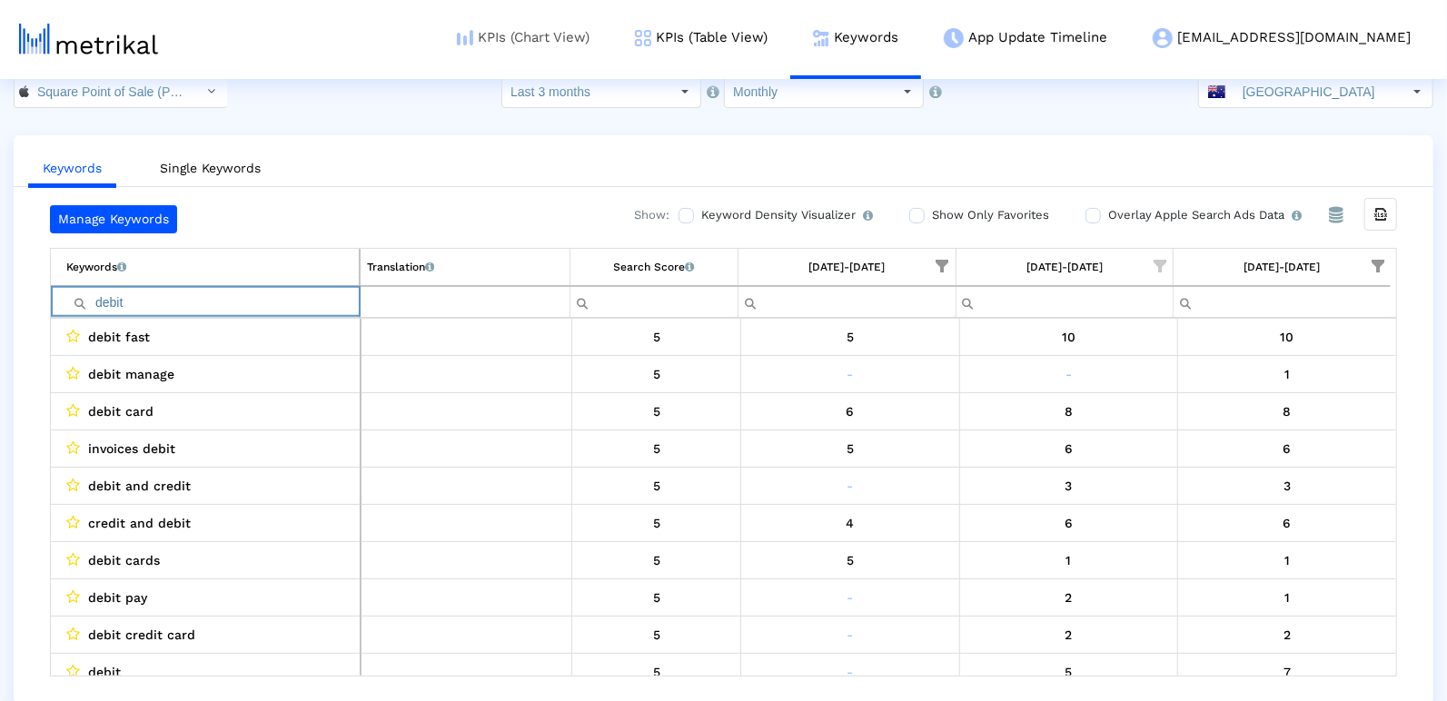
type input "debit"
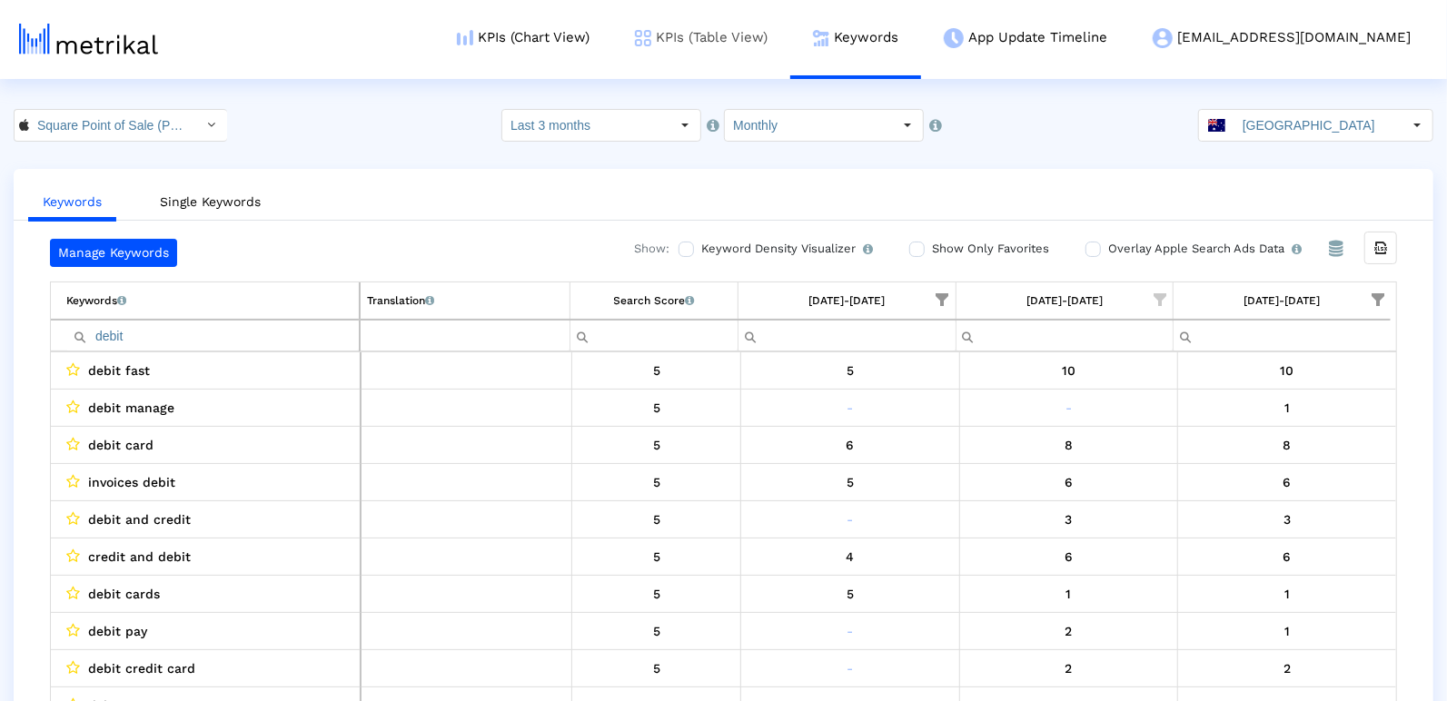
click at [757, 28] on link "KPIs (Table View)" at bounding box center [701, 37] width 178 height 75
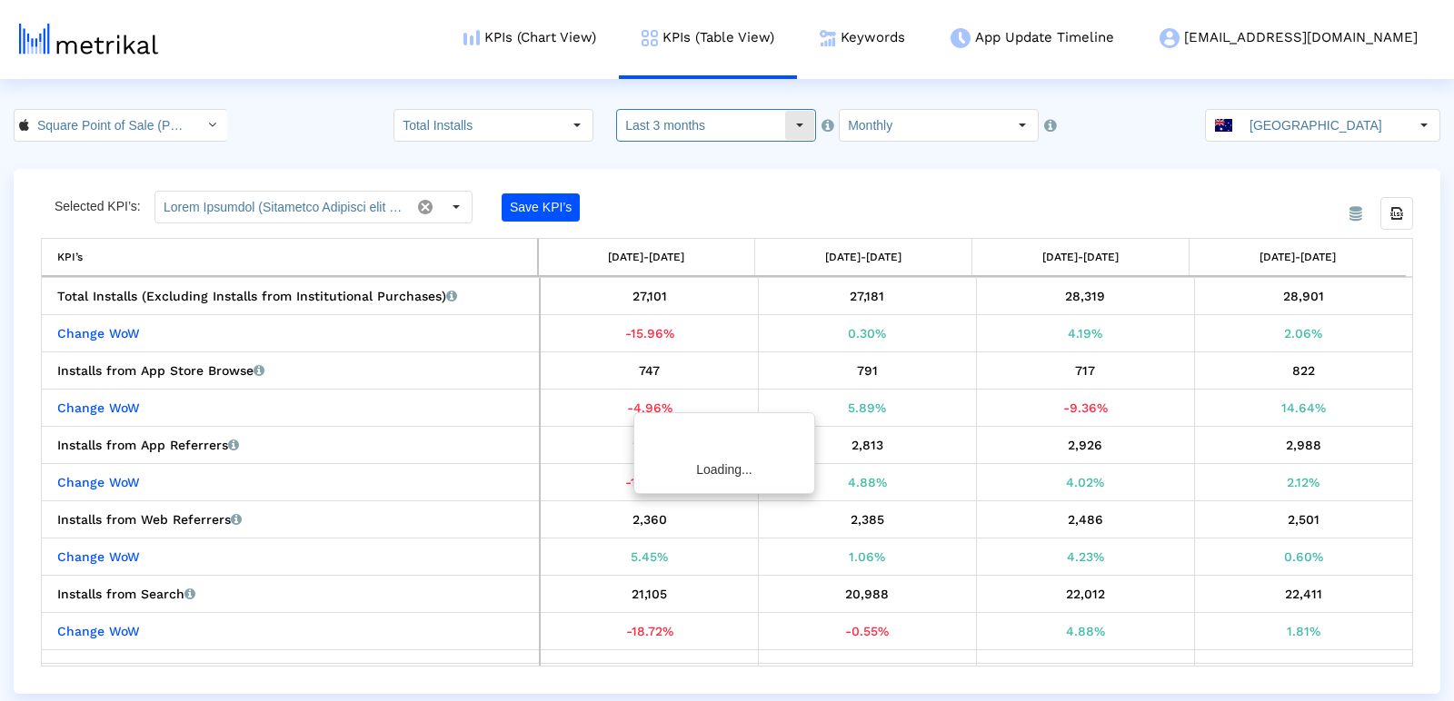
click at [713, 124] on input "Last 3 months" at bounding box center [700, 125] width 167 height 31
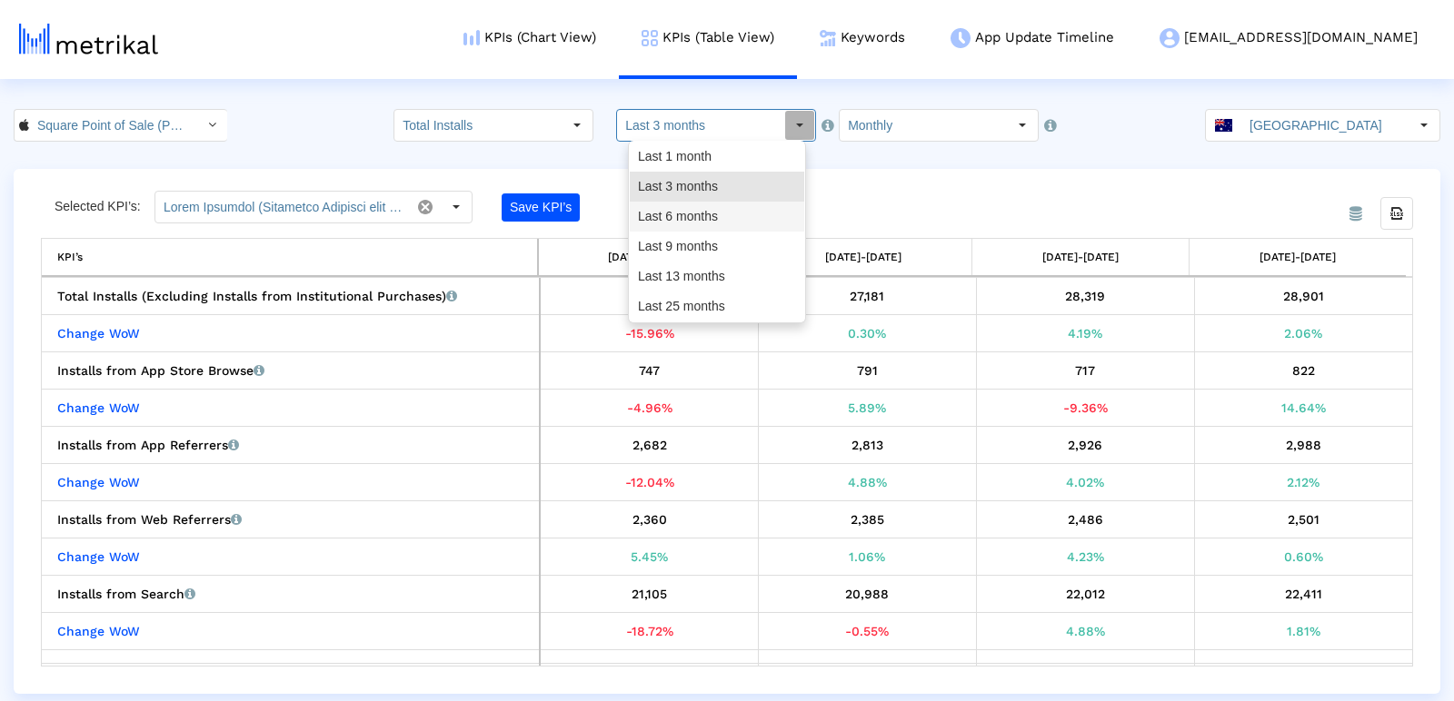
click at [710, 216] on div "Last 6 months" at bounding box center [717, 217] width 174 height 30
type input "Last 6 months"
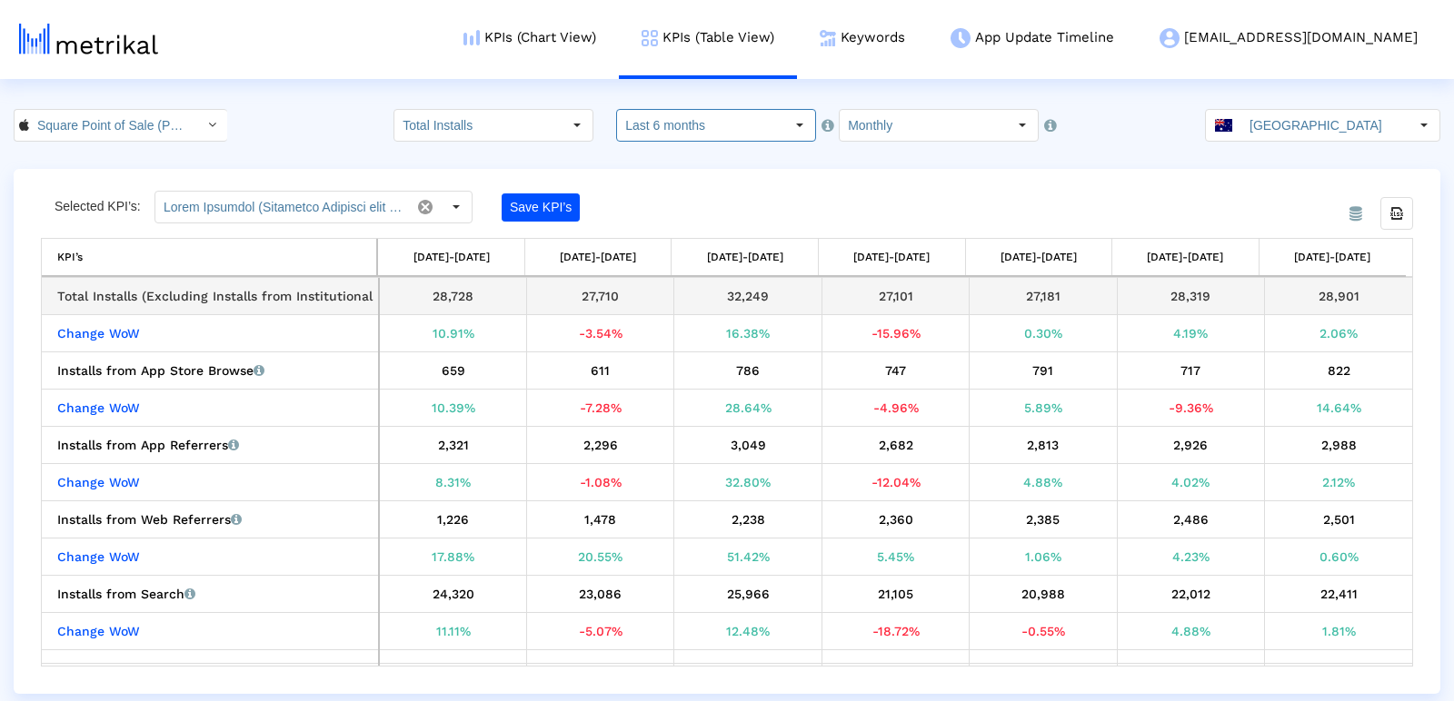
click at [894, 289] on div "27,101" at bounding box center [896, 296] width 134 height 24
click at [85, 126] on input "Square Point of Sale (POS) < 335393788 >" at bounding box center [111, 125] width 164 height 31
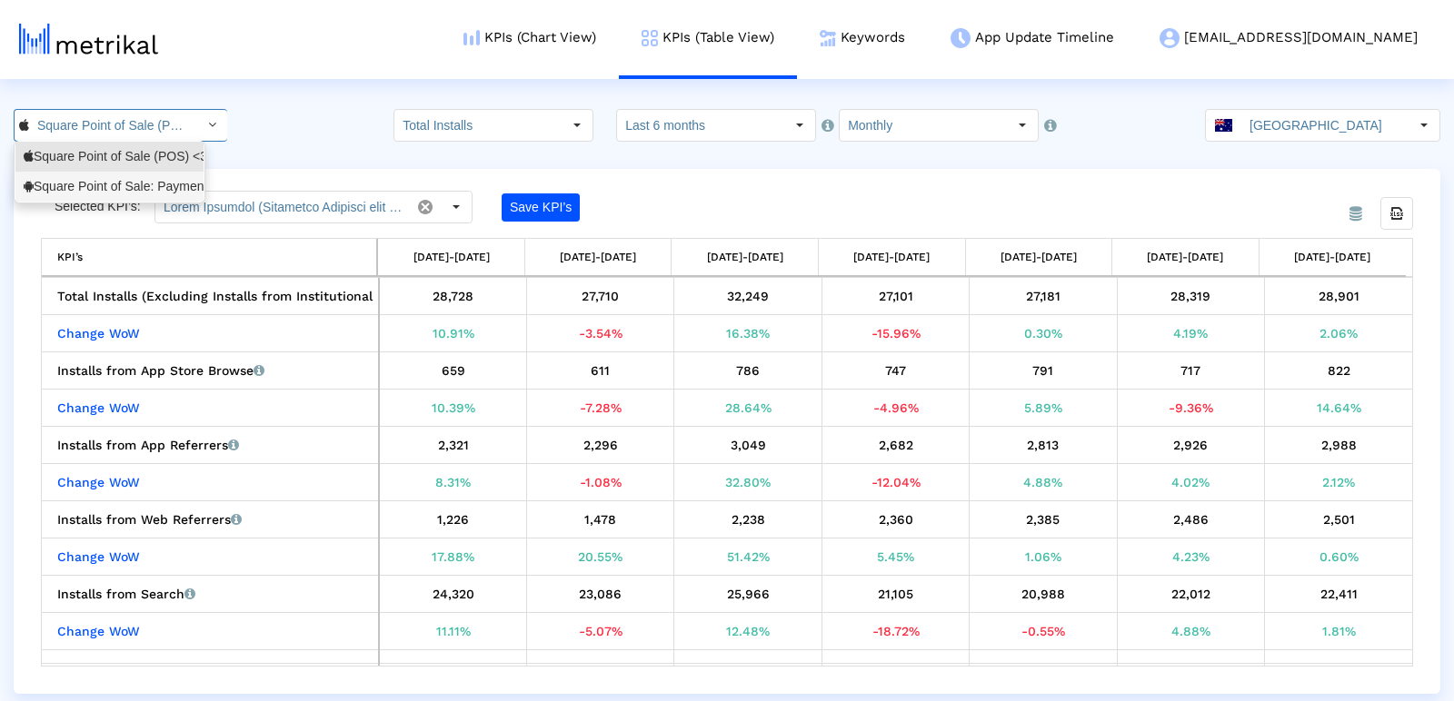
click at [104, 190] on div "Square Point of Sale: Payment <com.squareup>" at bounding box center [110, 186] width 172 height 17
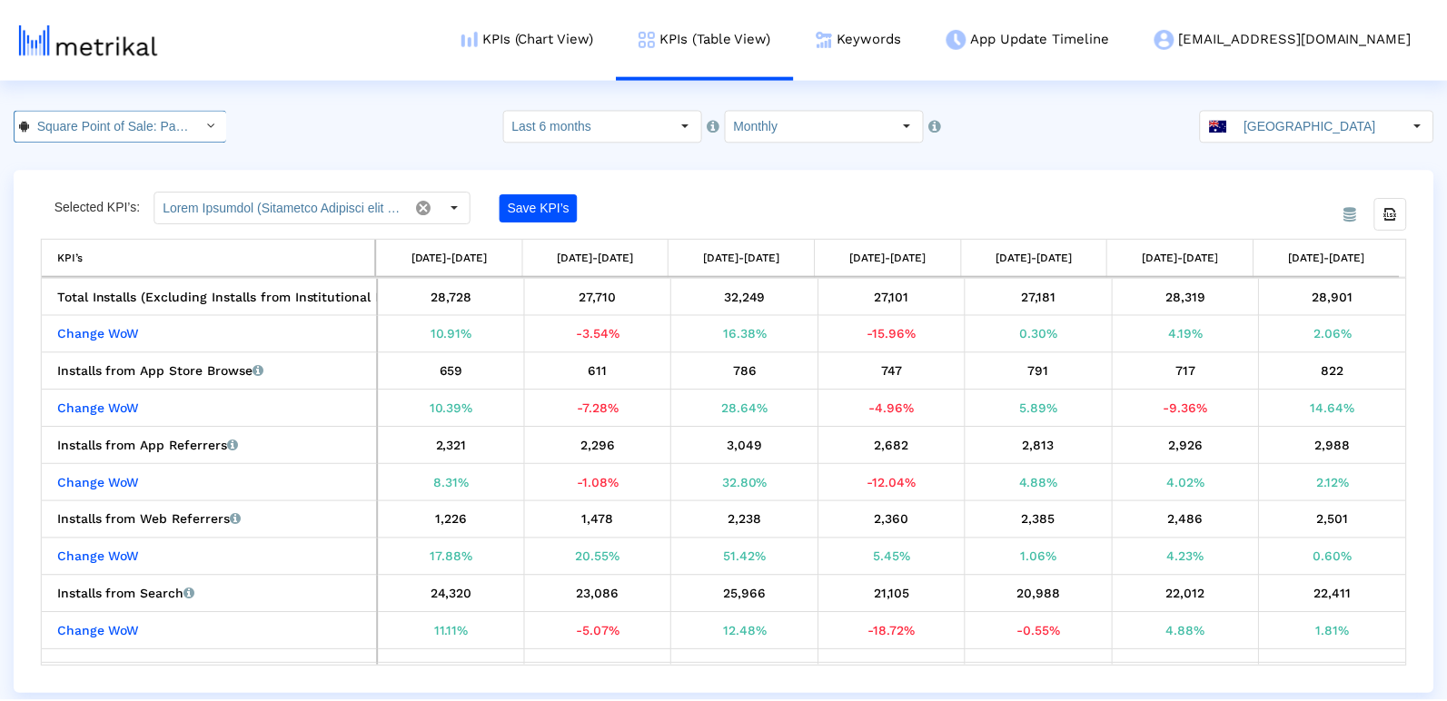
scroll to position [0, 148]
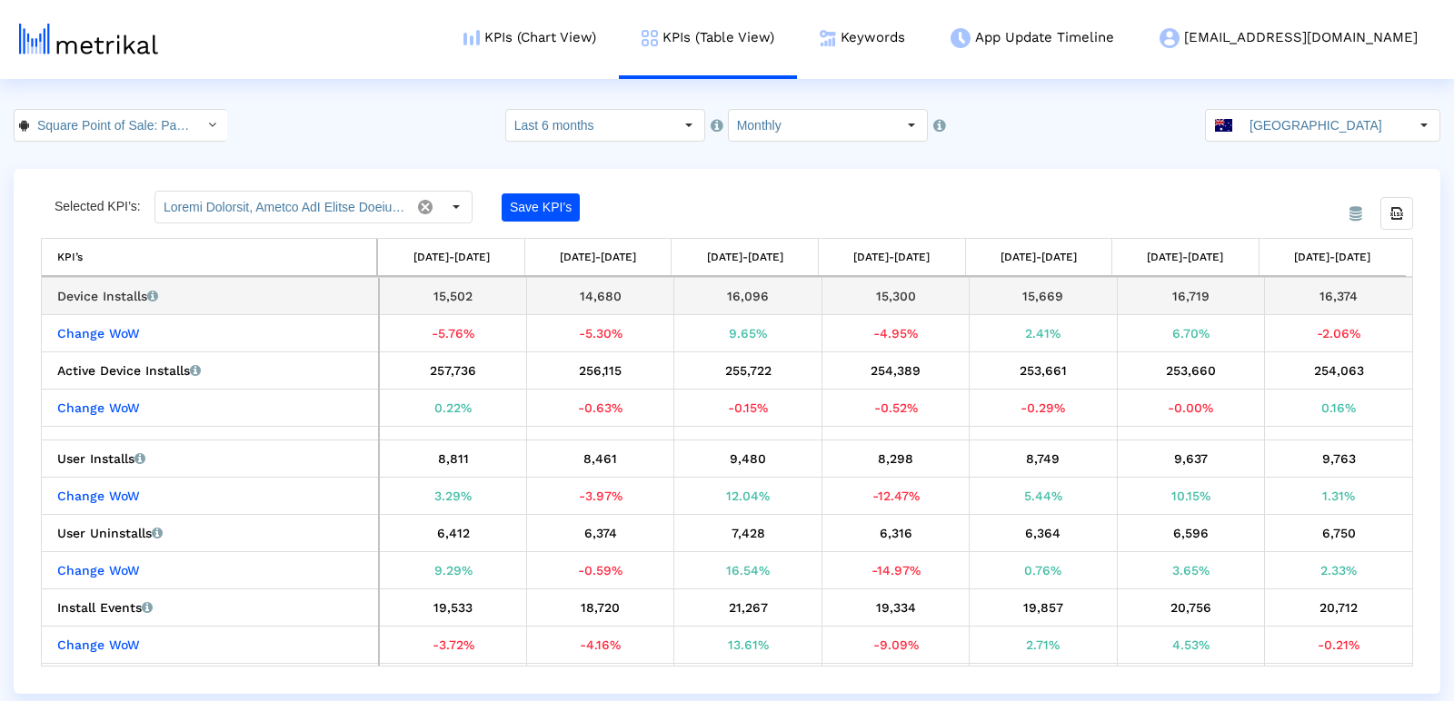
click at [869, 293] on div "15,300" at bounding box center [896, 296] width 134 height 24
click at [1326, 291] on div "16,374" at bounding box center [1338, 296] width 134 height 24
click at [1325, 291] on div "16,374" at bounding box center [1338, 296] width 134 height 24
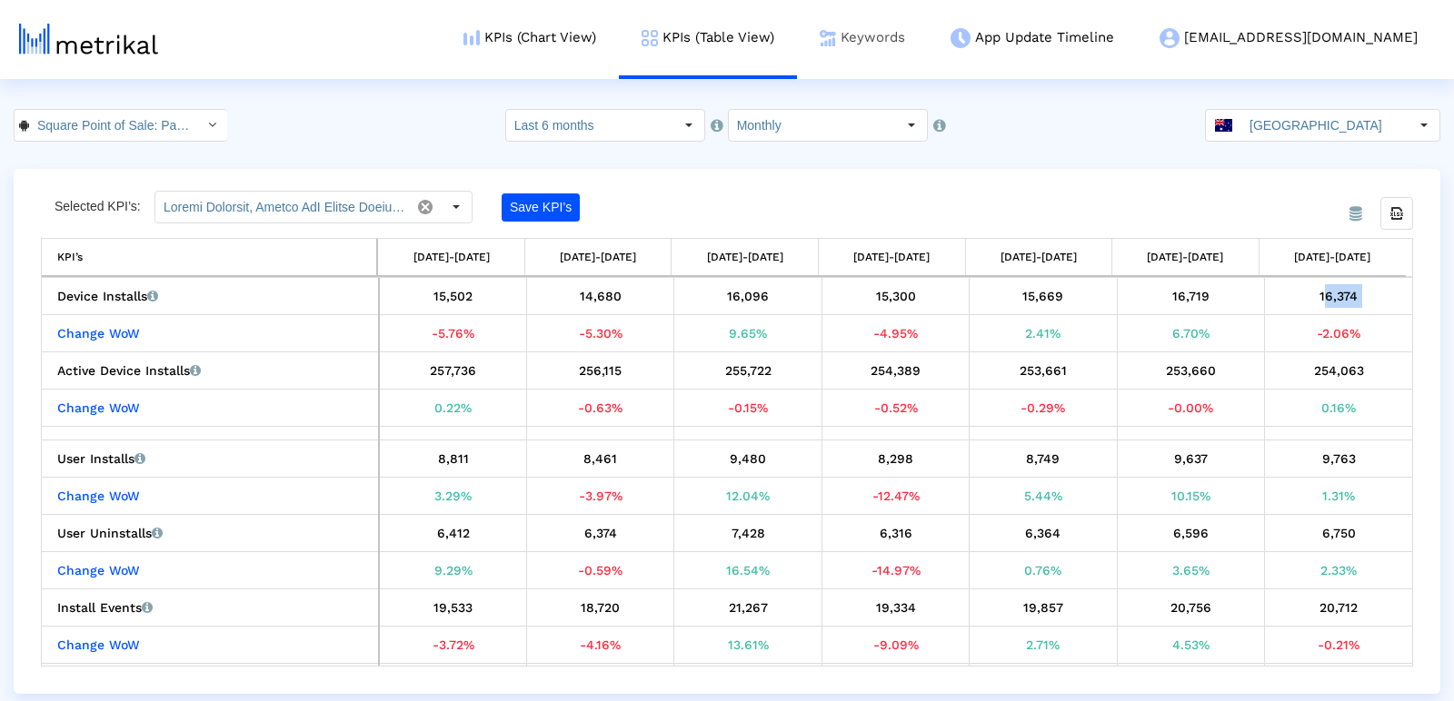
click at [928, 39] on link "Keywords" at bounding box center [862, 37] width 131 height 75
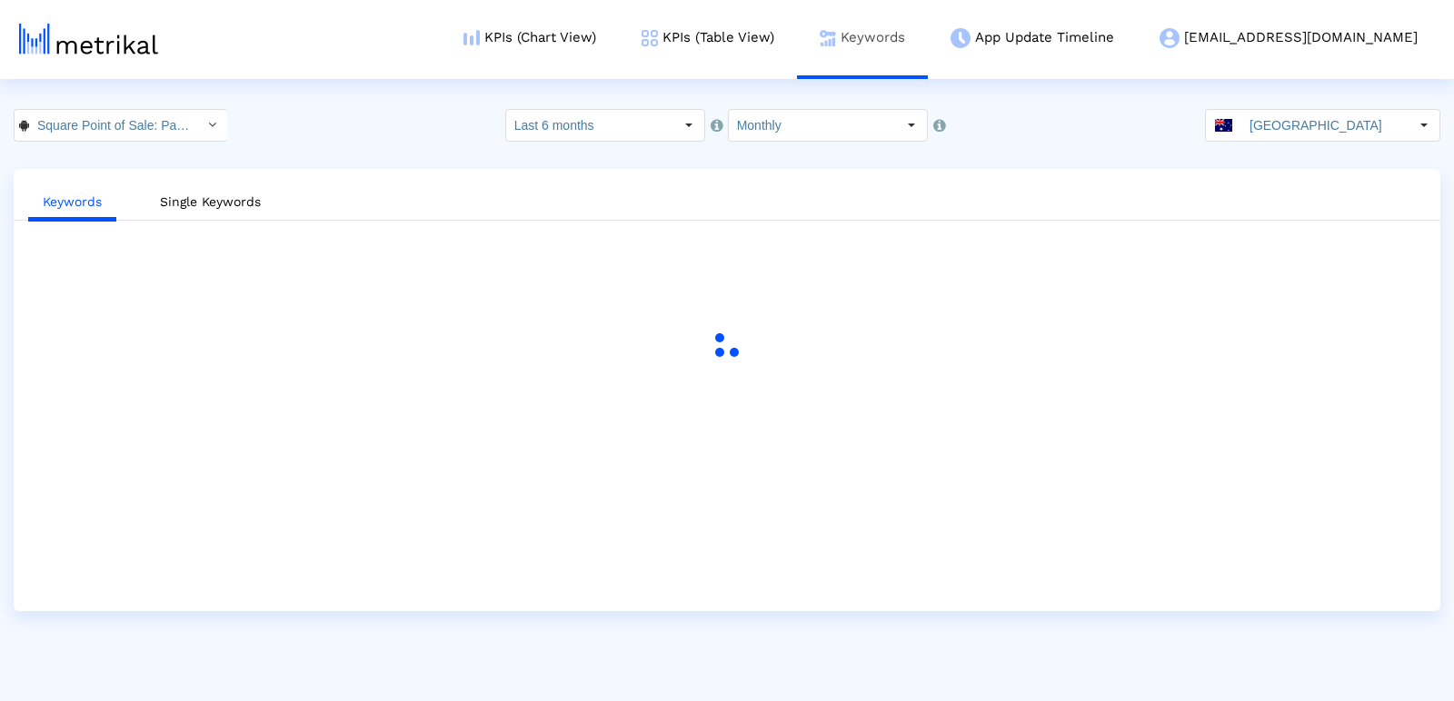
click at [926, 36] on link "Keywords" at bounding box center [862, 37] width 131 height 75
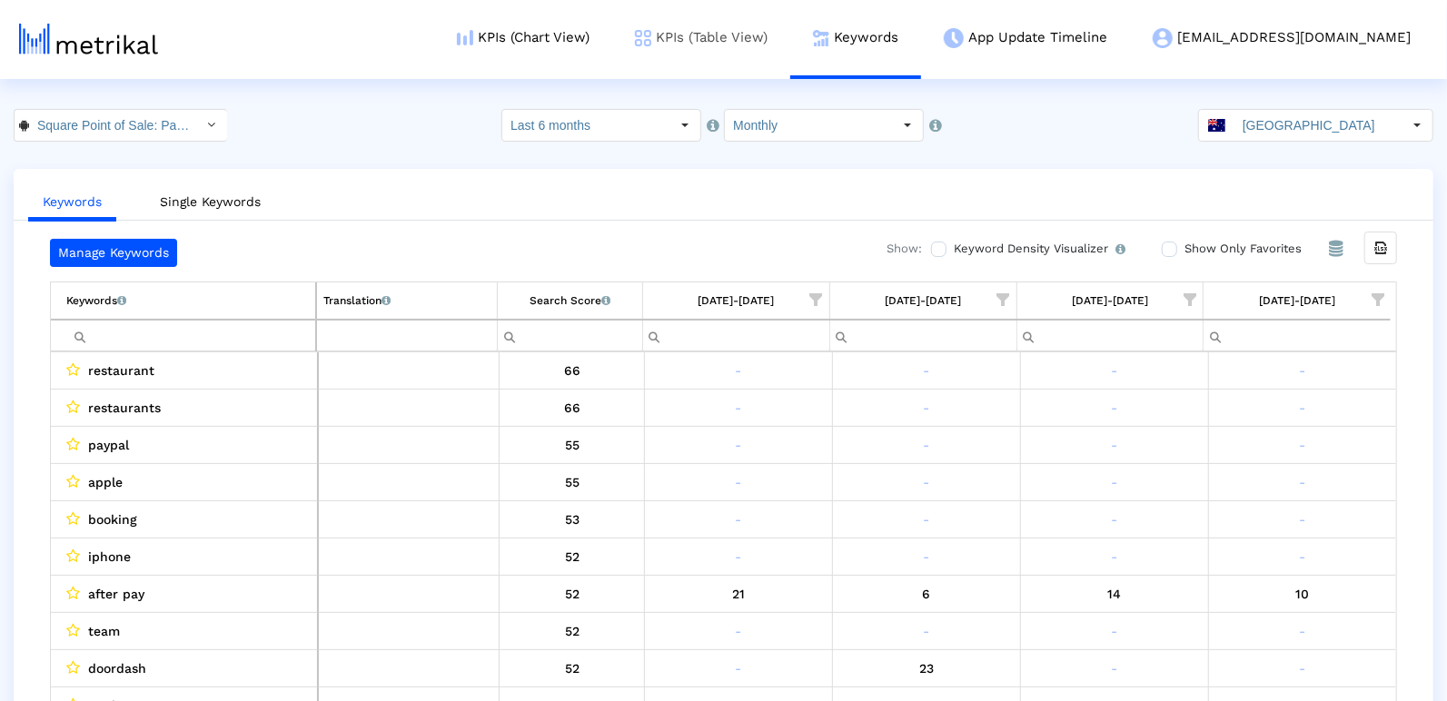
click at [765, 60] on link "KPIs (Table View)" at bounding box center [701, 37] width 178 height 75
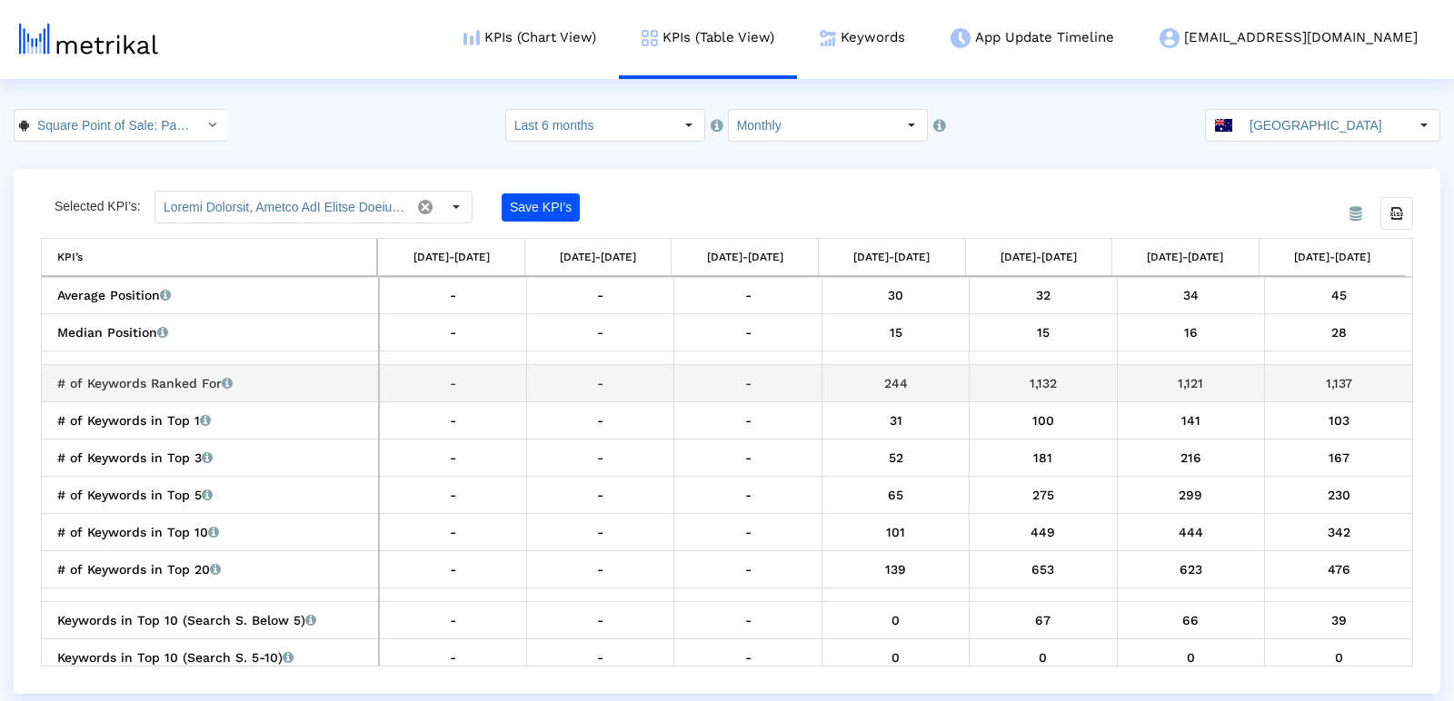
scroll to position [1210, 0]
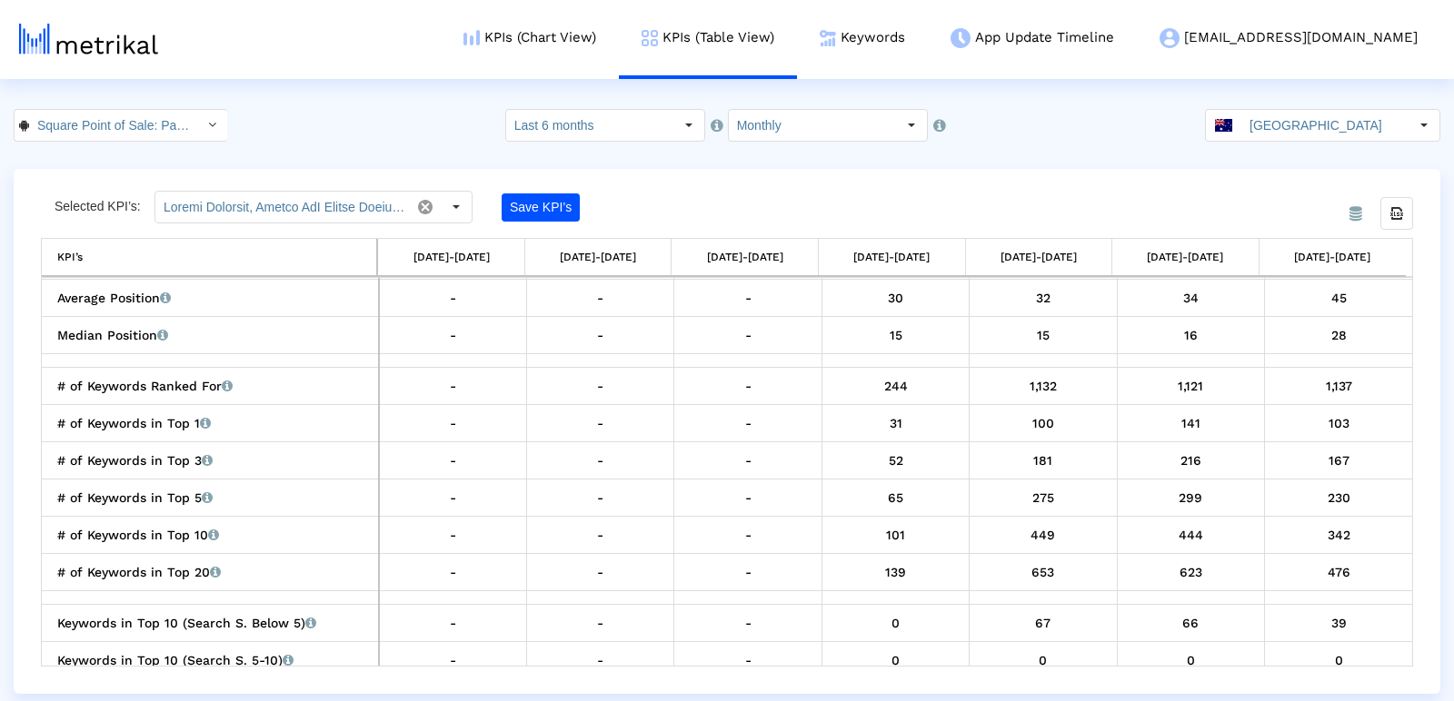
click at [789, 105] on html "KPIs (Chart View) KPIs (Table View) Keywords App Update Timeline willem@squareu…" at bounding box center [727, 347] width 1454 height 694
click at [791, 125] on input "Monthly" at bounding box center [812, 125] width 167 height 31
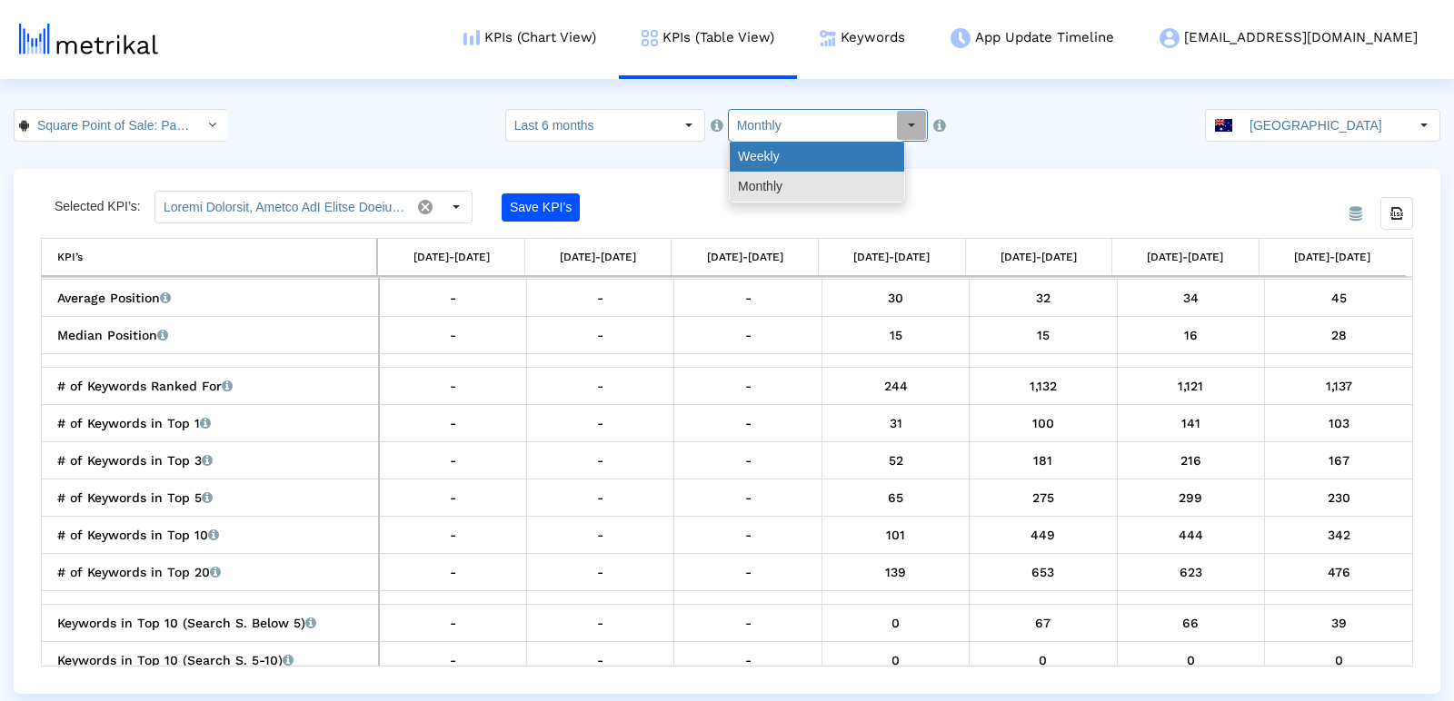
click at [786, 159] on div "Weekly" at bounding box center [816, 157] width 174 height 30
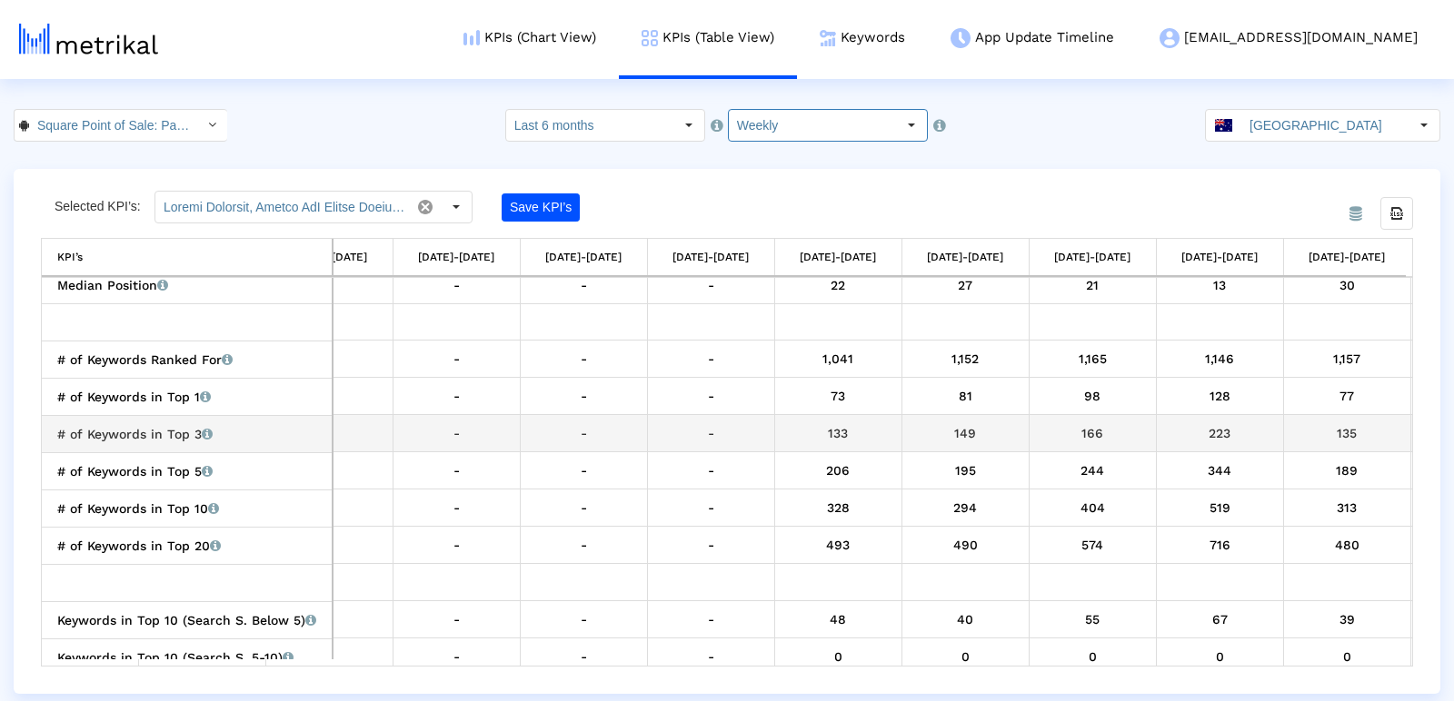
scroll to position [1259, 985]
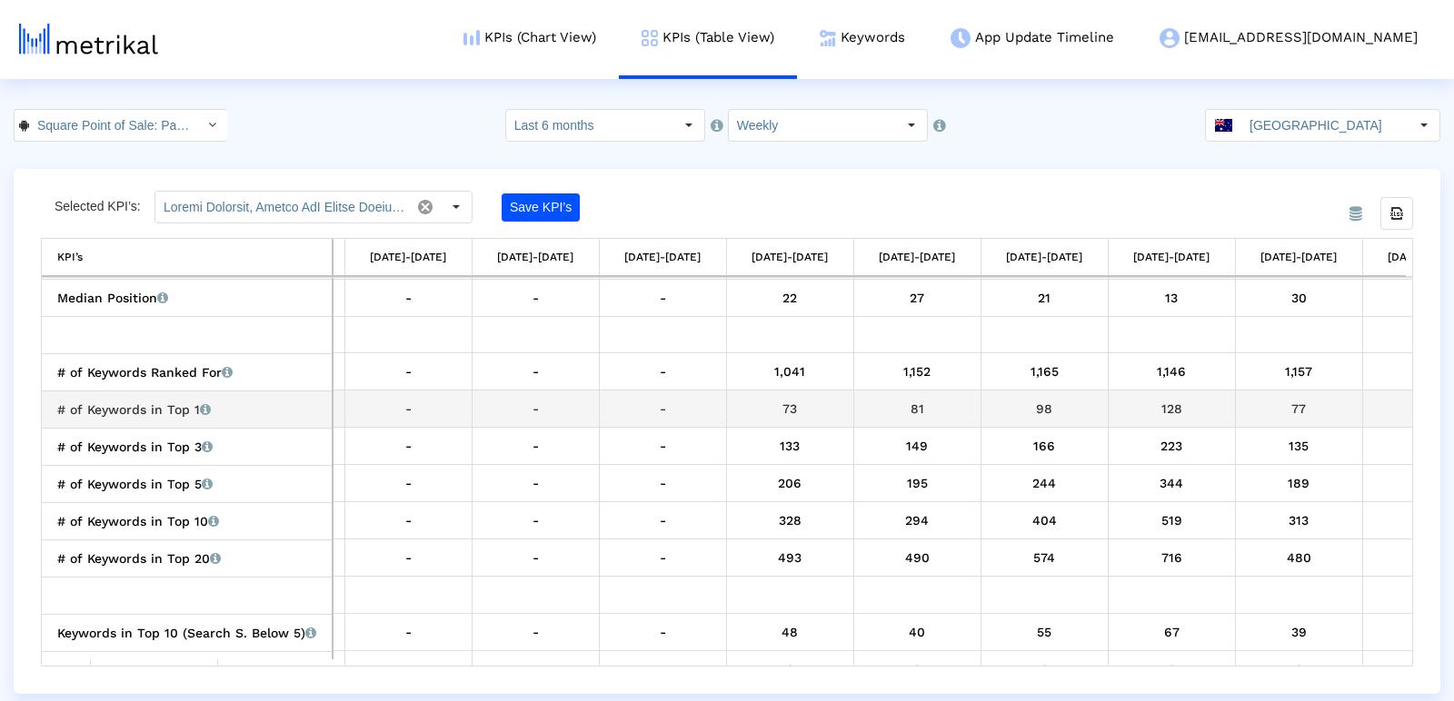
click at [916, 407] on div "81" at bounding box center [917, 409] width 114 height 24
click at [788, 405] on div "73" at bounding box center [790, 409] width 114 height 24
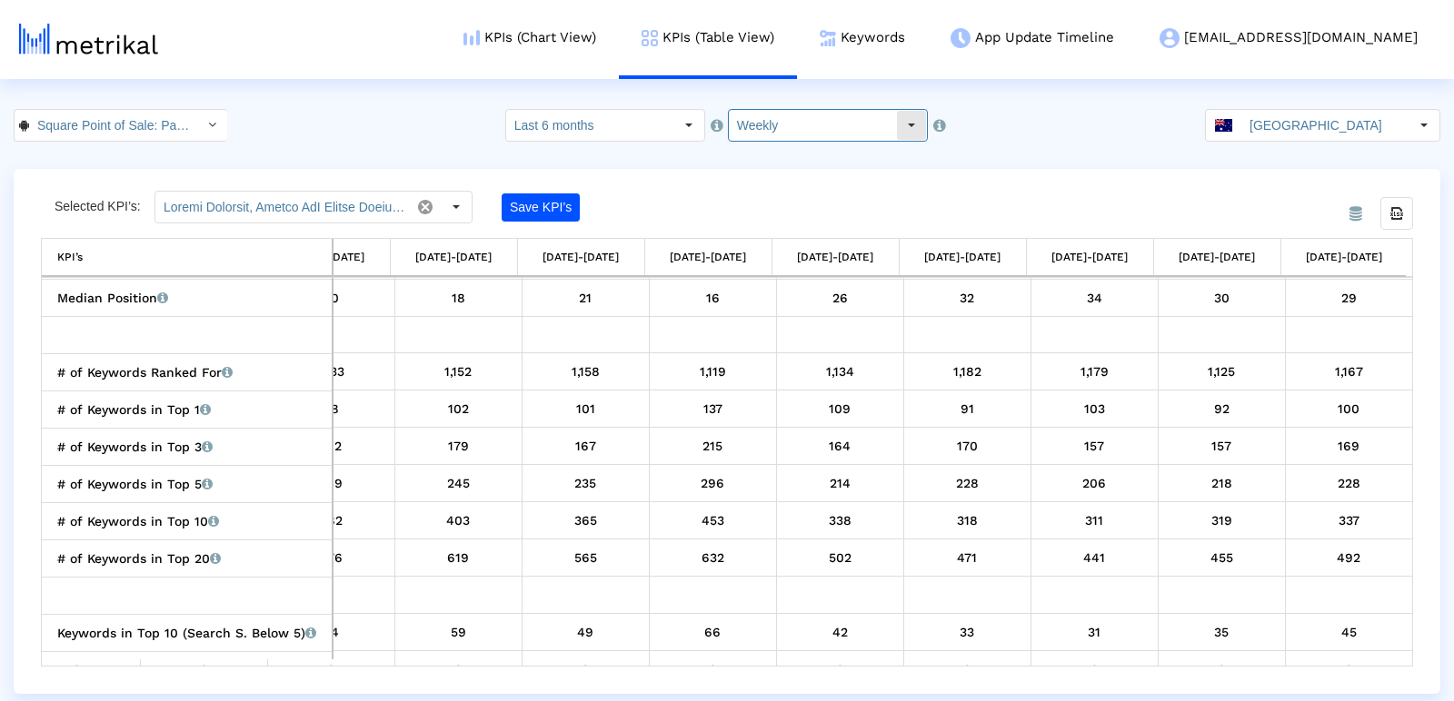
click at [782, 130] on input "Weekly" at bounding box center [812, 125] width 167 height 31
click at [785, 191] on div "Monthly" at bounding box center [816, 187] width 174 height 30
type input "Monthly"
